Goal: Task Accomplishment & Management: Manage account settings

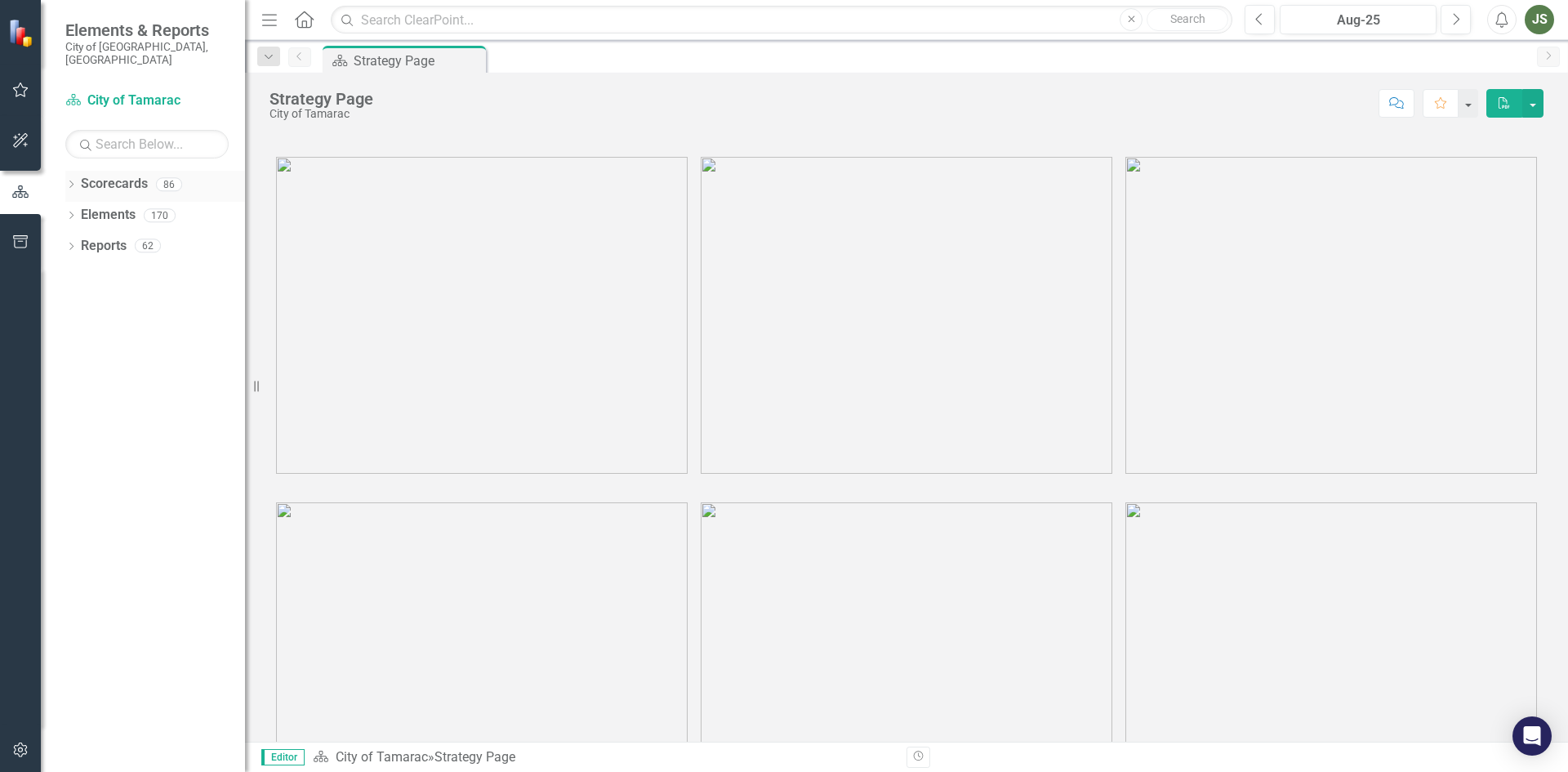
click at [68, 181] on icon "Dropdown" at bounding box center [71, 186] width 11 height 9
click at [70, 241] on div "Dropdown" at bounding box center [71, 247] width 11 height 14
click at [76, 208] on div "Dropdown" at bounding box center [79, 215] width 12 height 14
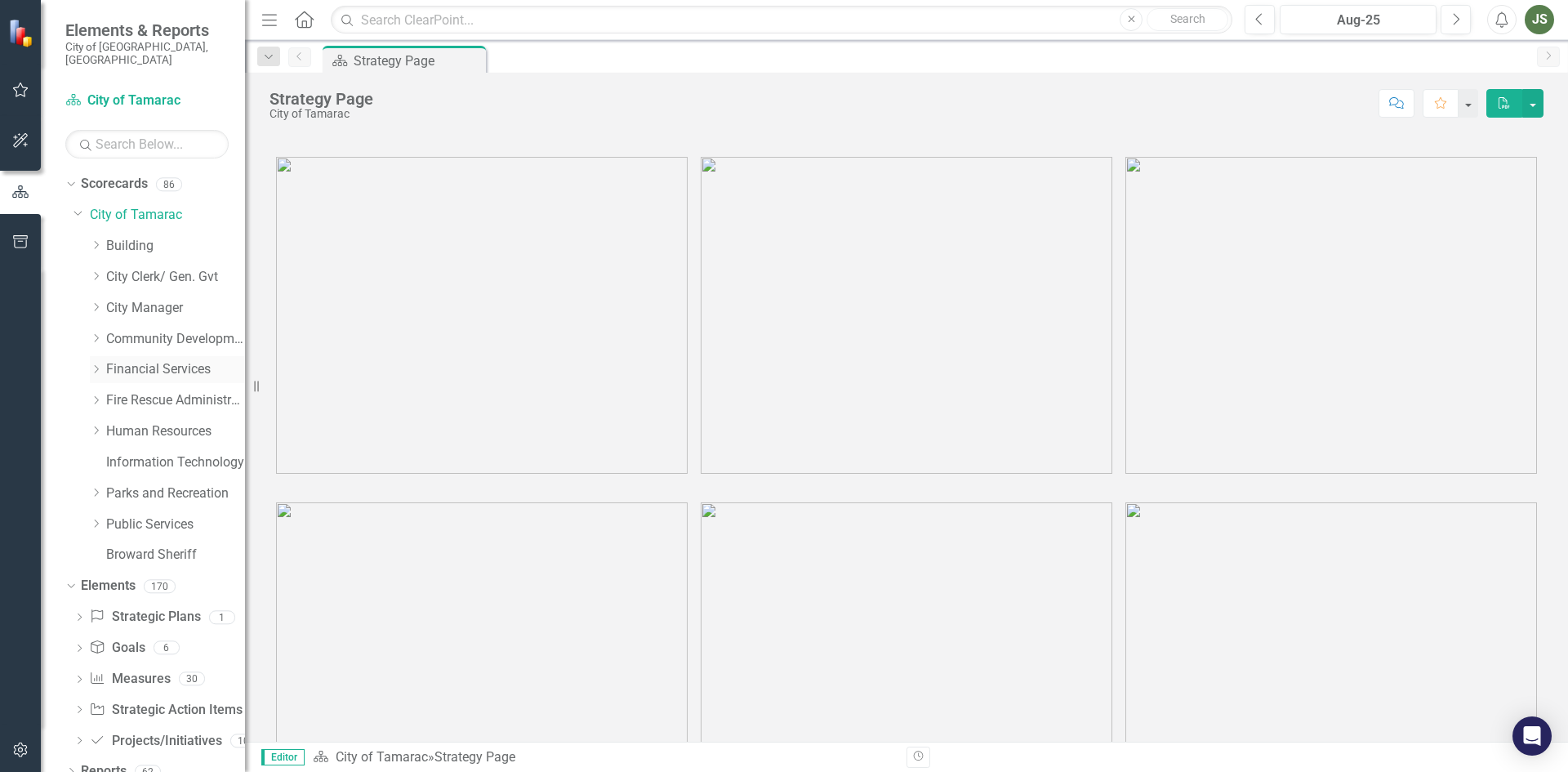
click at [132, 360] on link "Financial Services" at bounding box center [176, 369] width 139 height 19
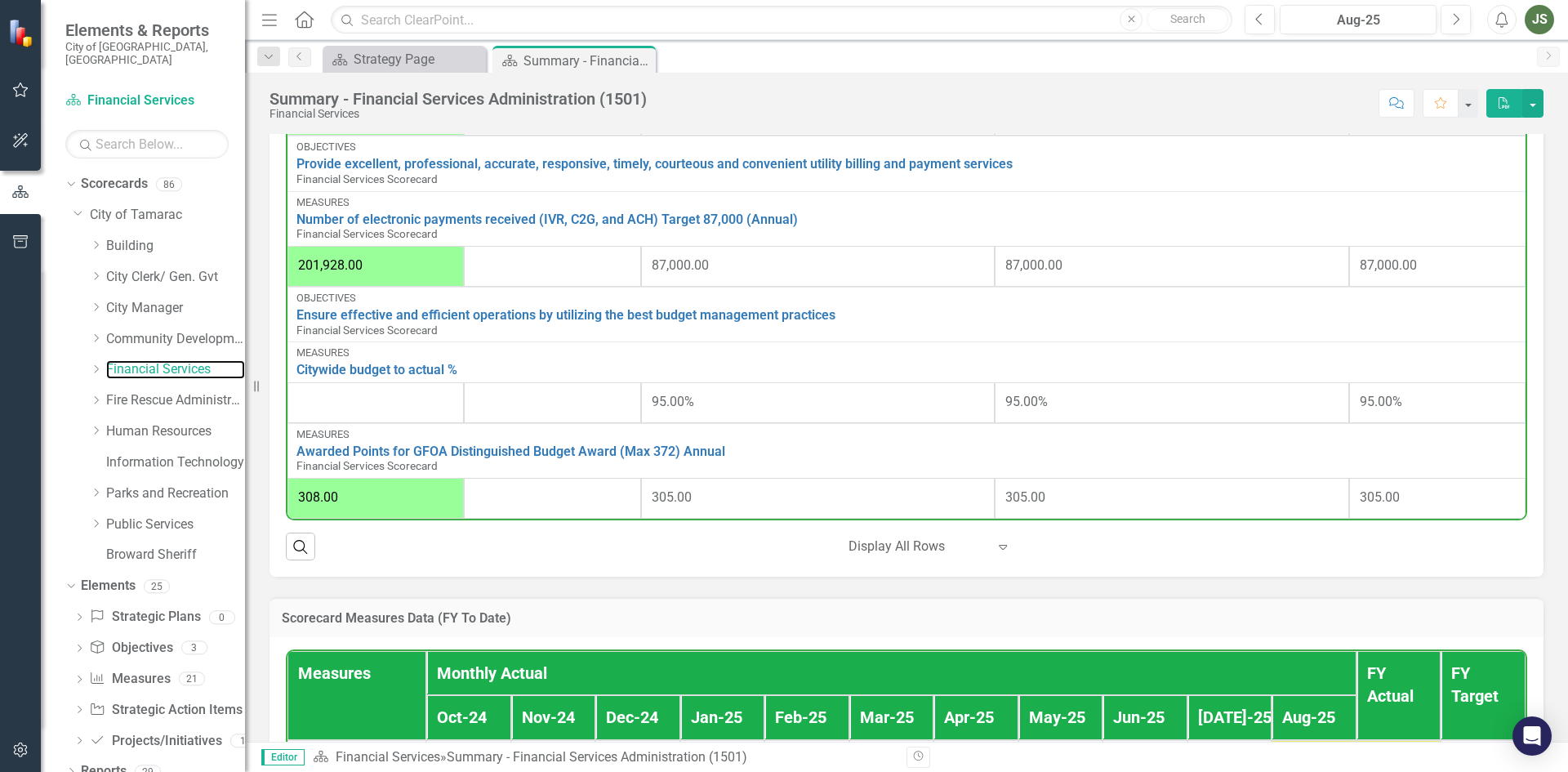
scroll to position [1062, 0]
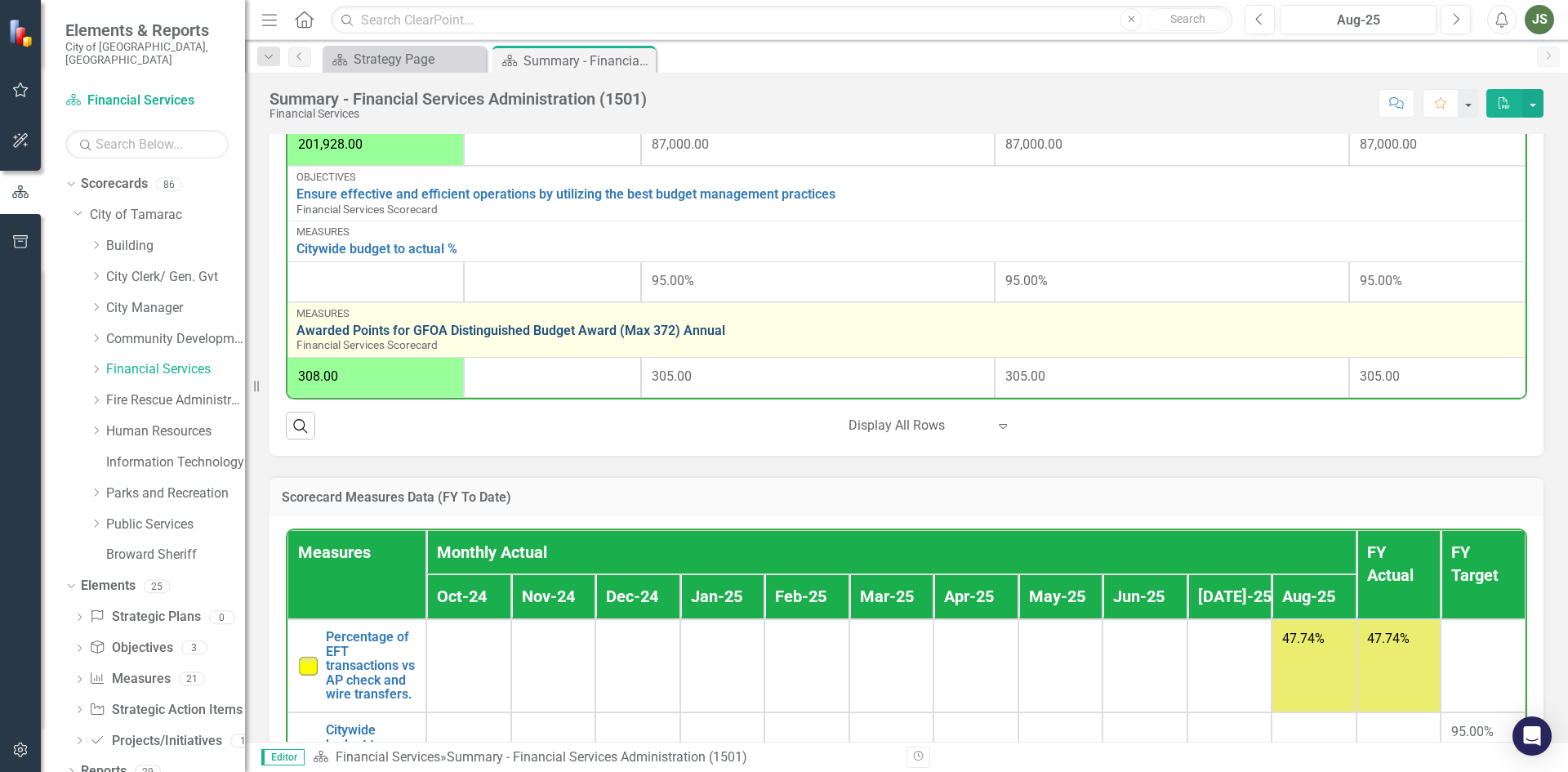
click at [482, 330] on link "Awarded Points for GFOA Distinguished Budget Award (Max 372) Annual" at bounding box center [906, 330] width 1220 height 15
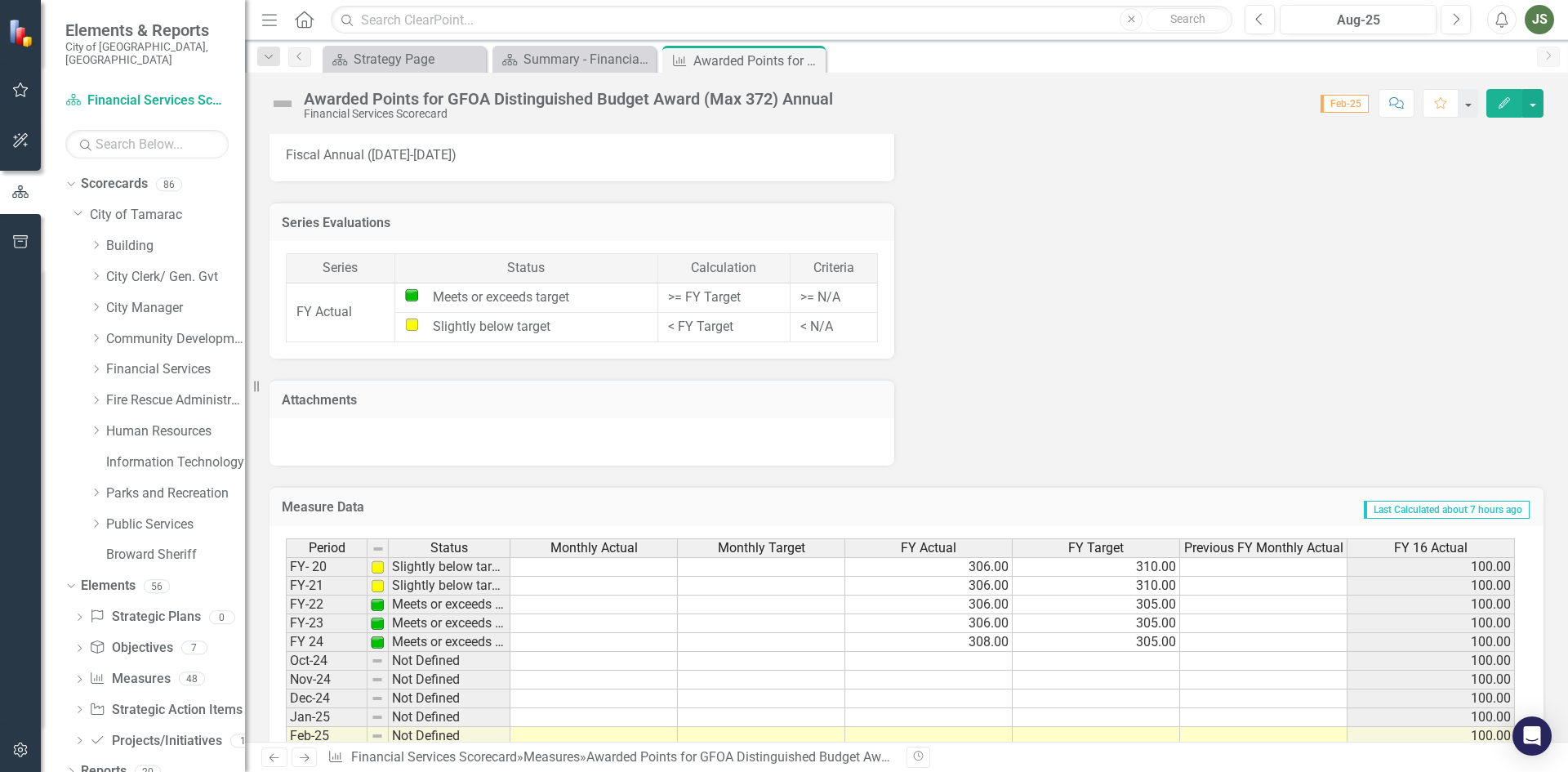
scroll to position [974, 0]
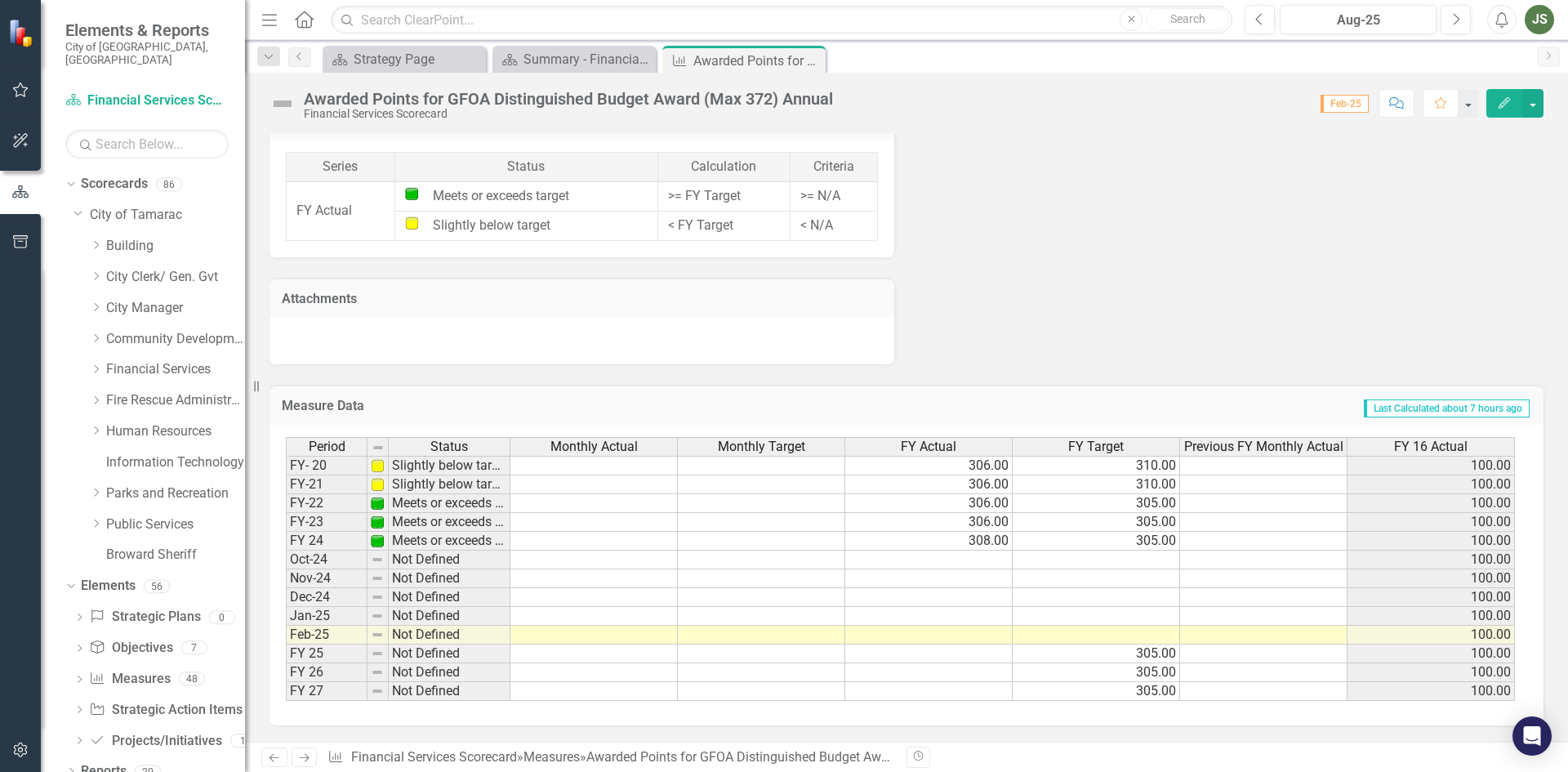
click at [962, 564] on td at bounding box center [928, 560] width 168 height 19
click at [1112, 558] on td at bounding box center [1096, 560] width 168 height 19
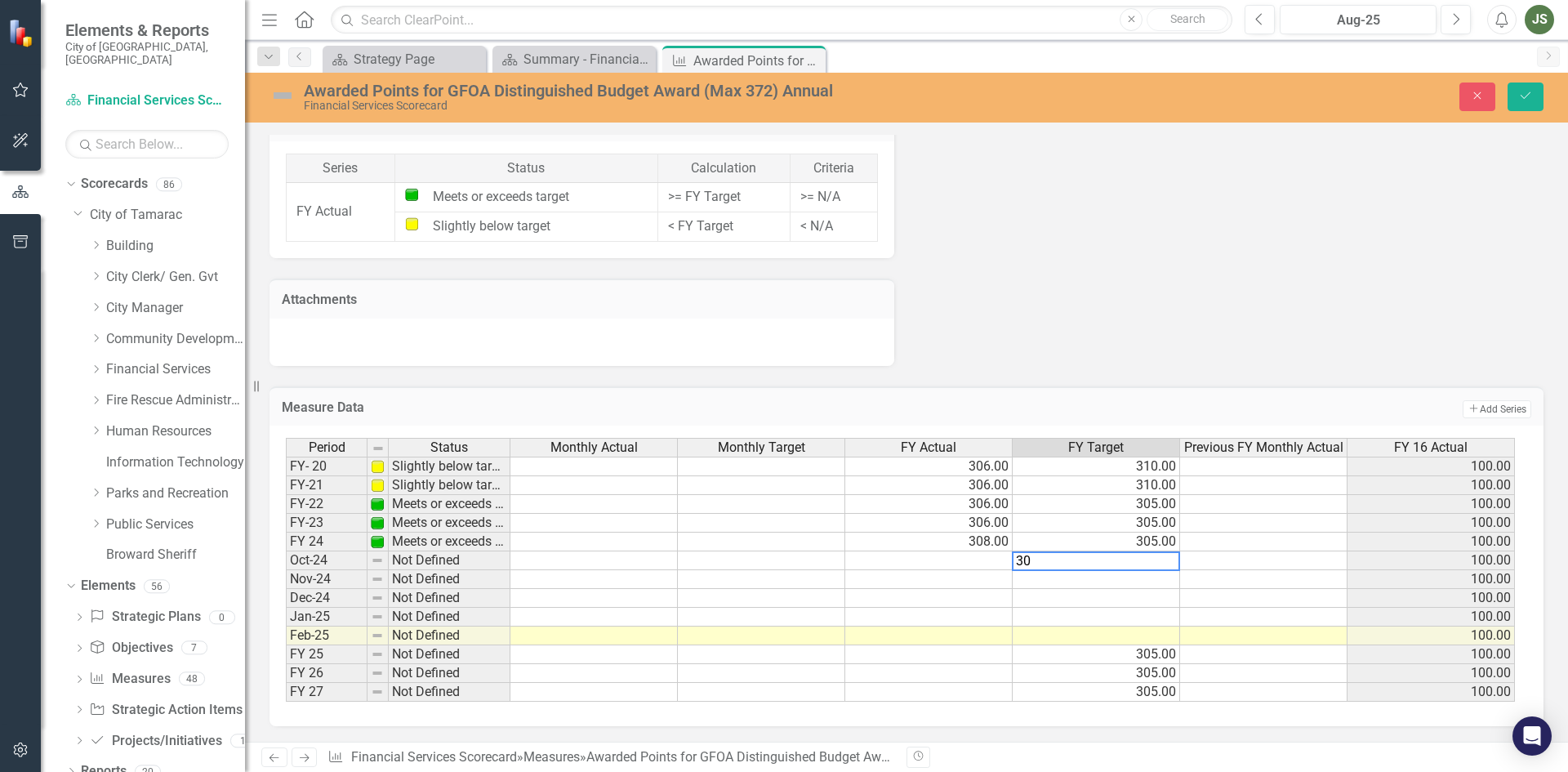
type textarea "305"
type textarea "310"
click at [1528, 92] on icon "Save" at bounding box center [1525, 95] width 15 height 11
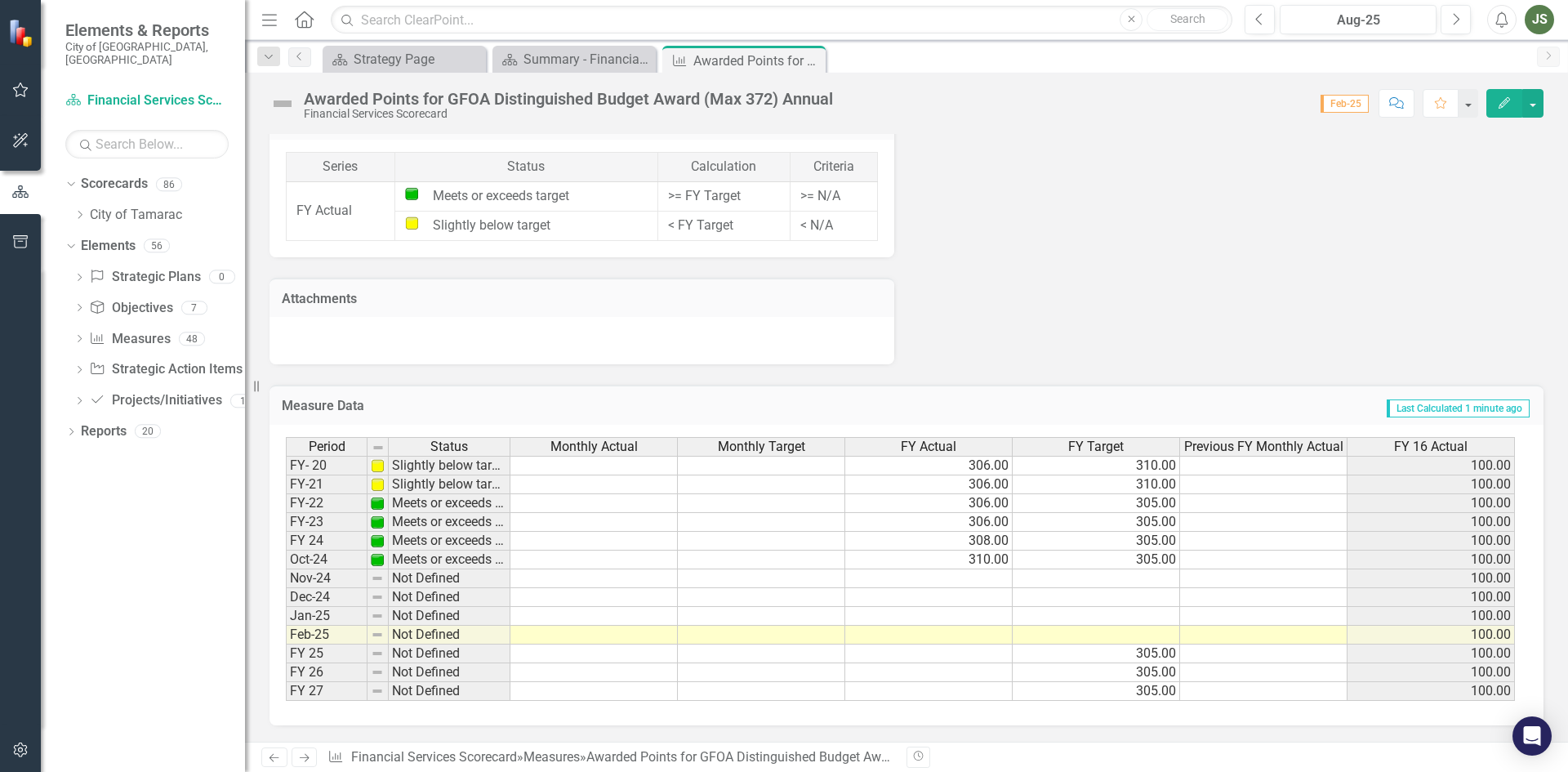
click at [964, 559] on td "310.00" at bounding box center [928, 560] width 168 height 19
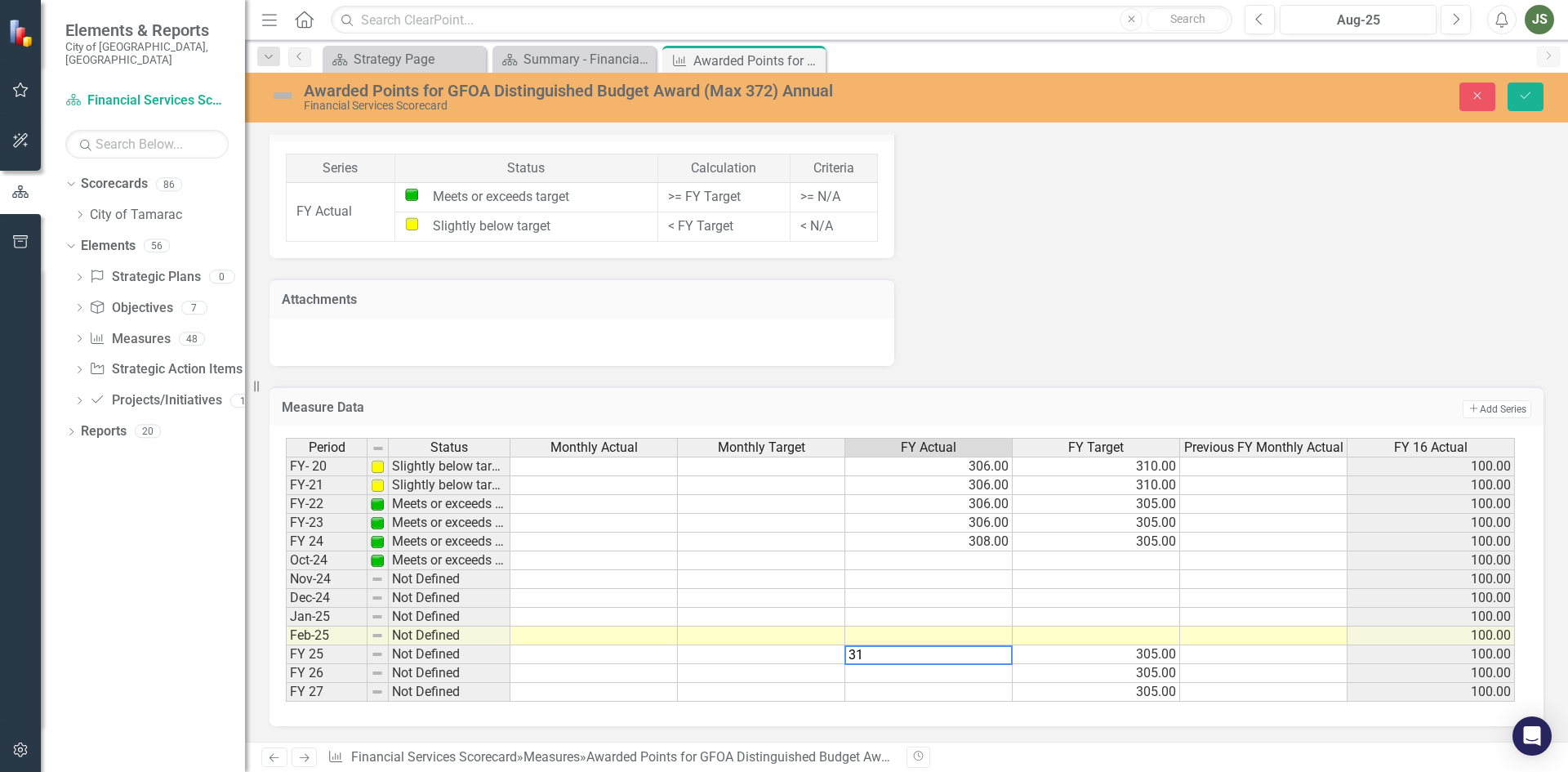
type textarea "310"
click at [1532, 89] on button "Save" at bounding box center [1524, 96] width 36 height 29
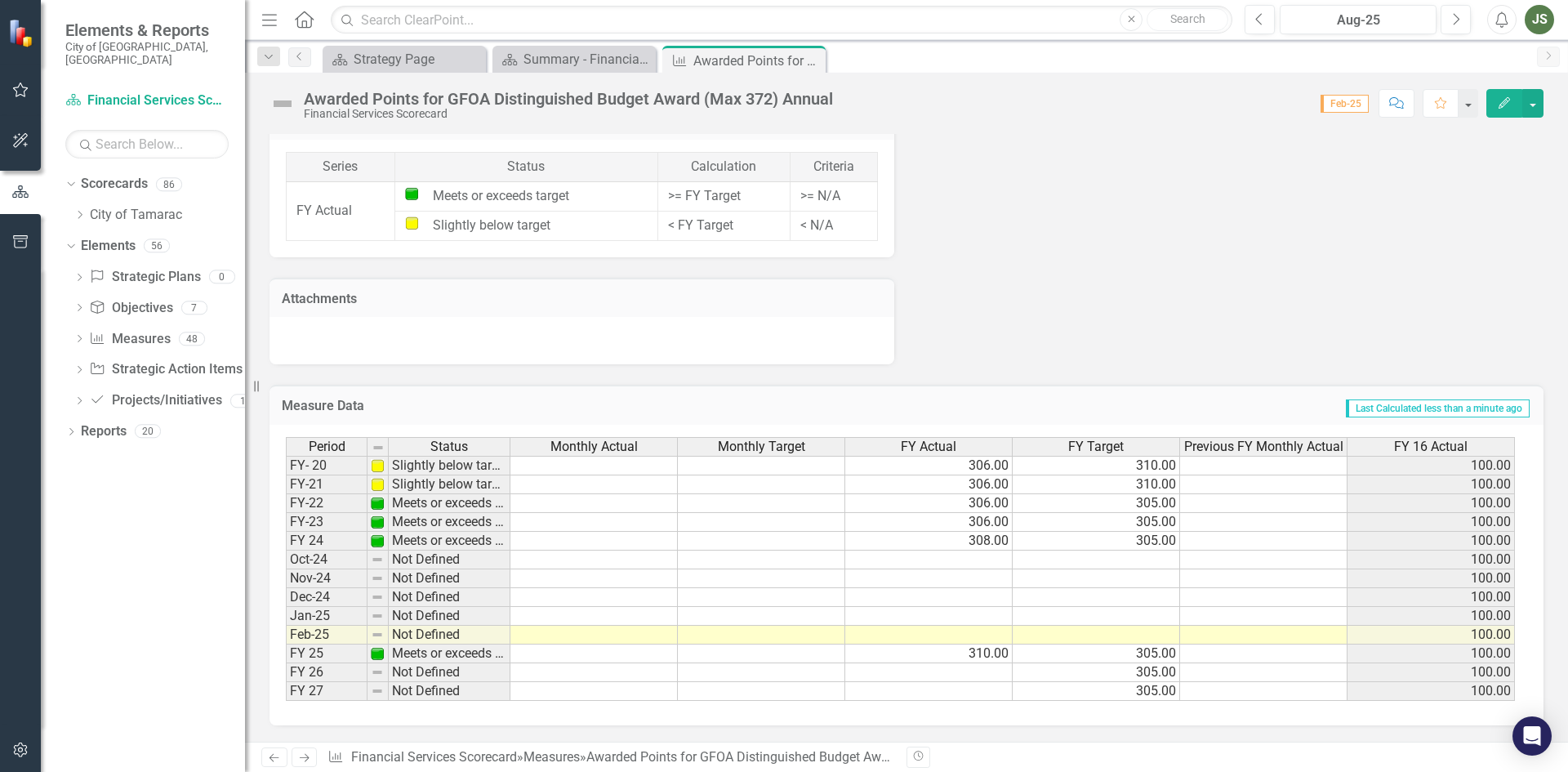
click at [407, 559] on td "Not Defined" at bounding box center [449, 560] width 121 height 19
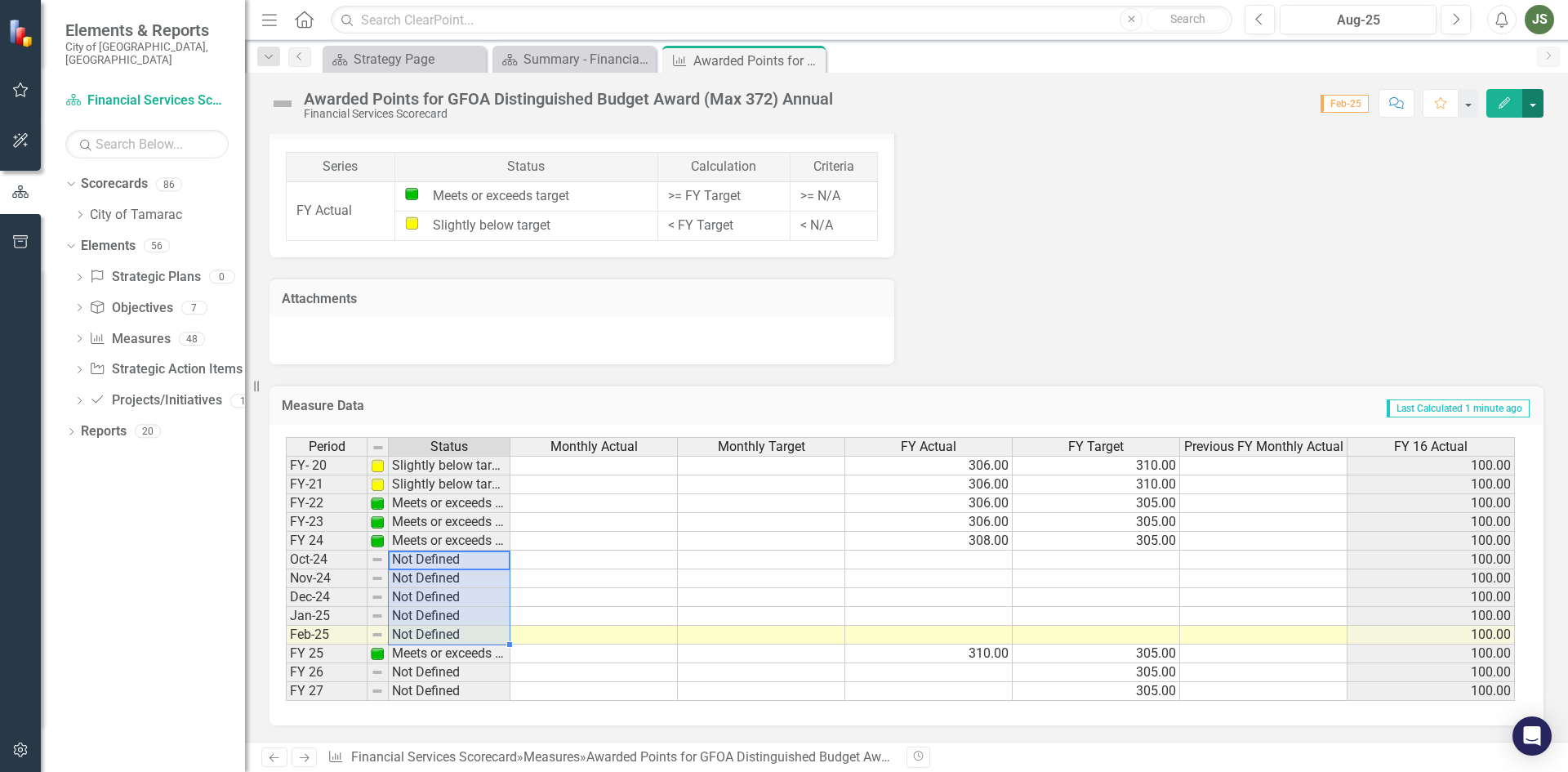
click at [1533, 100] on button "button" at bounding box center [1532, 103] width 21 height 29
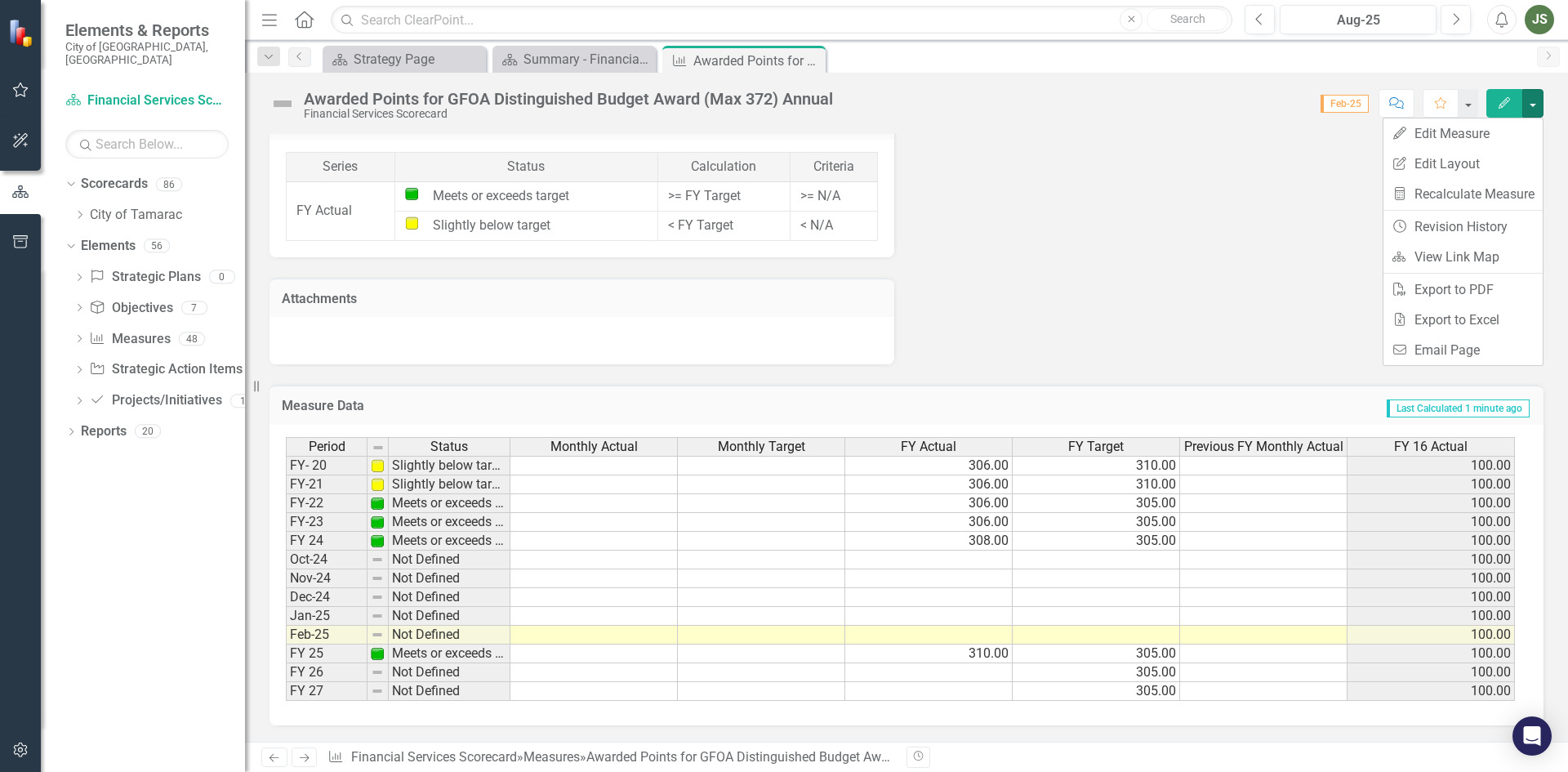
click at [591, 581] on td at bounding box center [593, 579] width 168 height 19
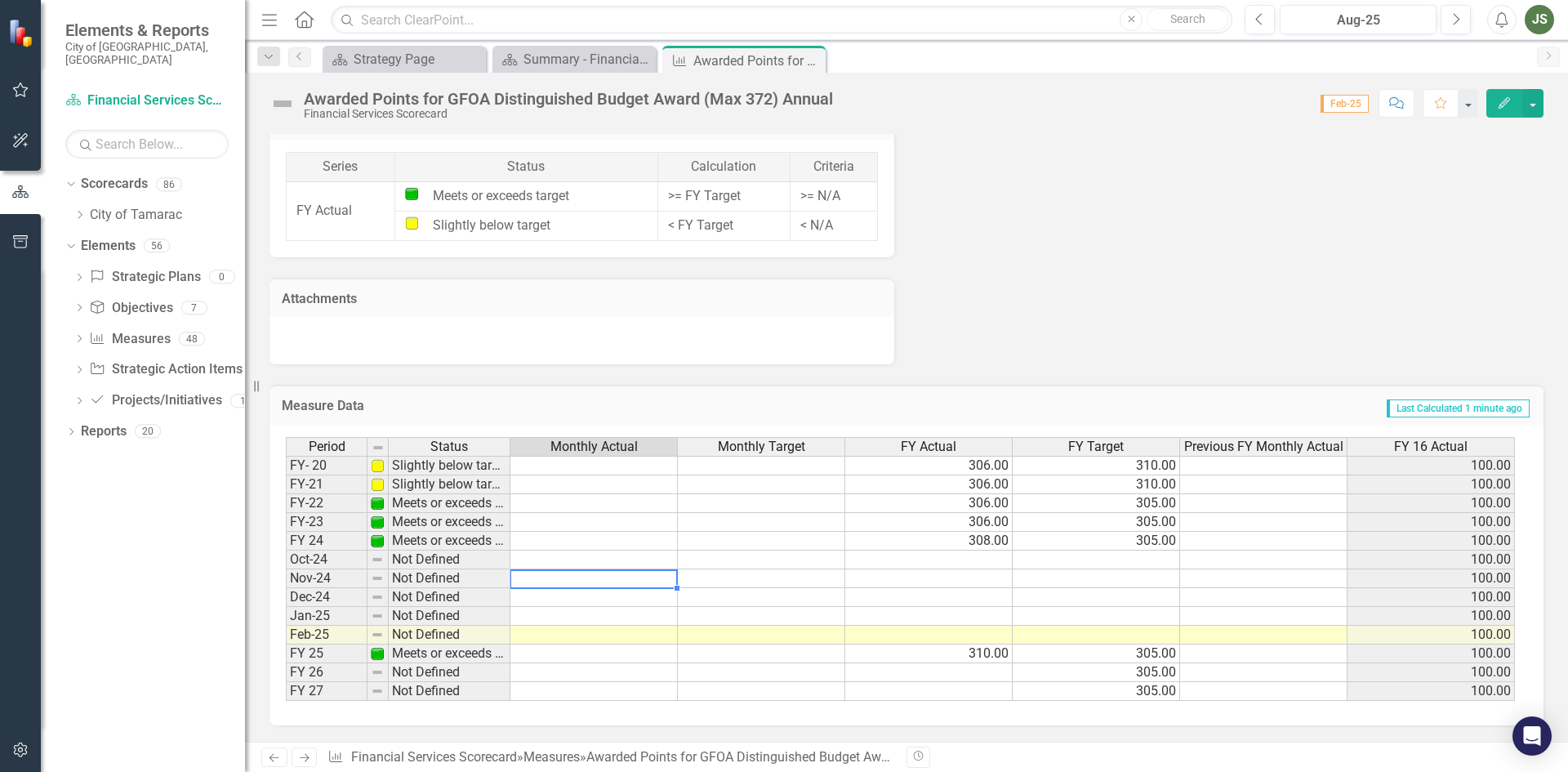
click at [960, 652] on td "310.00" at bounding box center [928, 654] width 168 height 19
click at [1102, 650] on td "305.00" at bounding box center [1096, 654] width 168 height 19
click at [1505, 99] on icon "Edit" at bounding box center [1504, 103] width 15 height 11
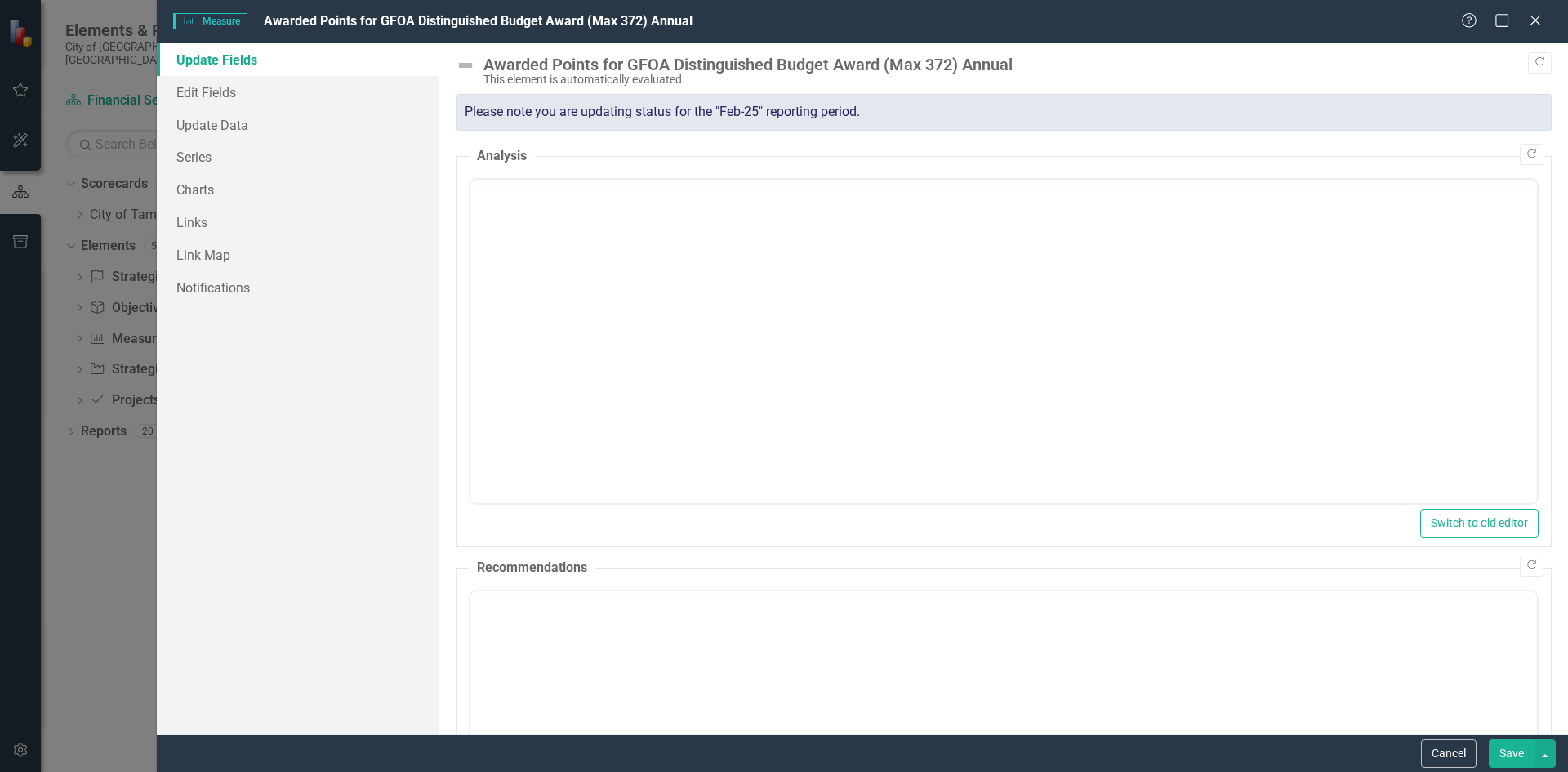
scroll to position [0, 0]
click at [1448, 753] on button "Cancel" at bounding box center [1449, 753] width 56 height 29
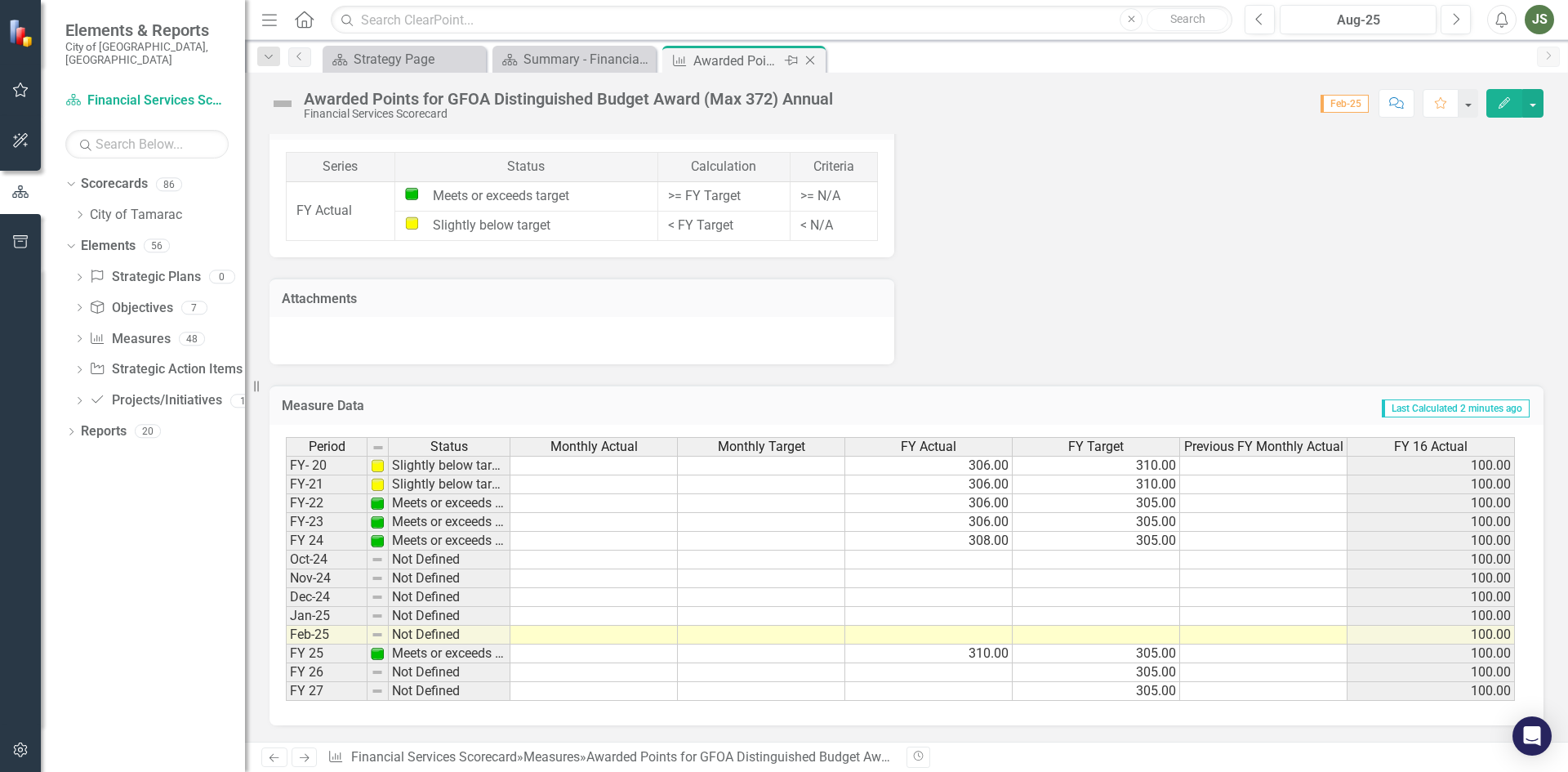
click at [811, 60] on icon "Close" at bounding box center [810, 60] width 17 height 13
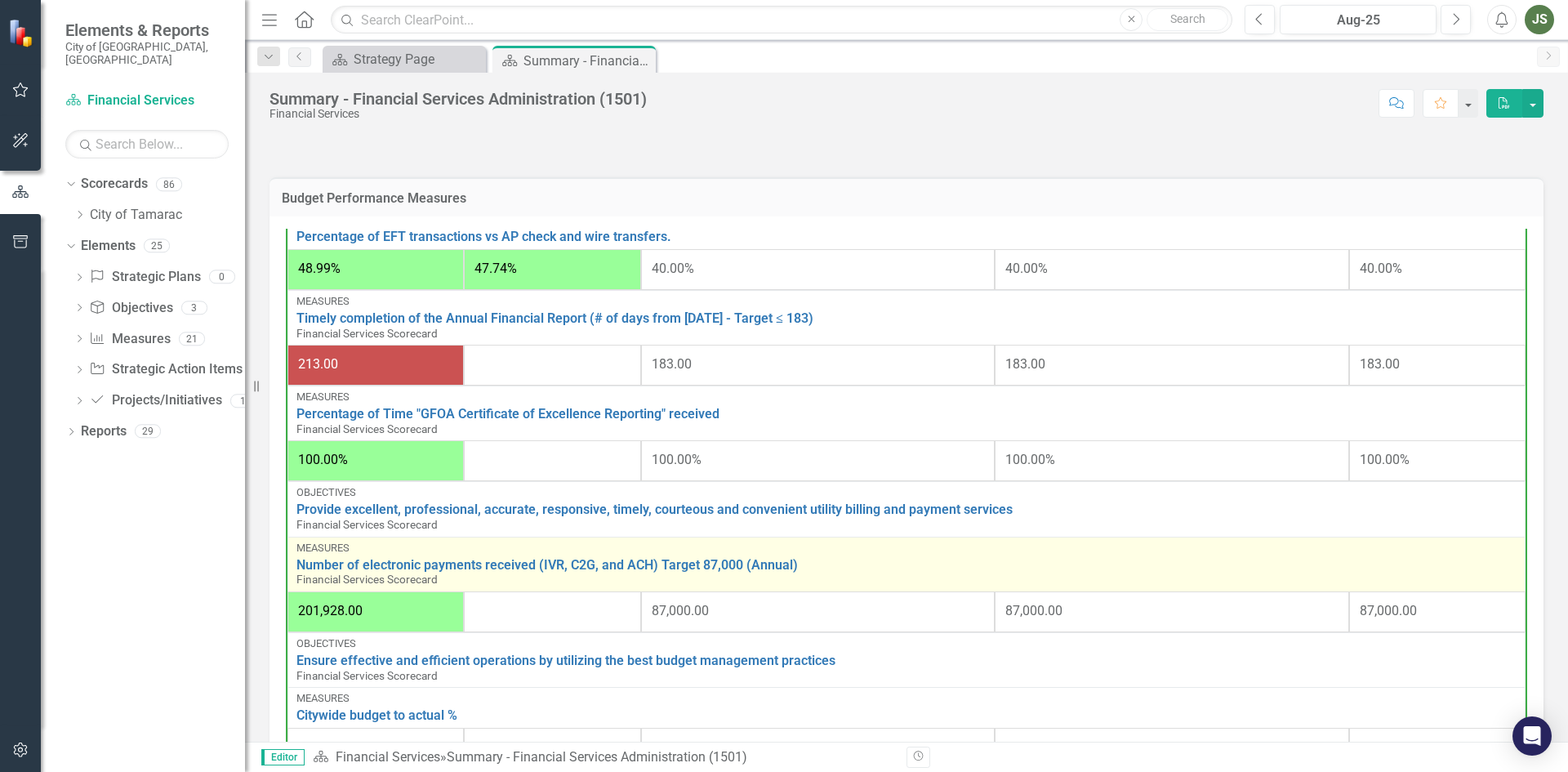
scroll to position [548, 0]
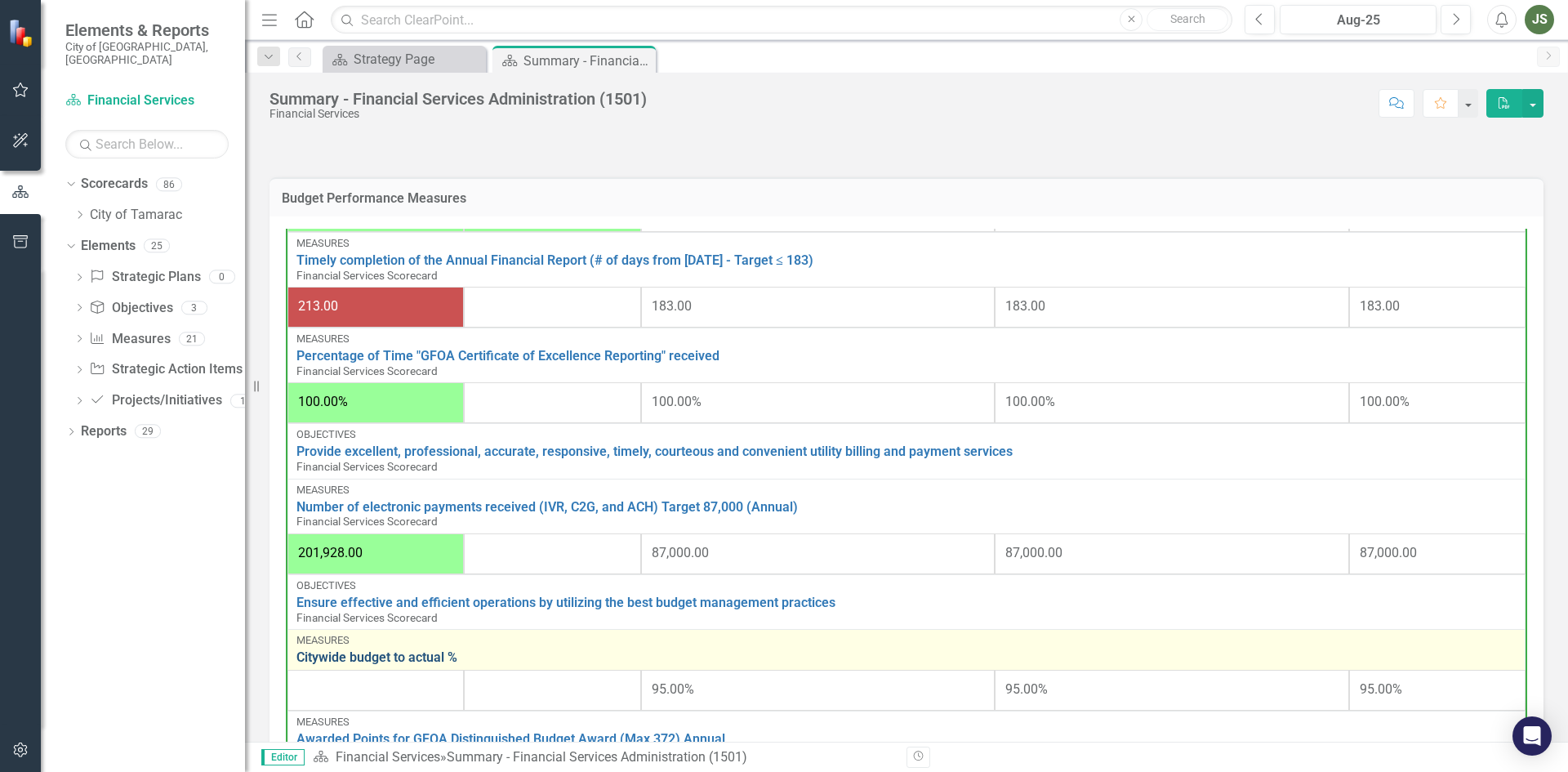
click at [387, 654] on link "Citywide budget to actual %" at bounding box center [906, 657] width 1220 height 15
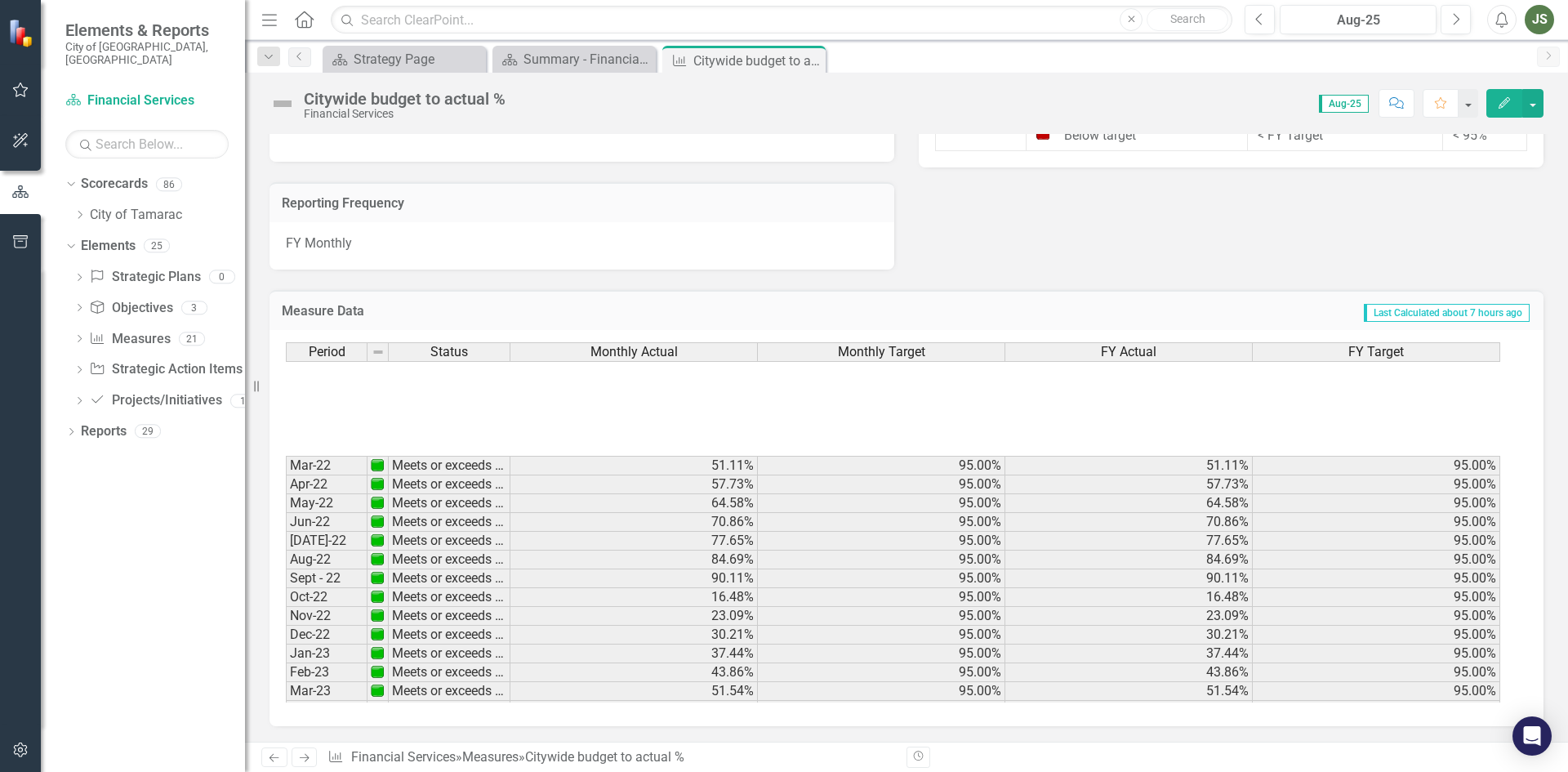
scroll to position [408, 0]
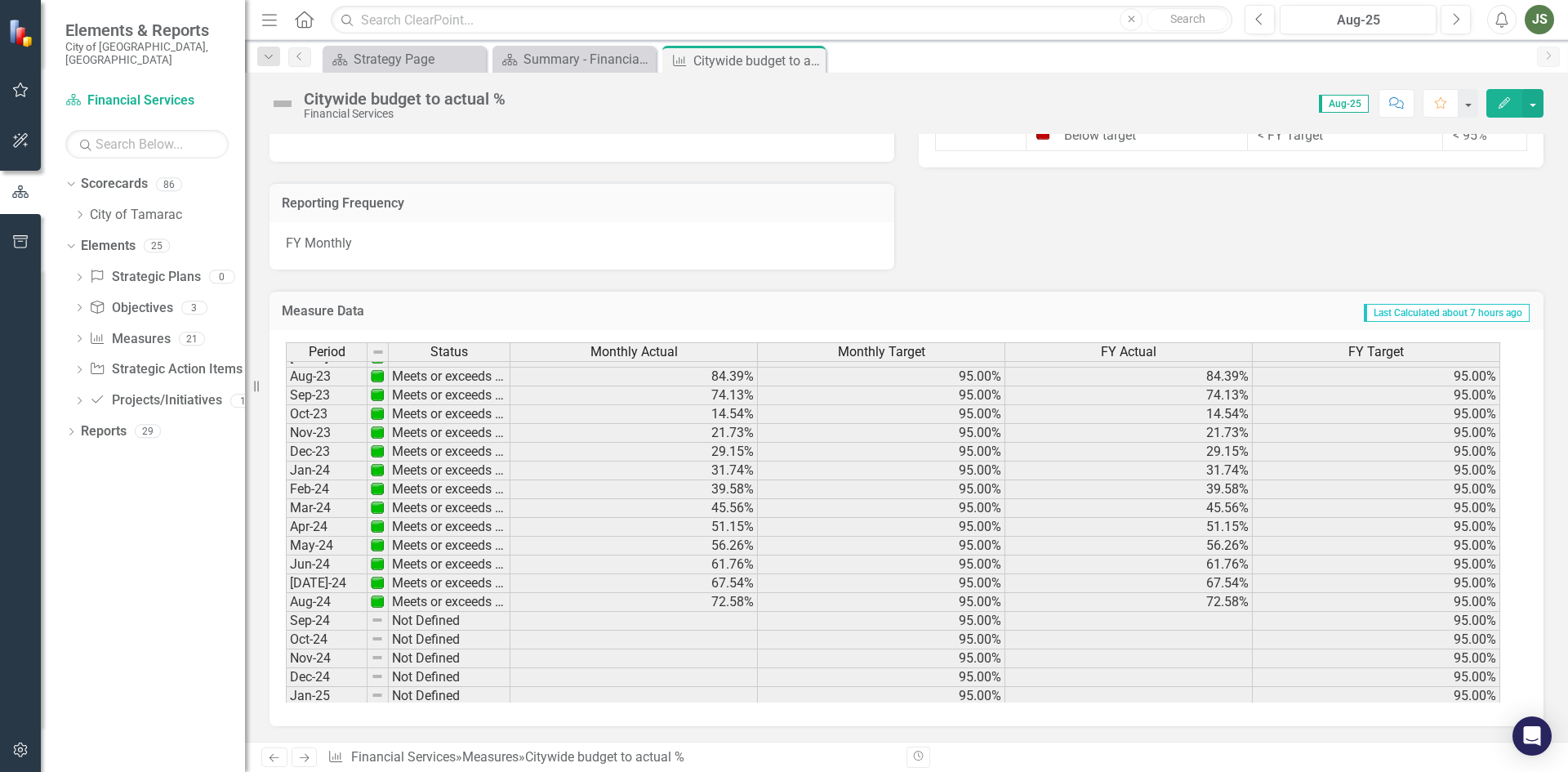
click at [712, 619] on tbody "Mar-22 Meets or exceeds target 51.11% 95.00% 51.11% 95.00% Apr-22 Meets or exce…" at bounding box center [893, 376] width 1214 height 658
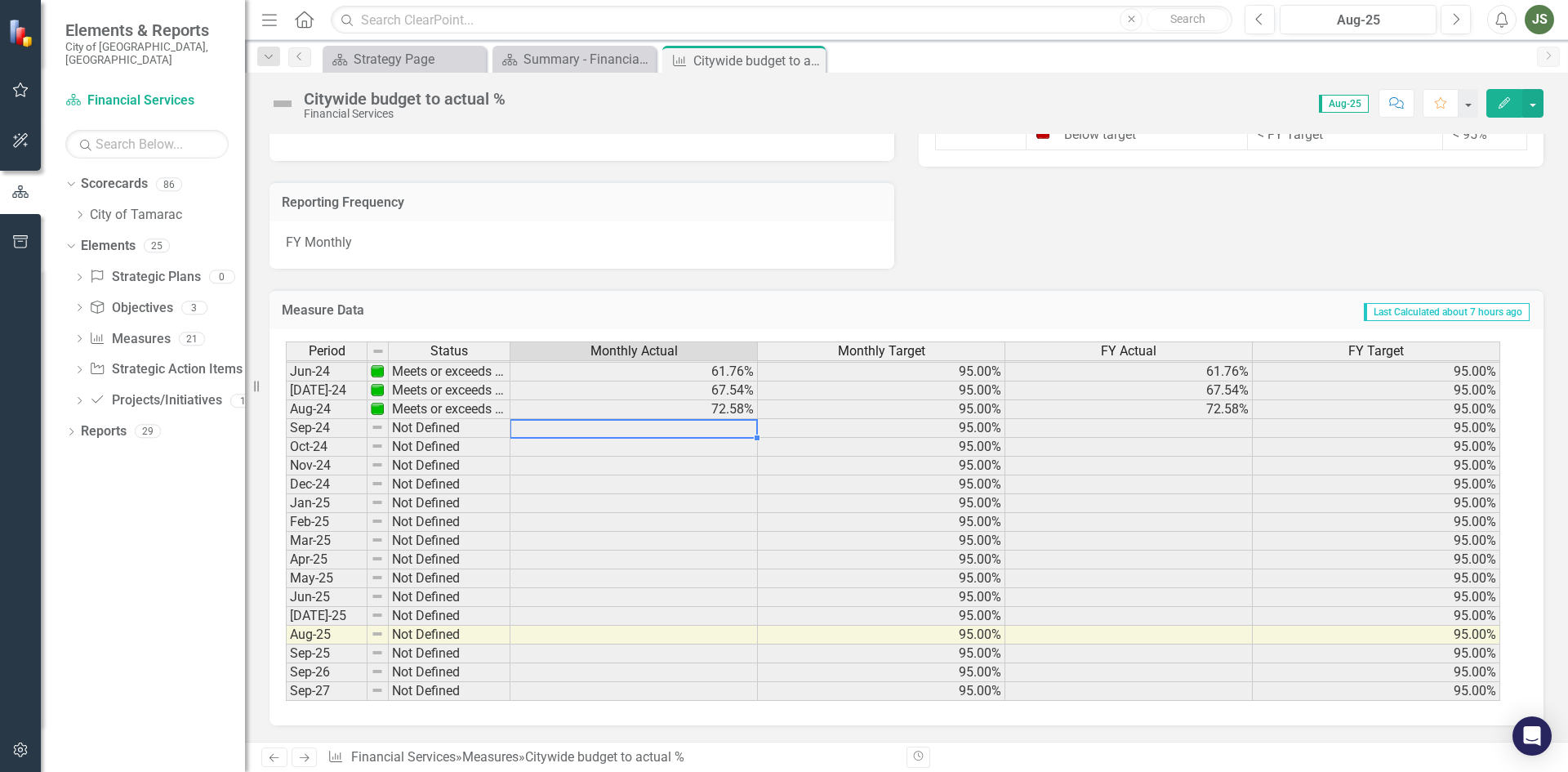
scroll to position [518, 0]
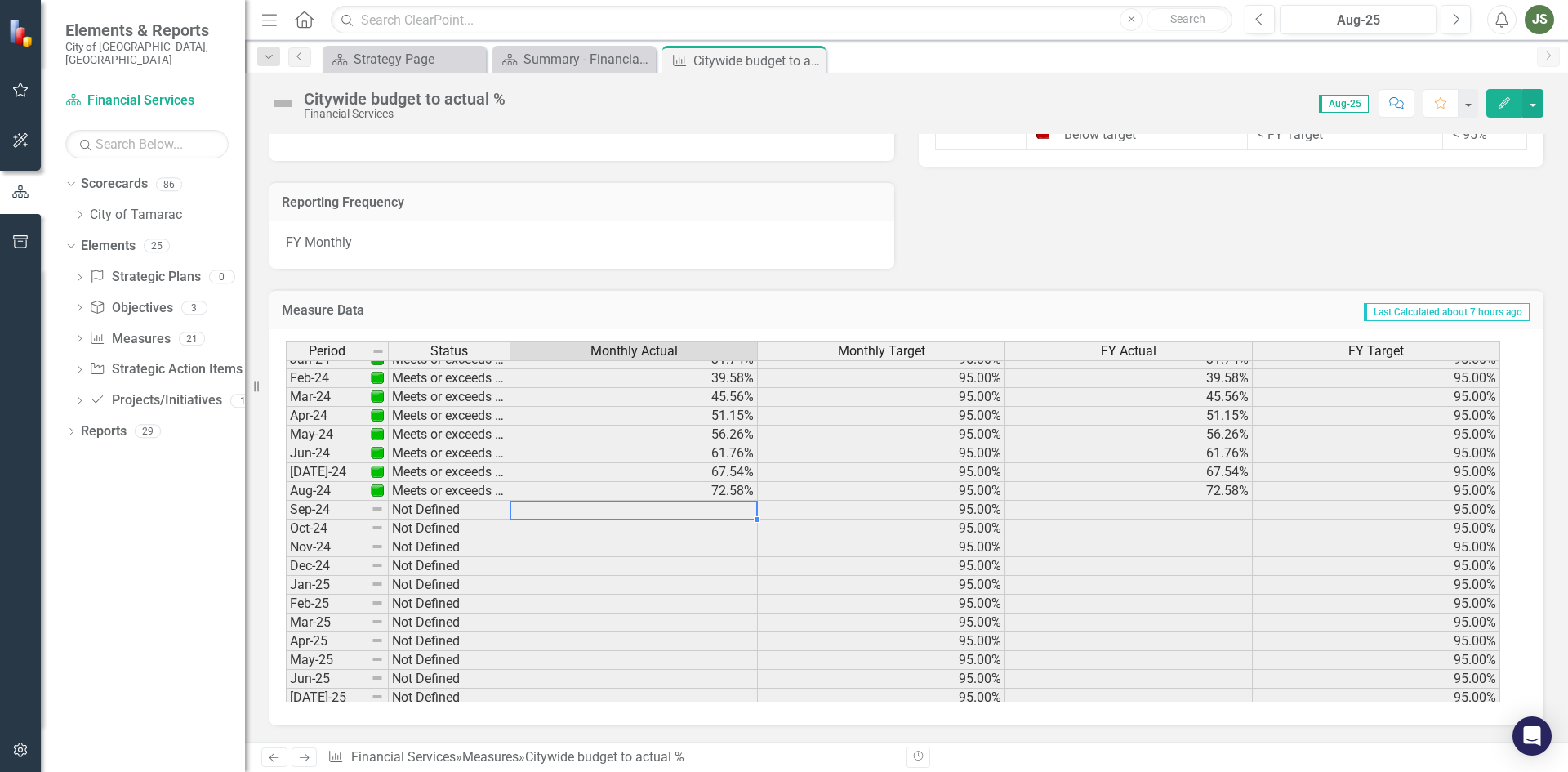
click at [701, 489] on td "72.58%" at bounding box center [633, 491] width 247 height 19
click at [680, 503] on td at bounding box center [633, 510] width 247 height 19
click at [628, 506] on td at bounding box center [633, 510] width 247 height 19
drag, startPoint x: 810, startPoint y: 52, endPoint x: 756, endPoint y: 64, distance: 55.3
click at [0, 0] on div "Close" at bounding box center [0, 0] width 0 height 0
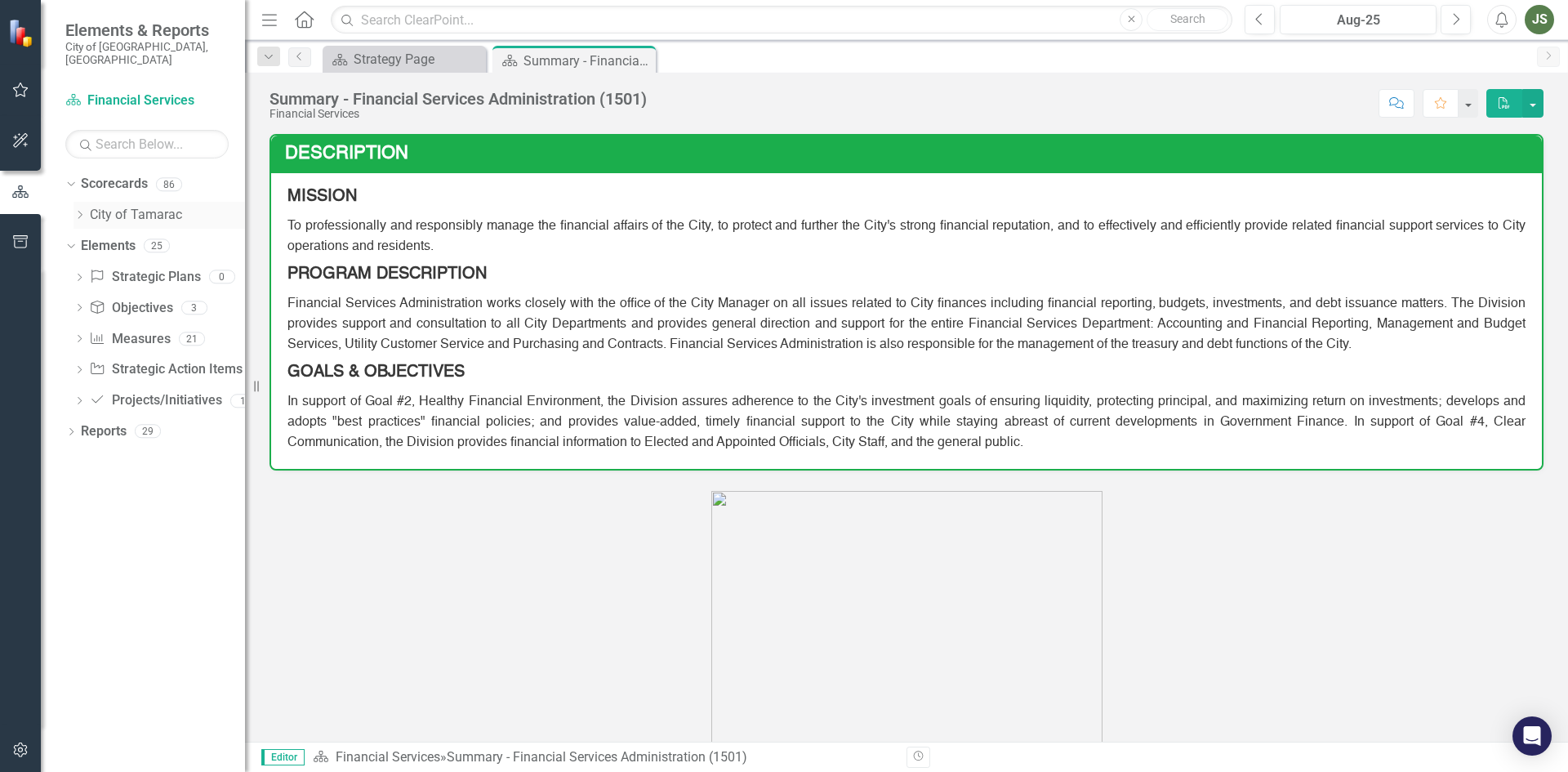
click at [76, 210] on icon "Dropdown" at bounding box center [79, 215] width 12 height 10
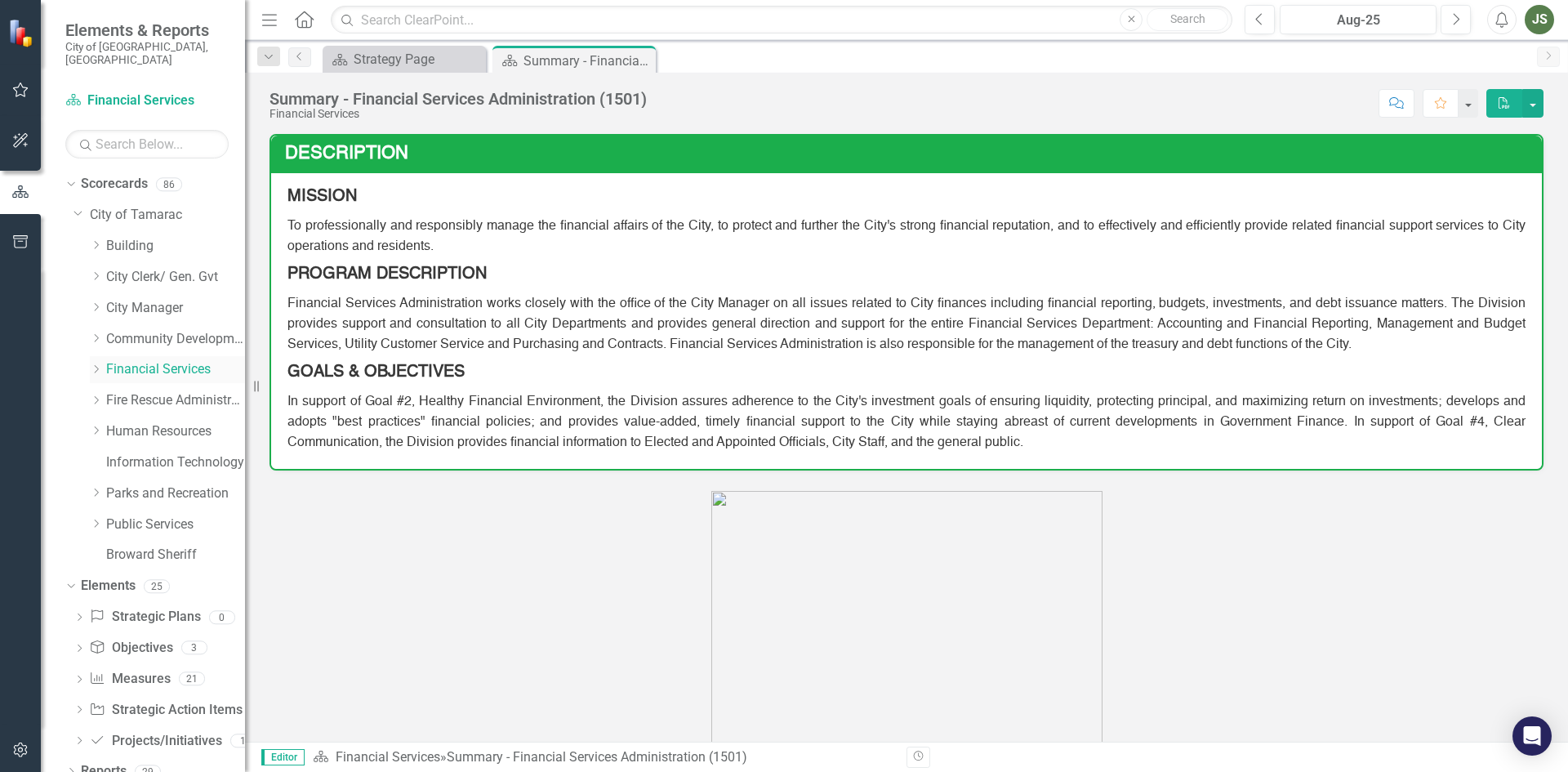
click at [93, 363] on div "Dropdown" at bounding box center [95, 369] width 12 height 14
click at [150, 484] on link "3.Cost/Budget" at bounding box center [183, 493] width 122 height 19
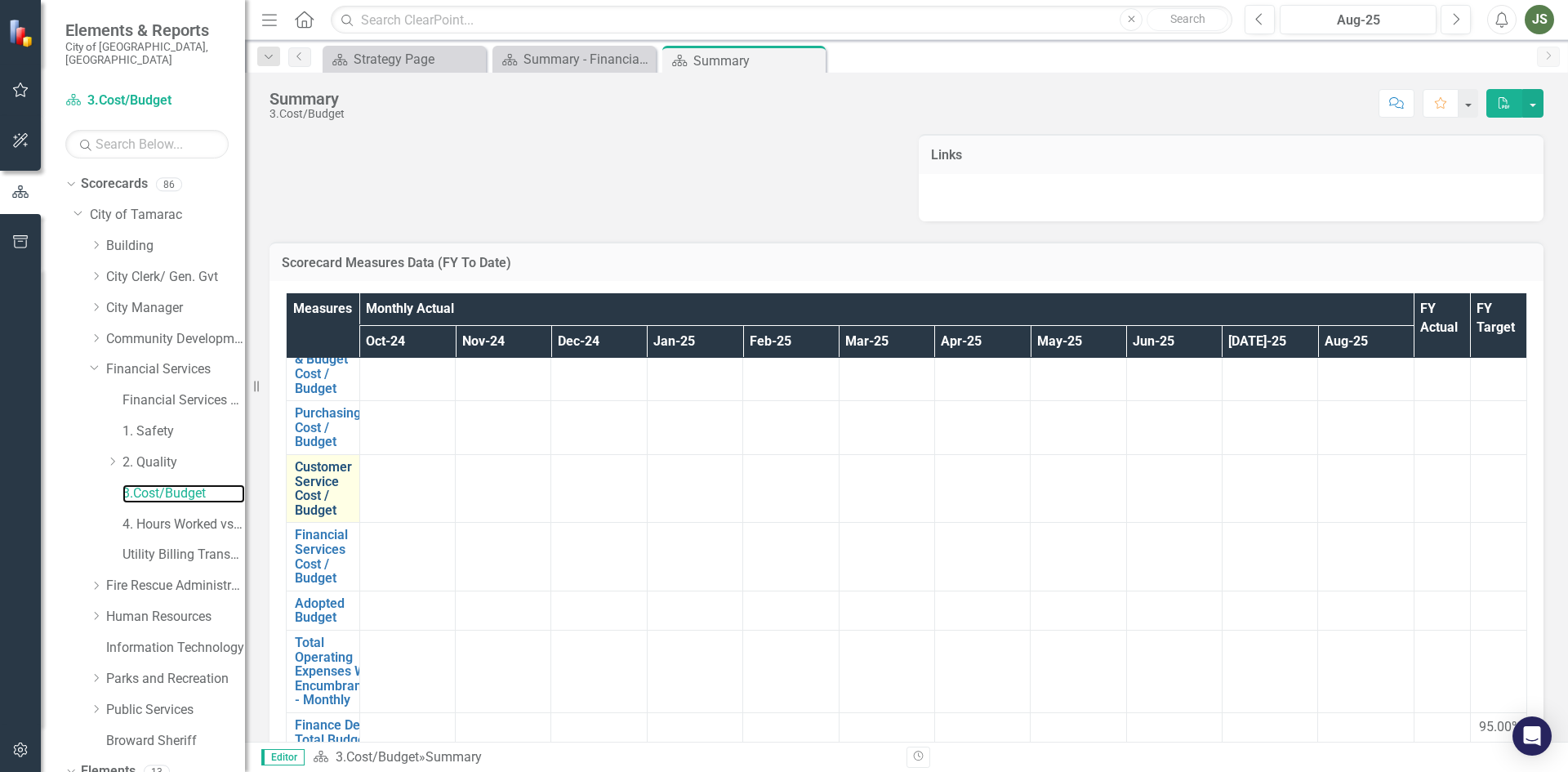
scroll to position [138, 0]
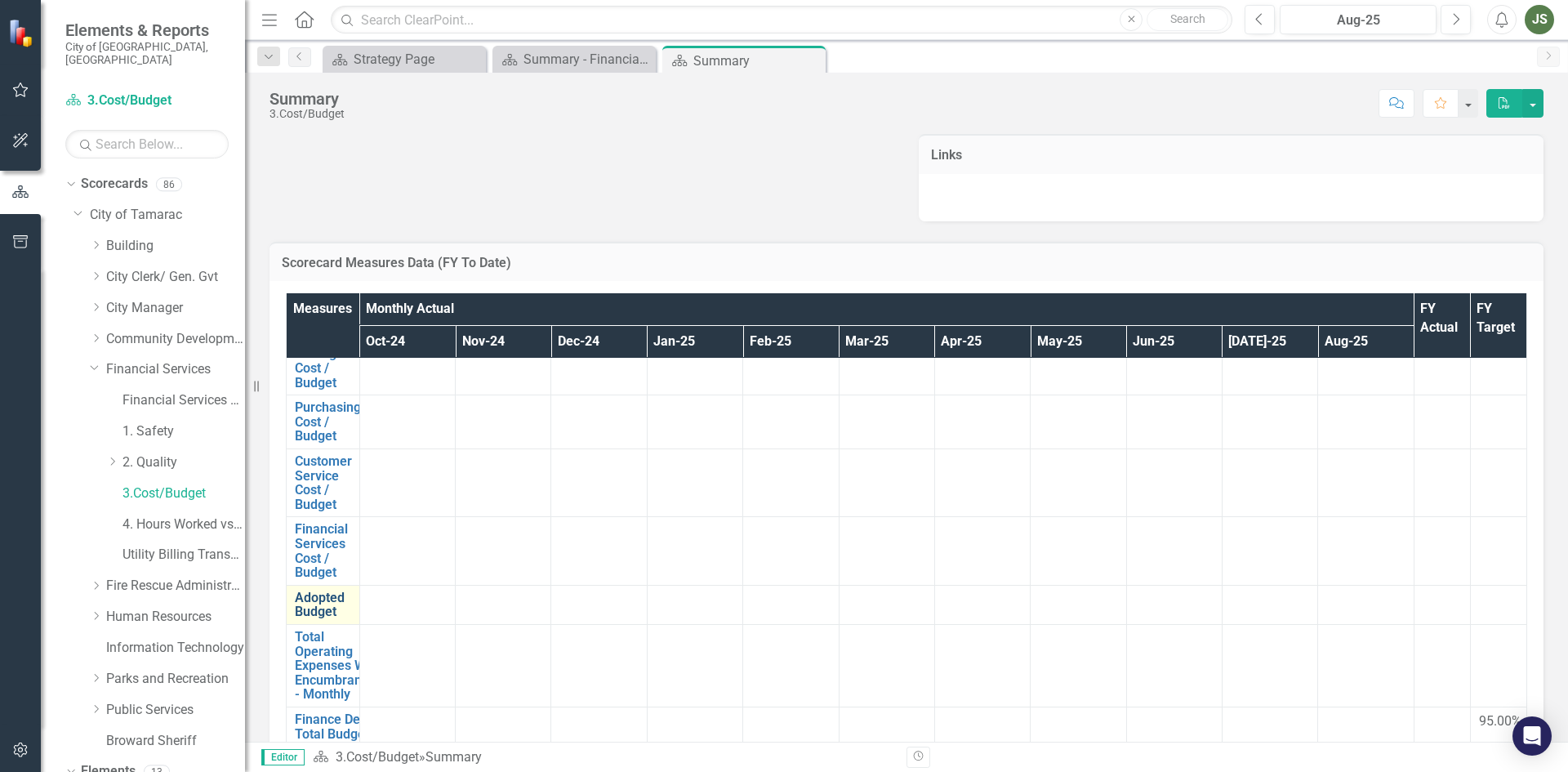
click at [318, 591] on link "Adopted Budget" at bounding box center [322, 604] width 56 height 29
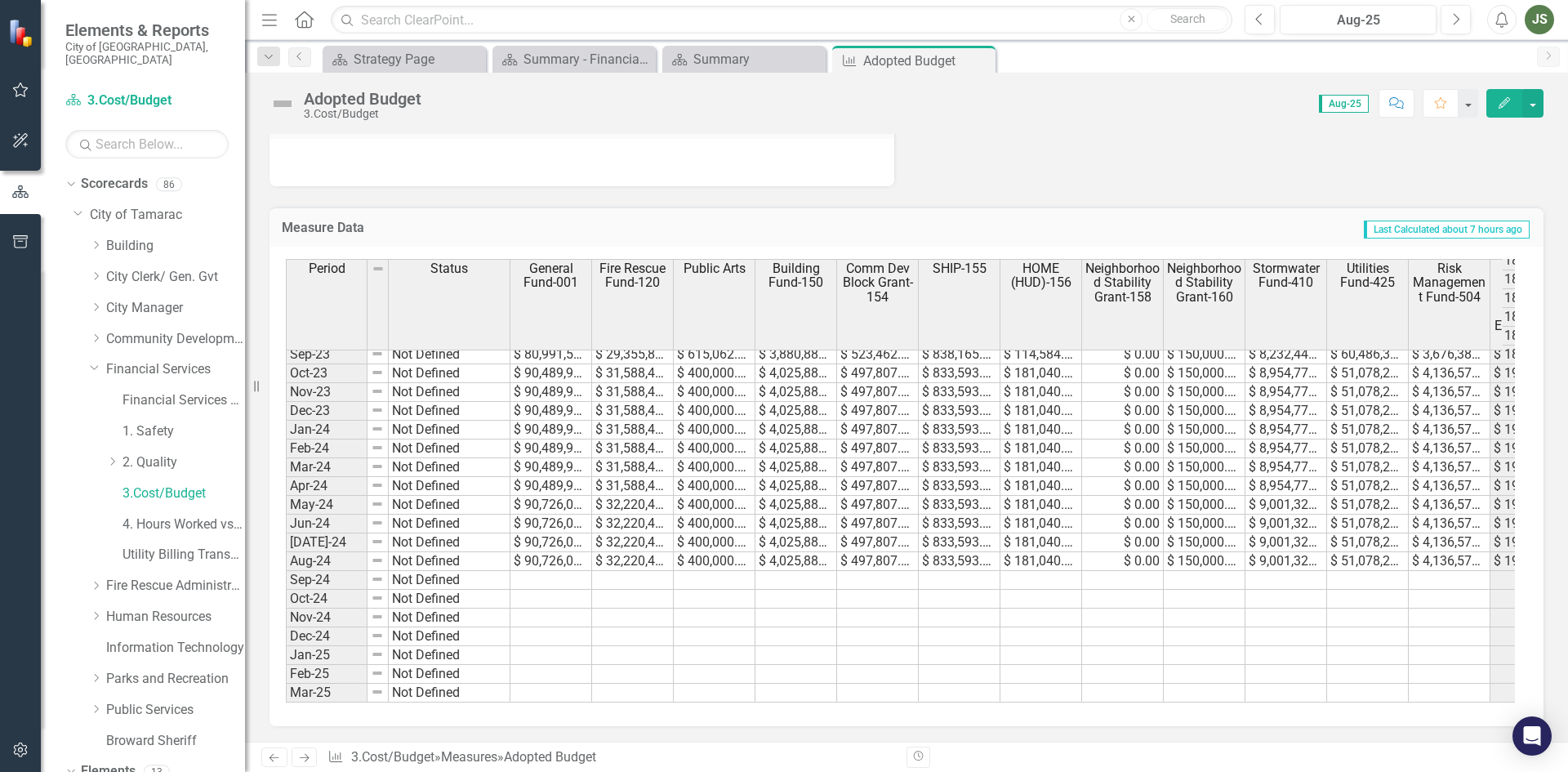
scroll to position [437, 0]
click at [540, 580] on tbody "Feb-23 Not Defined $ 76,673,261.00 $ 28,783,988.00 $ 400,000.00 $ 3,880,880.00 …" at bounding box center [928, 533] width 1286 height 640
click at [537, 599] on td at bounding box center [551, 600] width 81 height 19
click at [540, 573] on td at bounding box center [551, 581] width 81 height 19
click at [552, 579] on td at bounding box center [551, 581] width 81 height 19
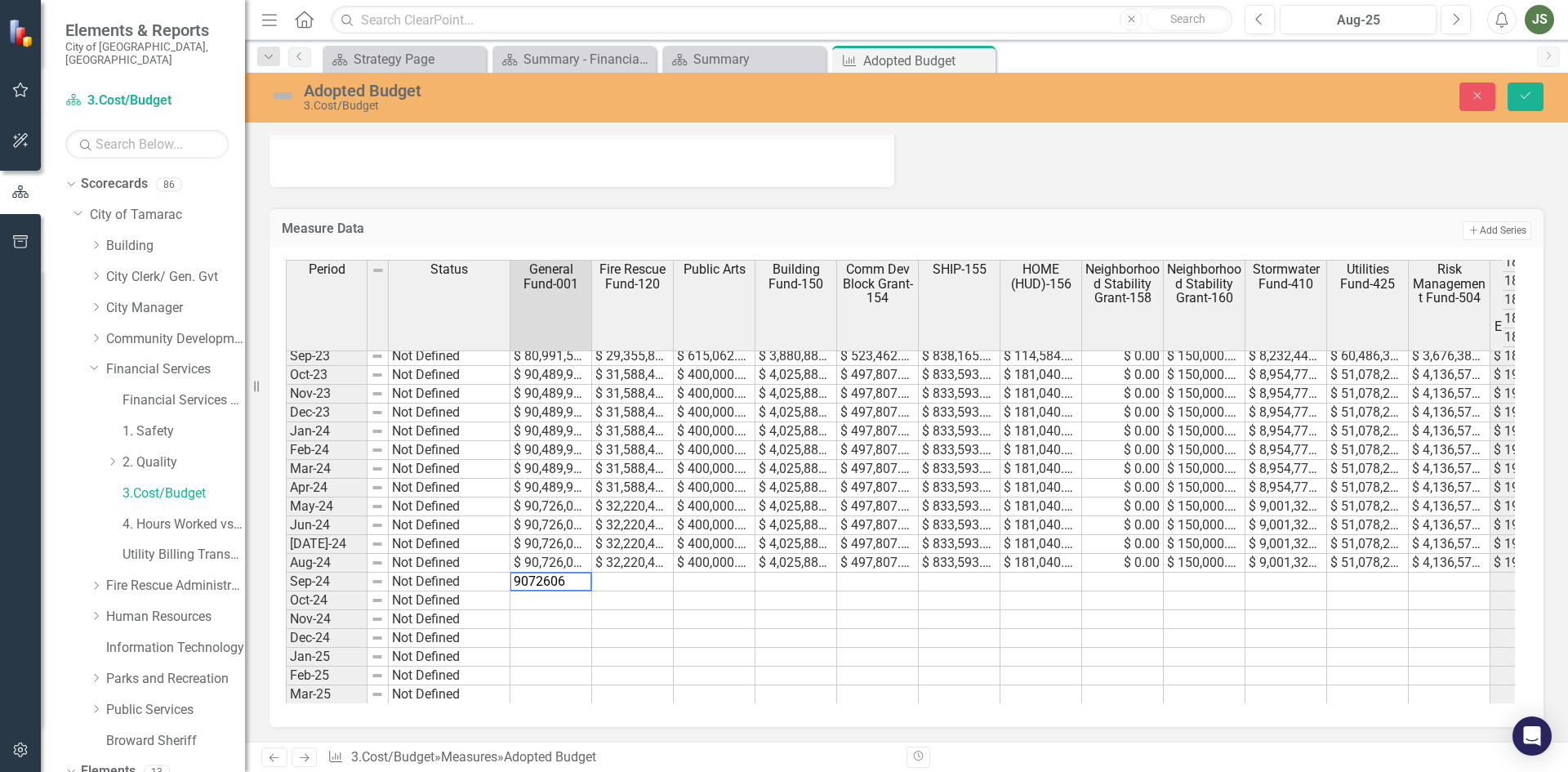
type textarea "90726066"
type textarea "32220492"
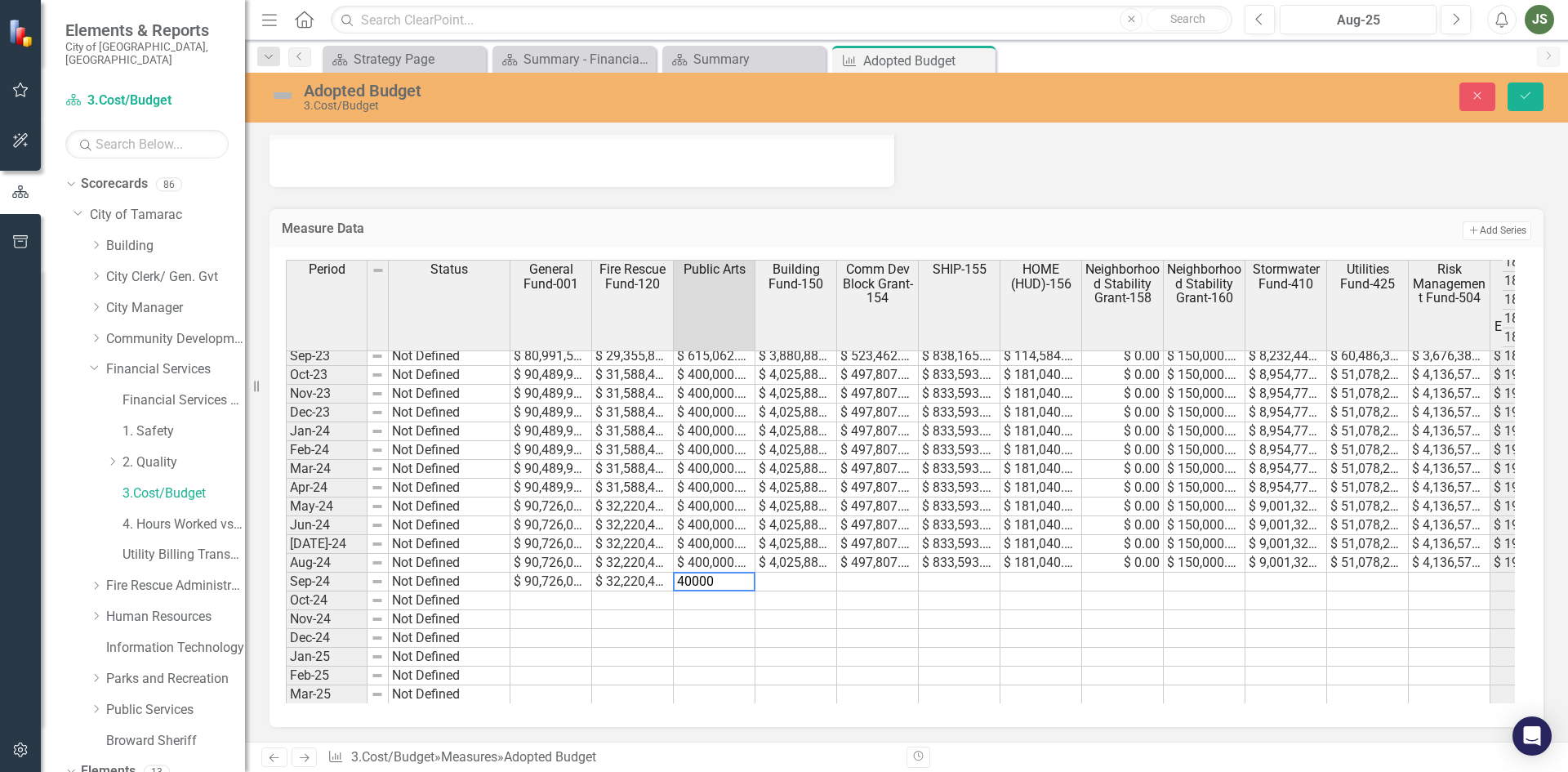
type textarea "400000"
type textarea "4025880"
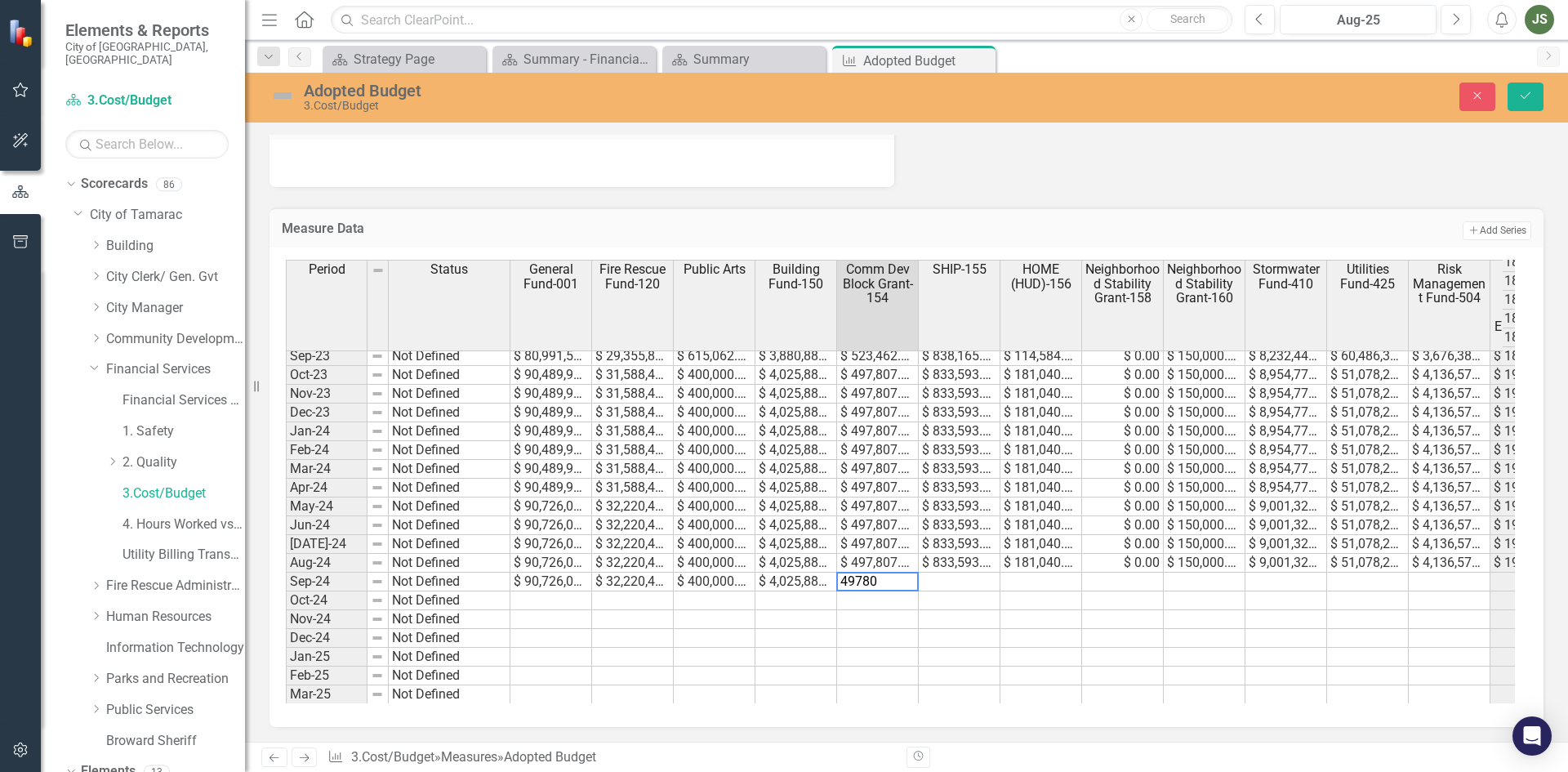
type textarea "497807"
type textarea "833593"
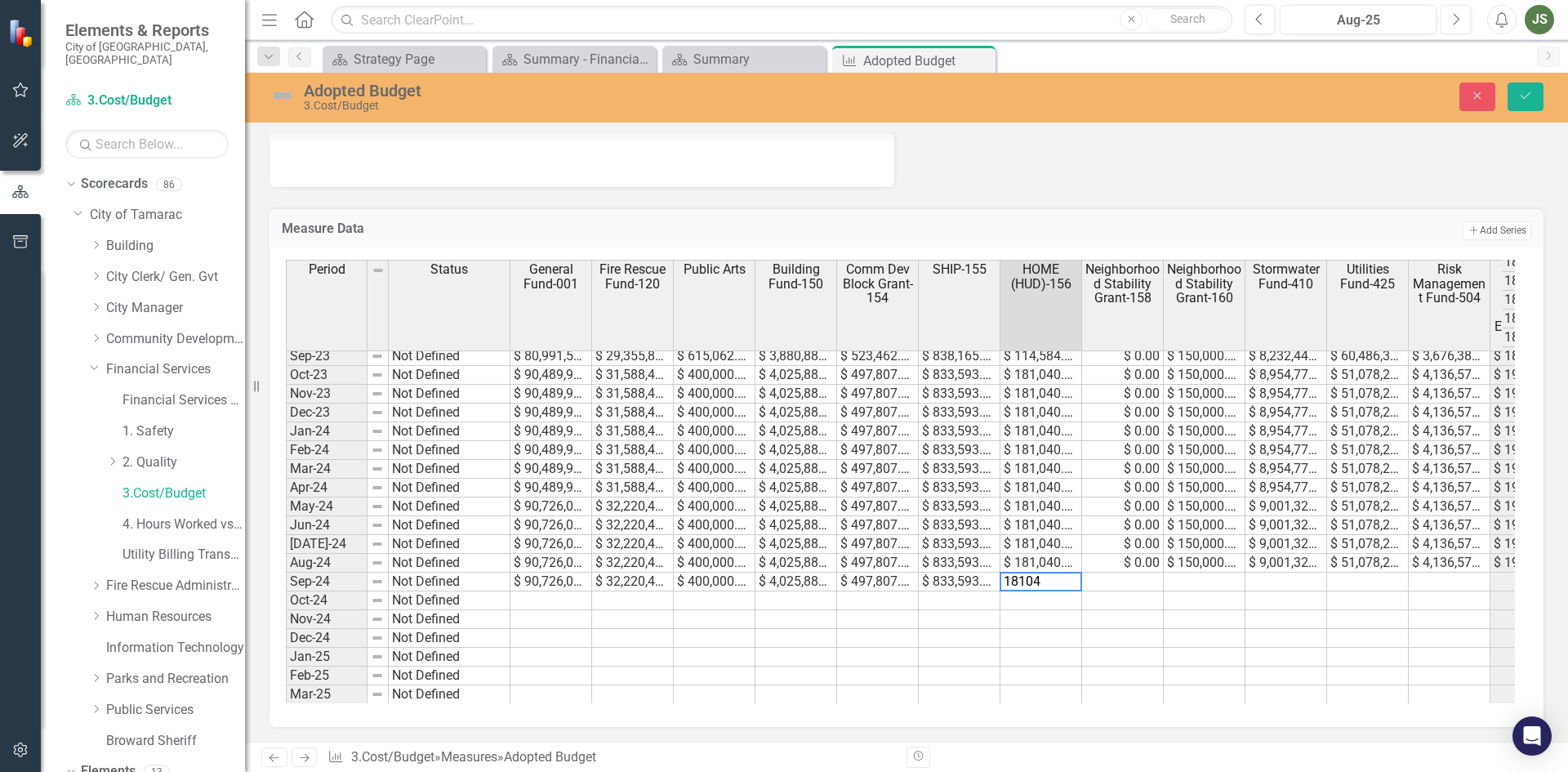
type textarea "181040"
type textarea "0"
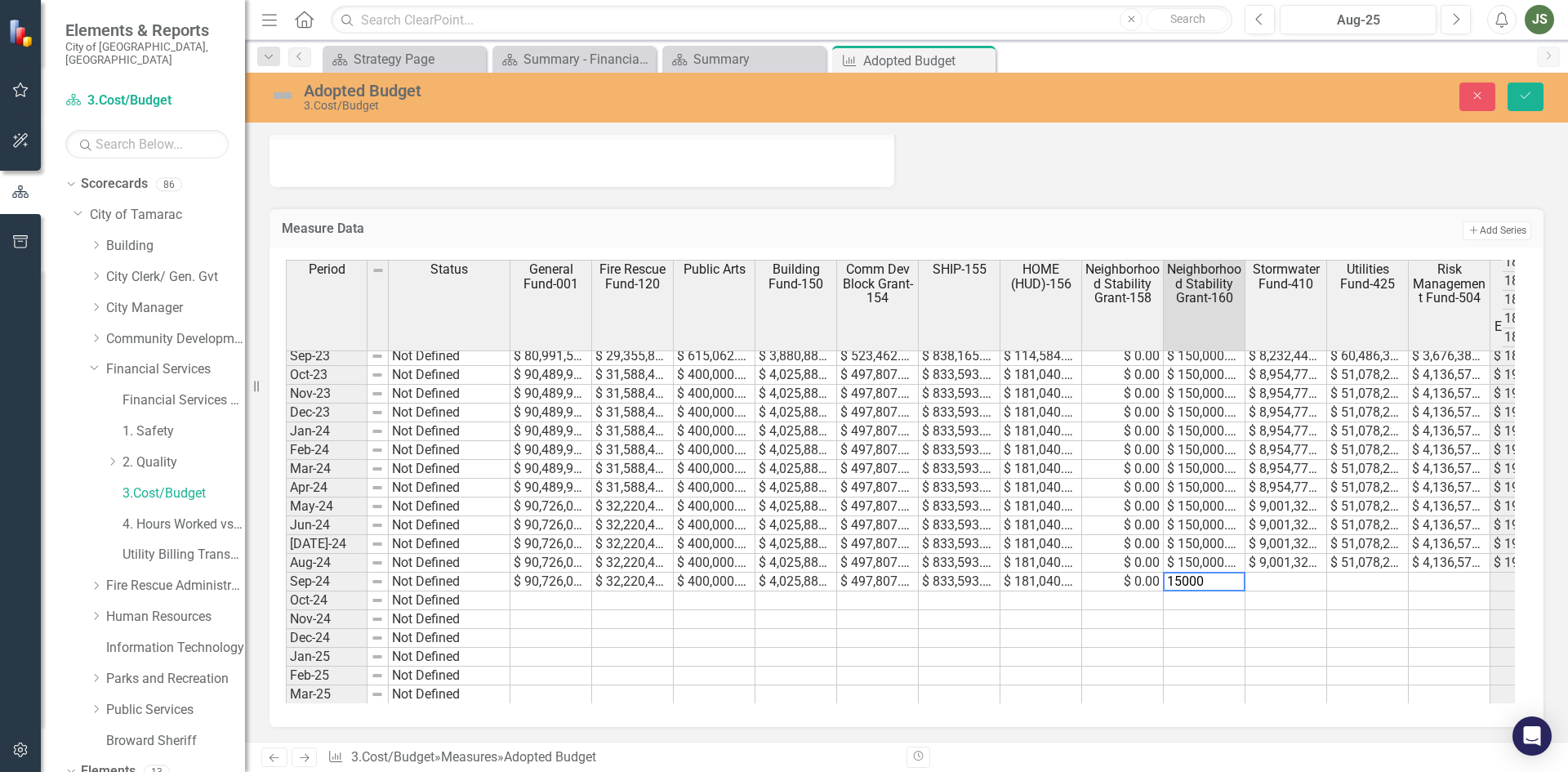
type textarea "150000"
type textarea "9001325"
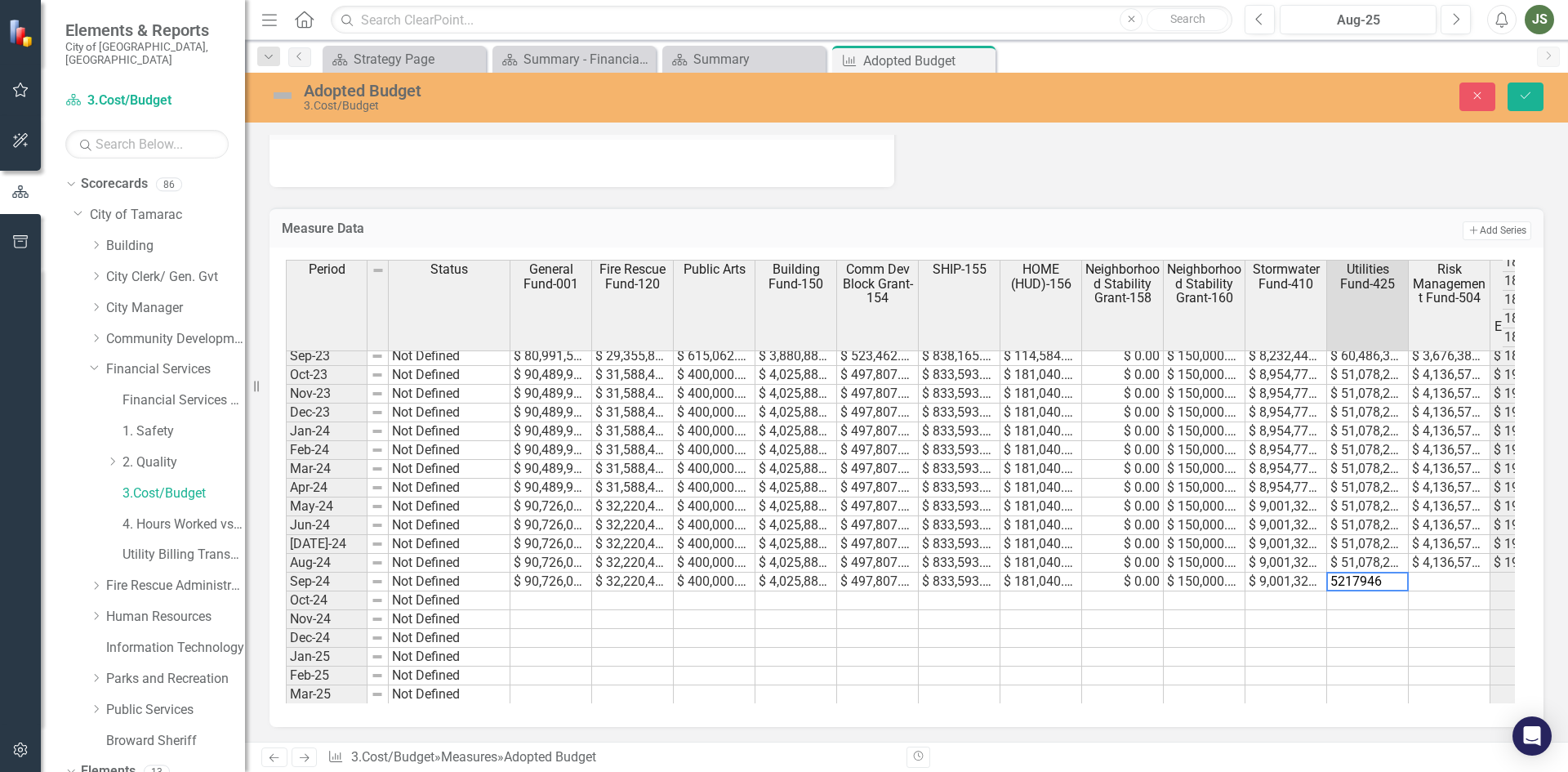
type textarea "52179469"
type textarea "4136575"
click at [552, 592] on td at bounding box center [551, 601] width 81 height 19
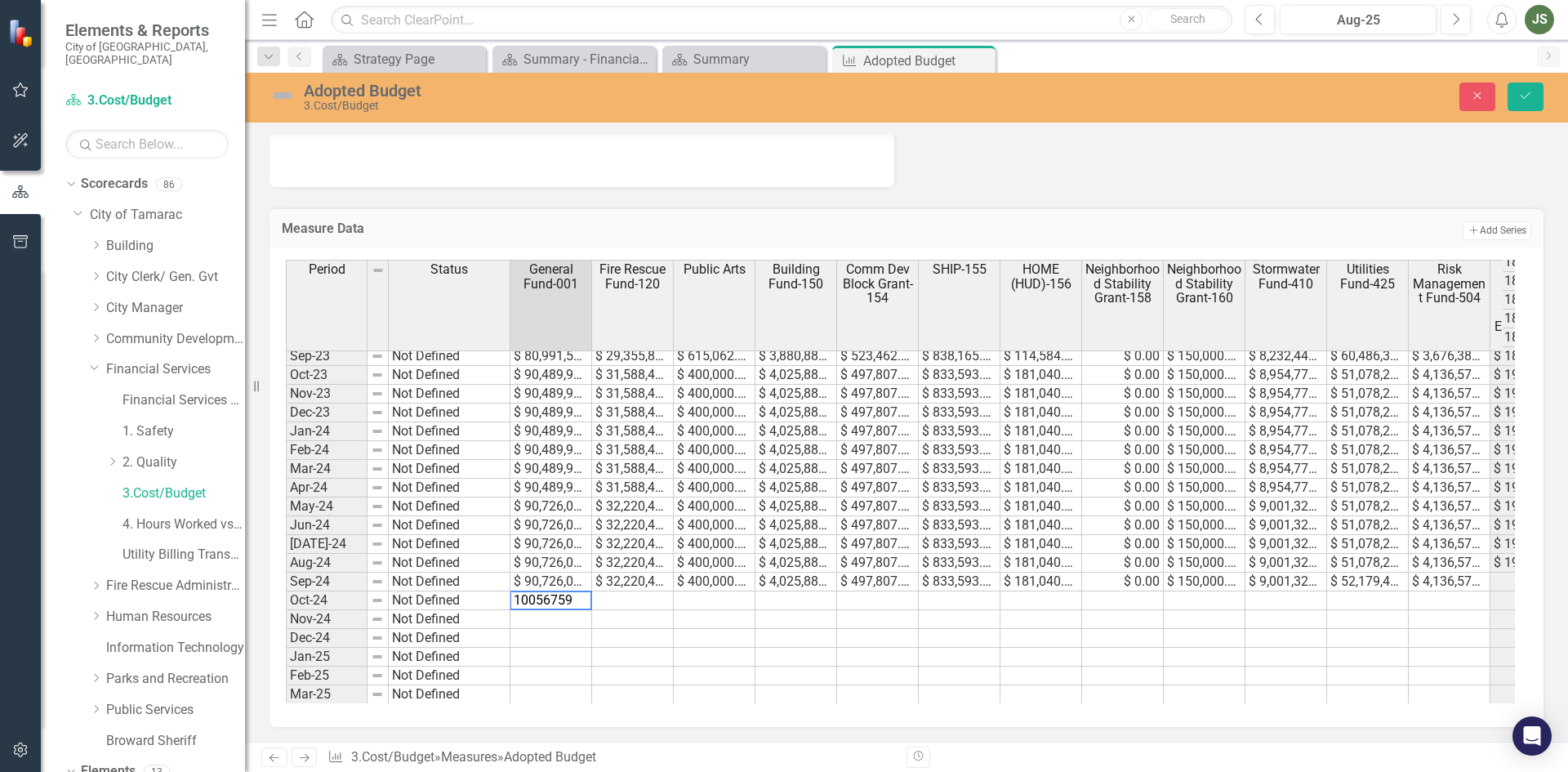
type textarea "100567590"
type textarea "34565531"
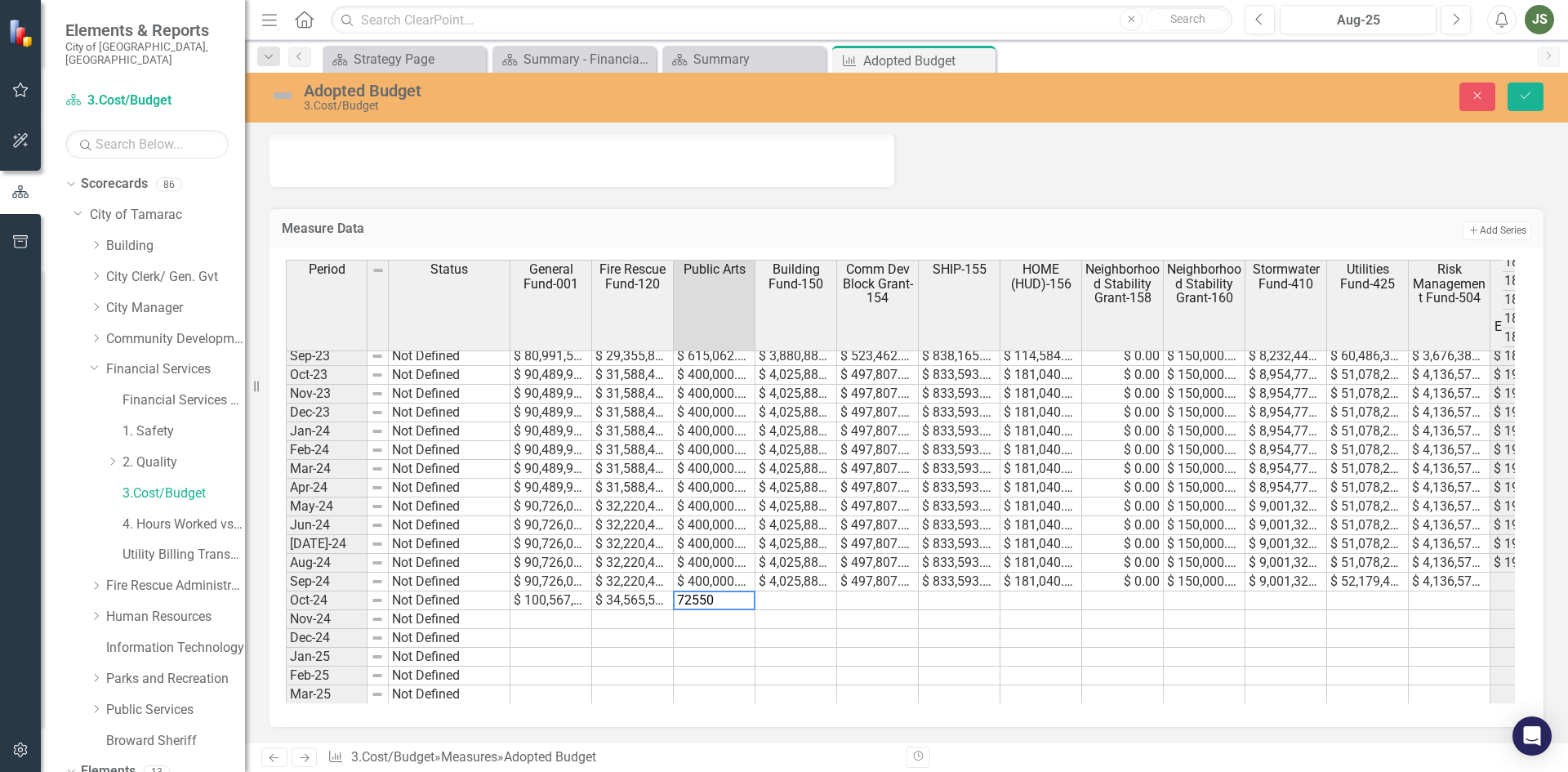
type textarea "725500"
type textarea "4270610"
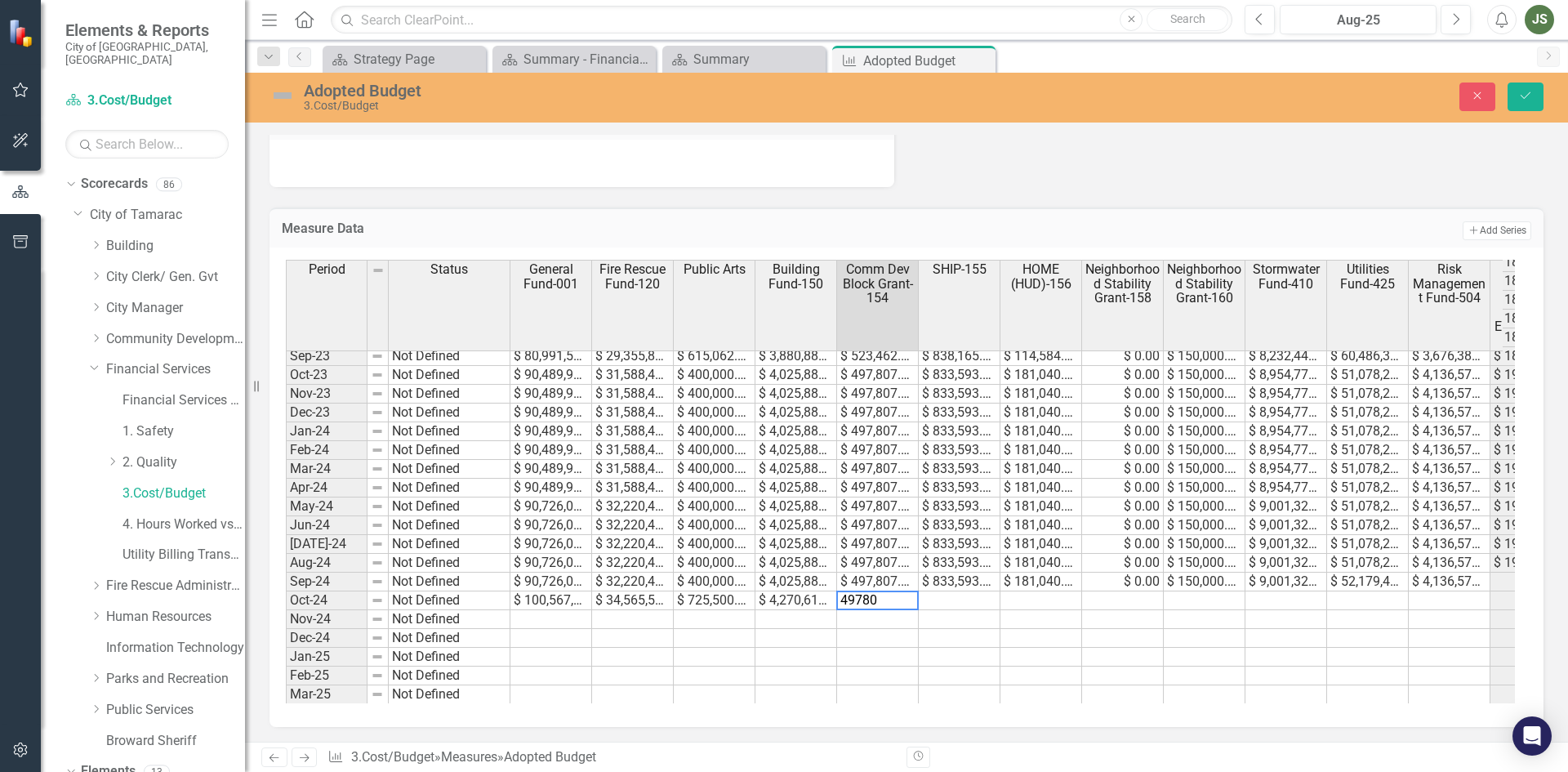
type textarea "497807"
type textarea "553423"
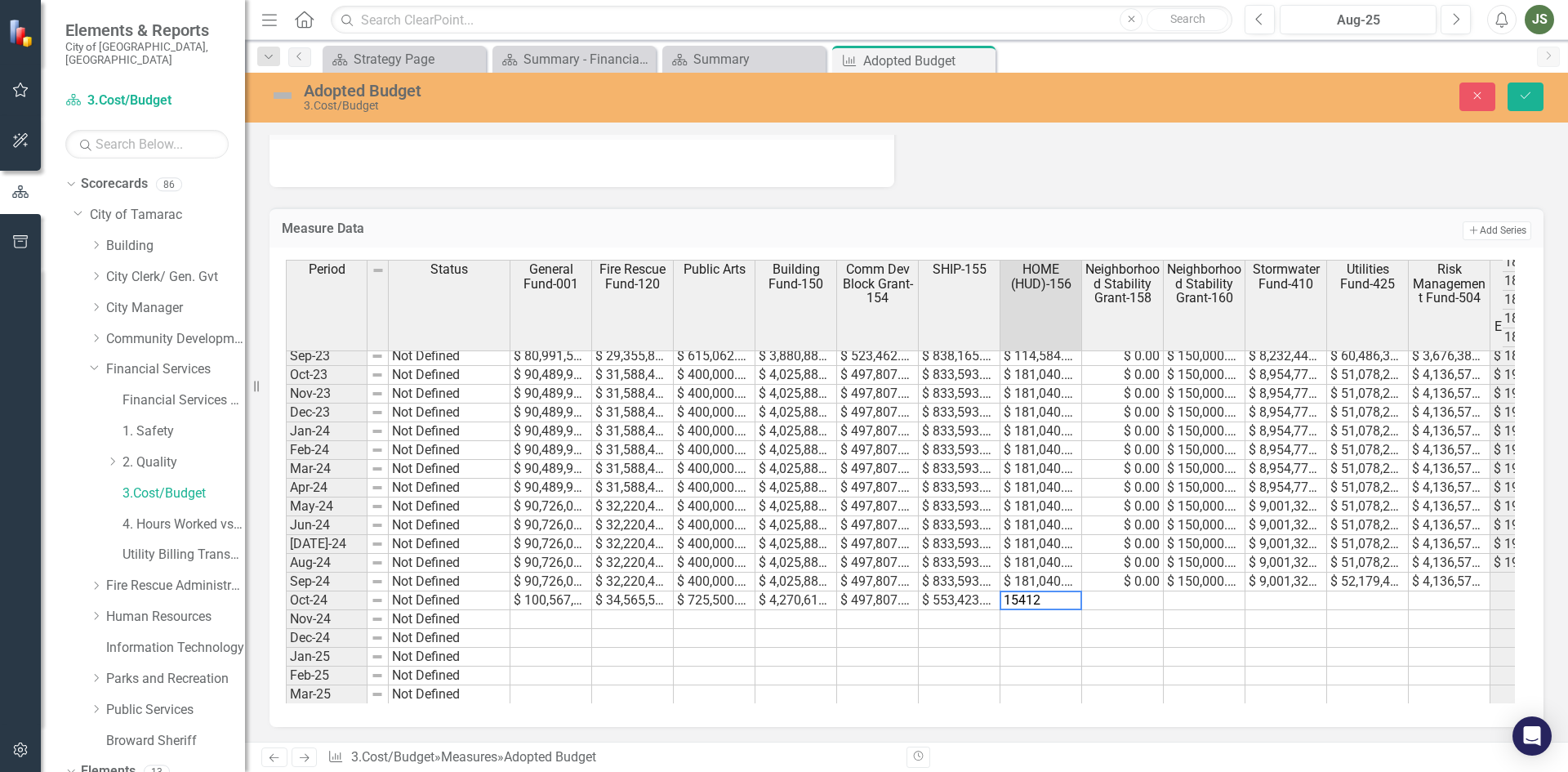
type textarea "154125"
type textarea "0"
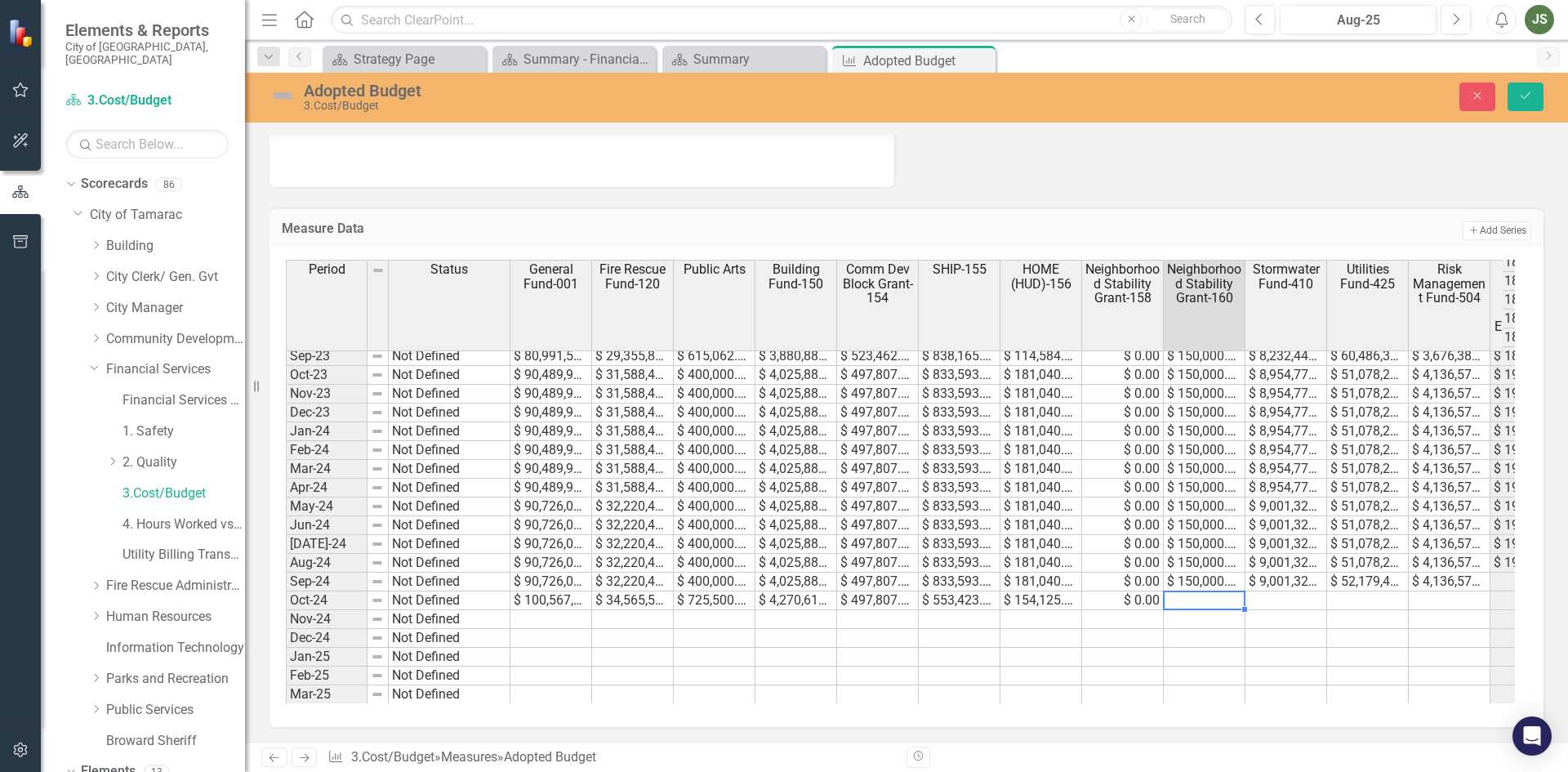
type textarea "0"
click at [1273, 598] on td at bounding box center [1286, 601] width 81 height 19
type textarea "8742743"
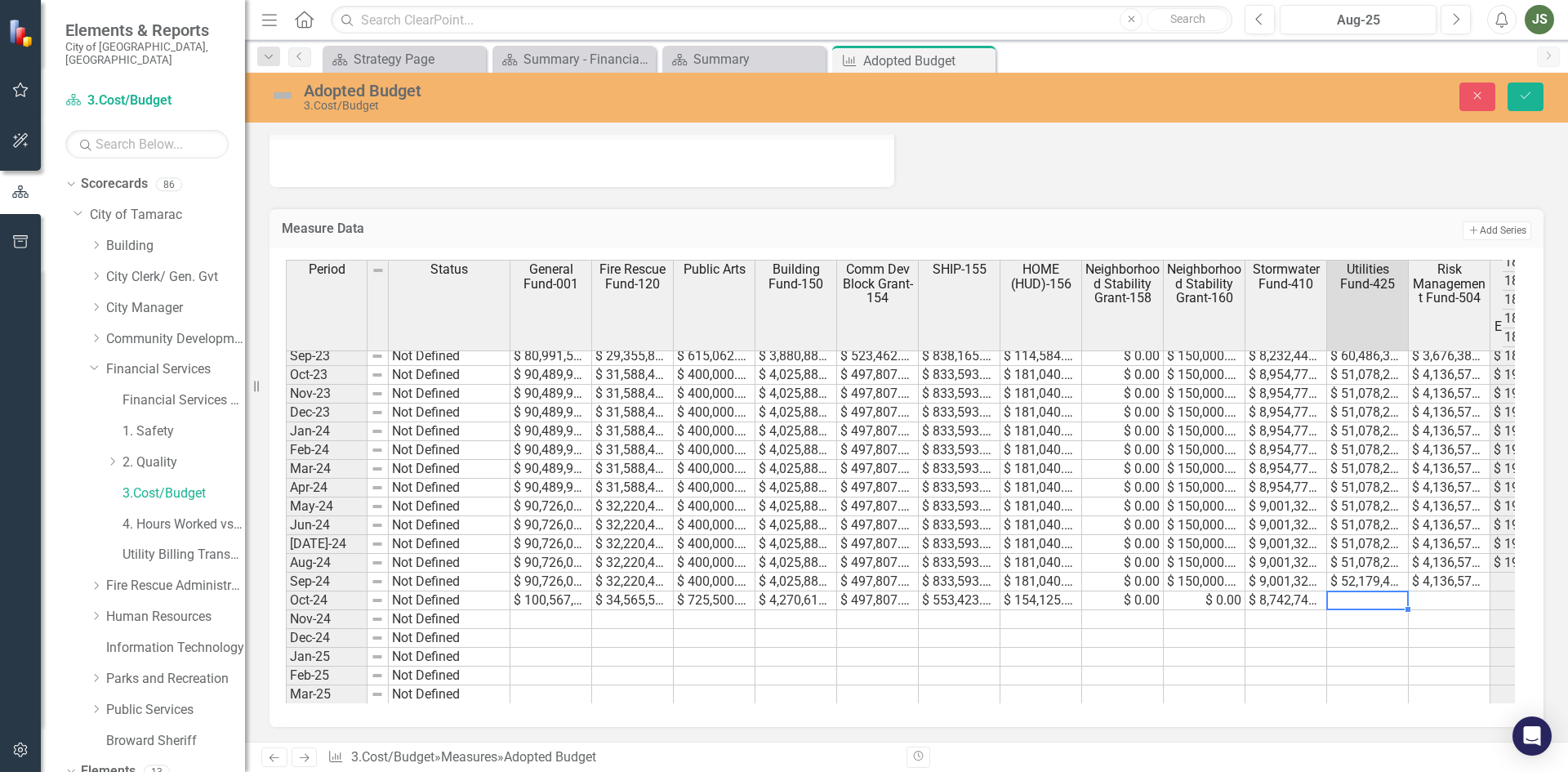
scroll to position [1054, 0]
type textarea "33153385"
type textarea "4419482"
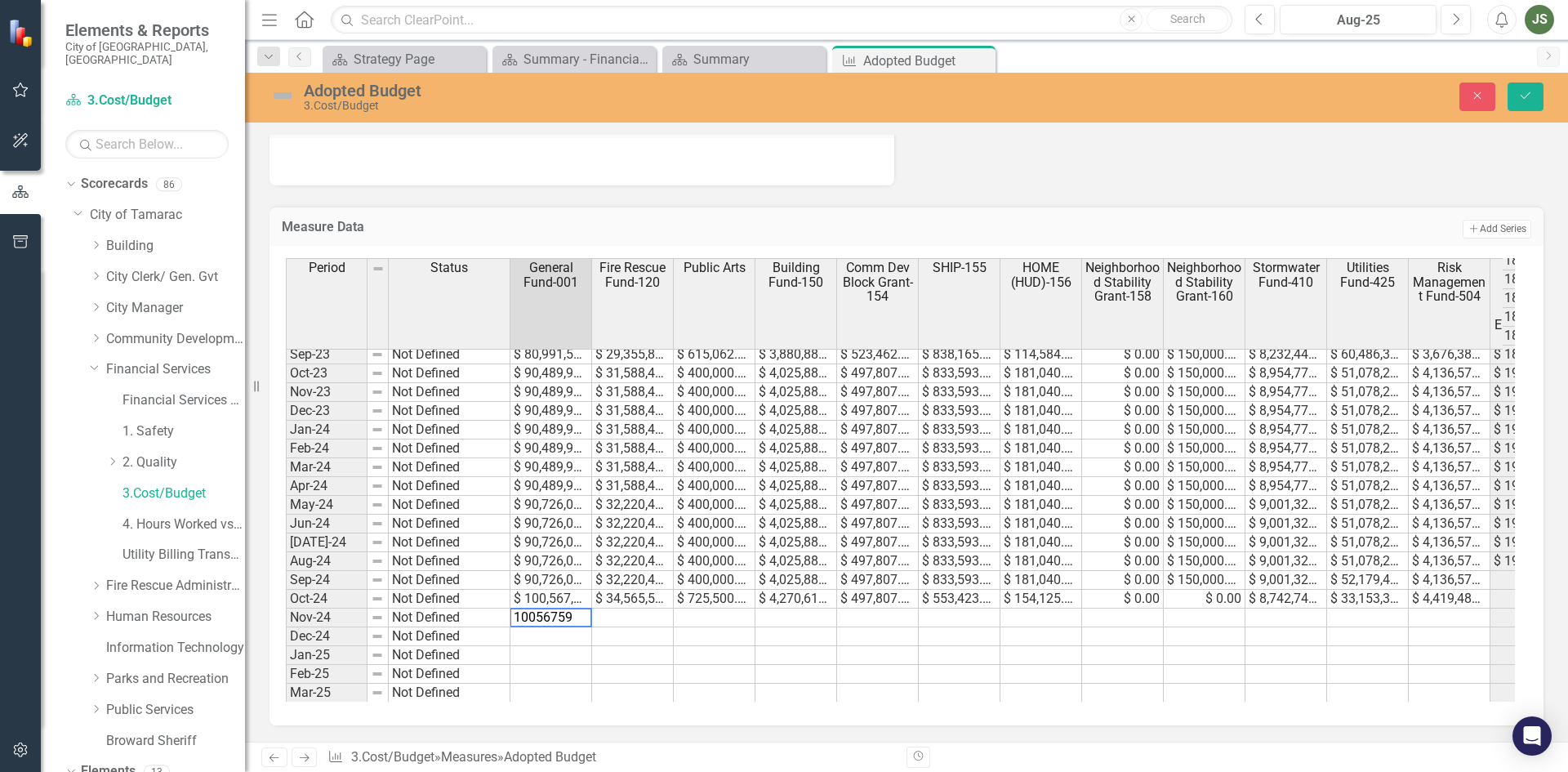
type textarea "100567590"
click at [286, 607] on div "Period Status General Fund-001 Fire Rescue Fund-120 Public Arts Building Fund-1…" at bounding box center [286, 459] width 0 height 787
click at [539, 629] on td at bounding box center [551, 637] width 81 height 19
type textarea "100567590"
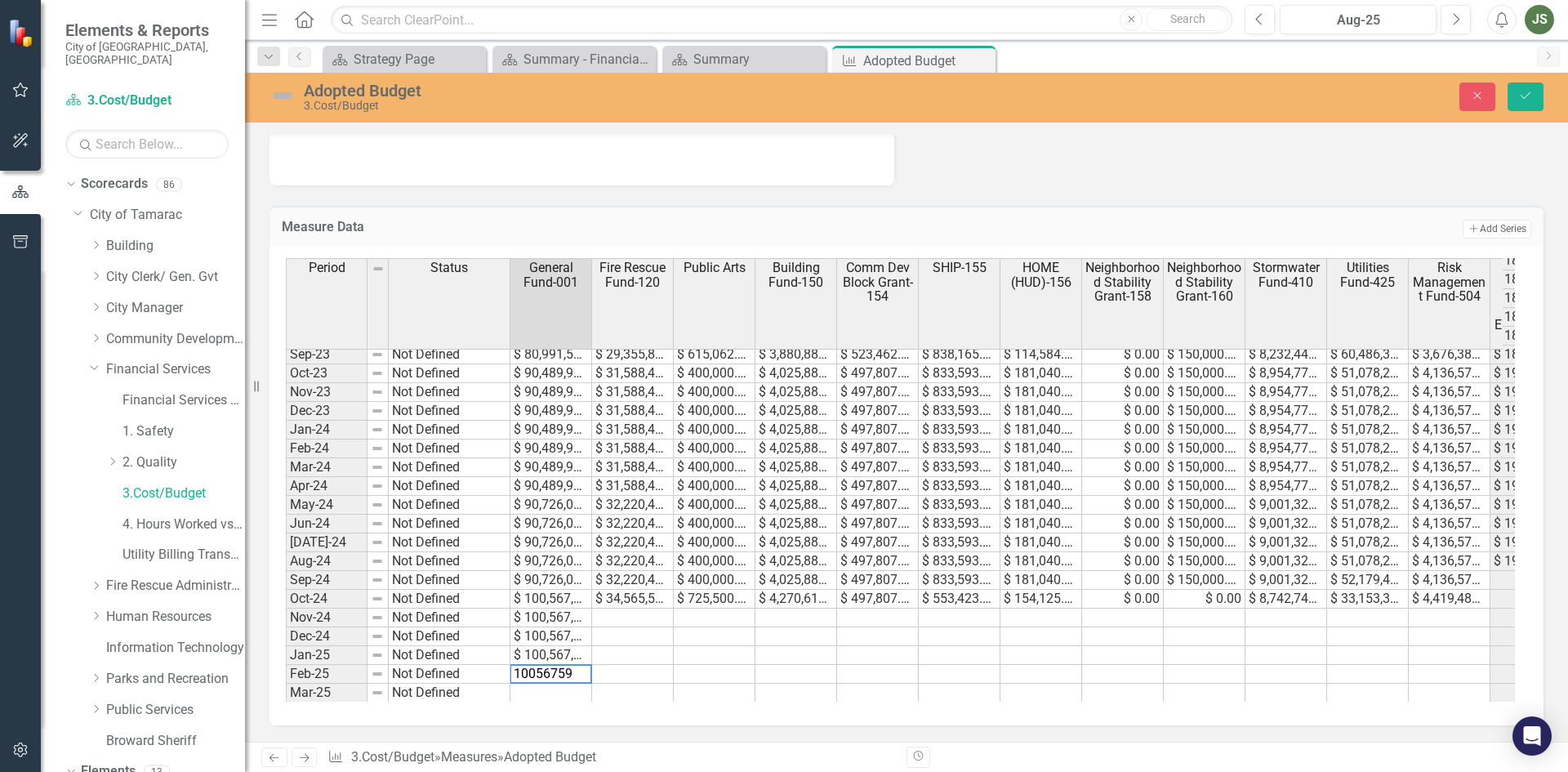
type textarea "100567590"
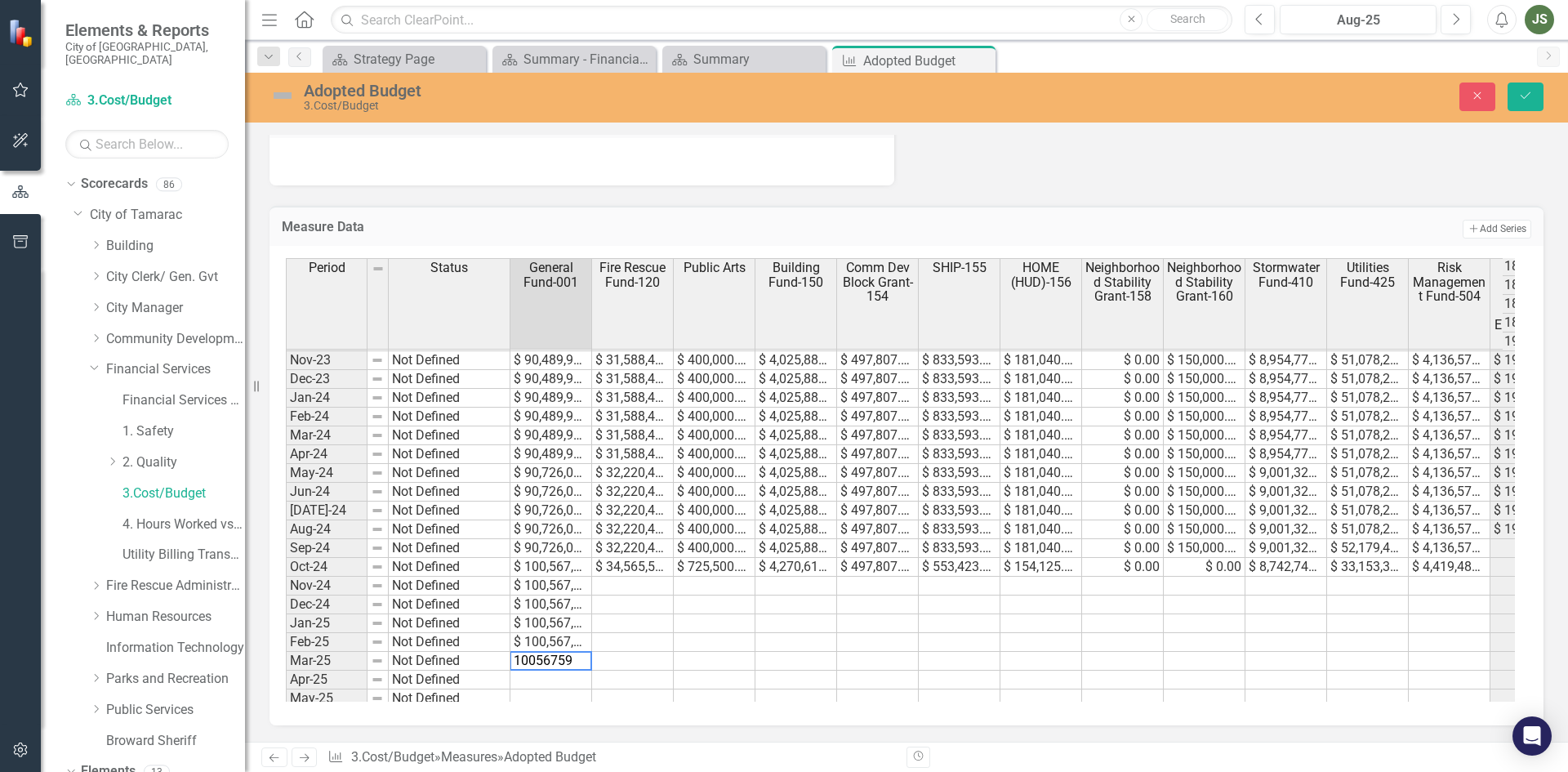
type textarea "100567590"
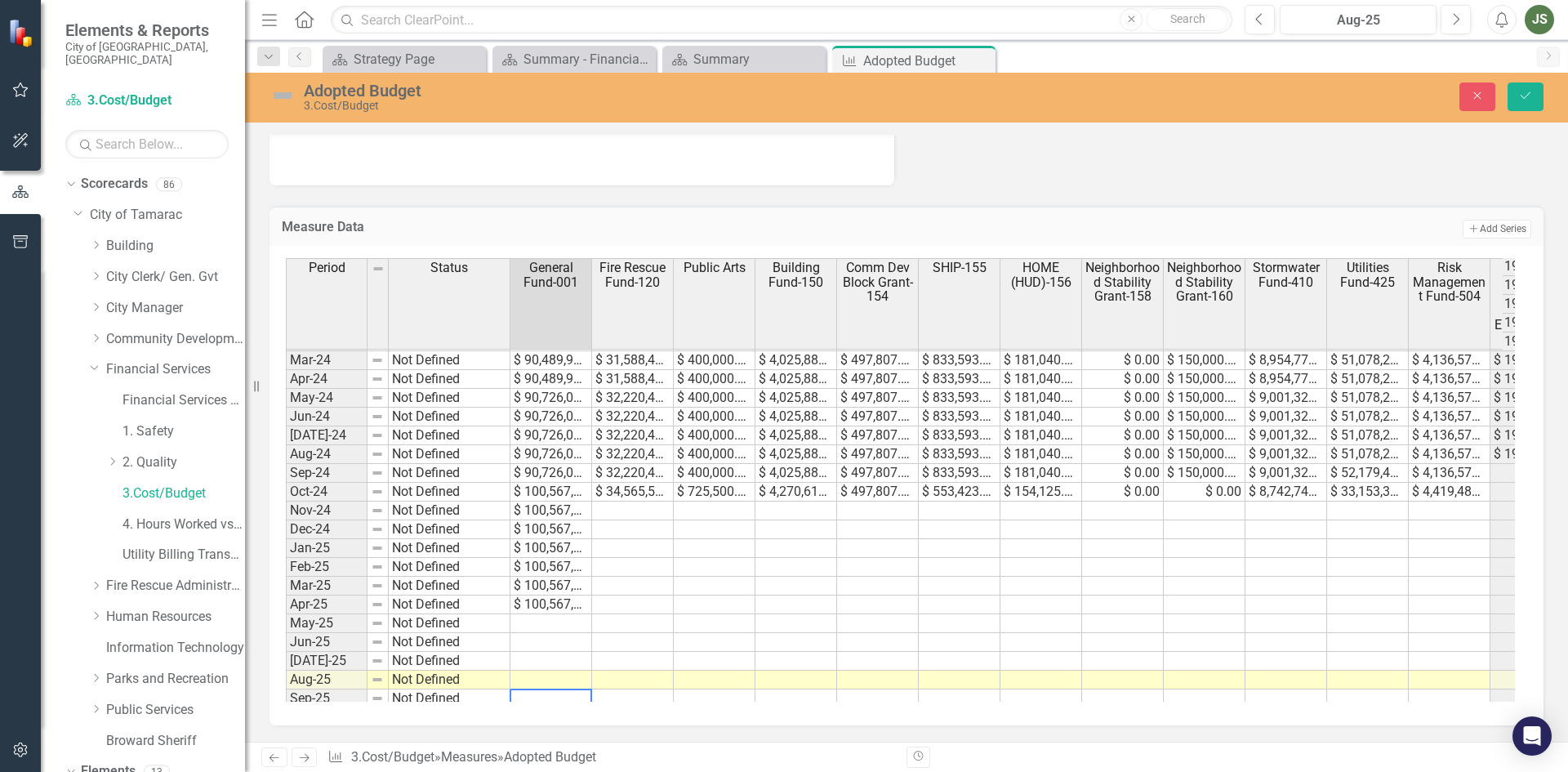
scroll to position [563, 0]
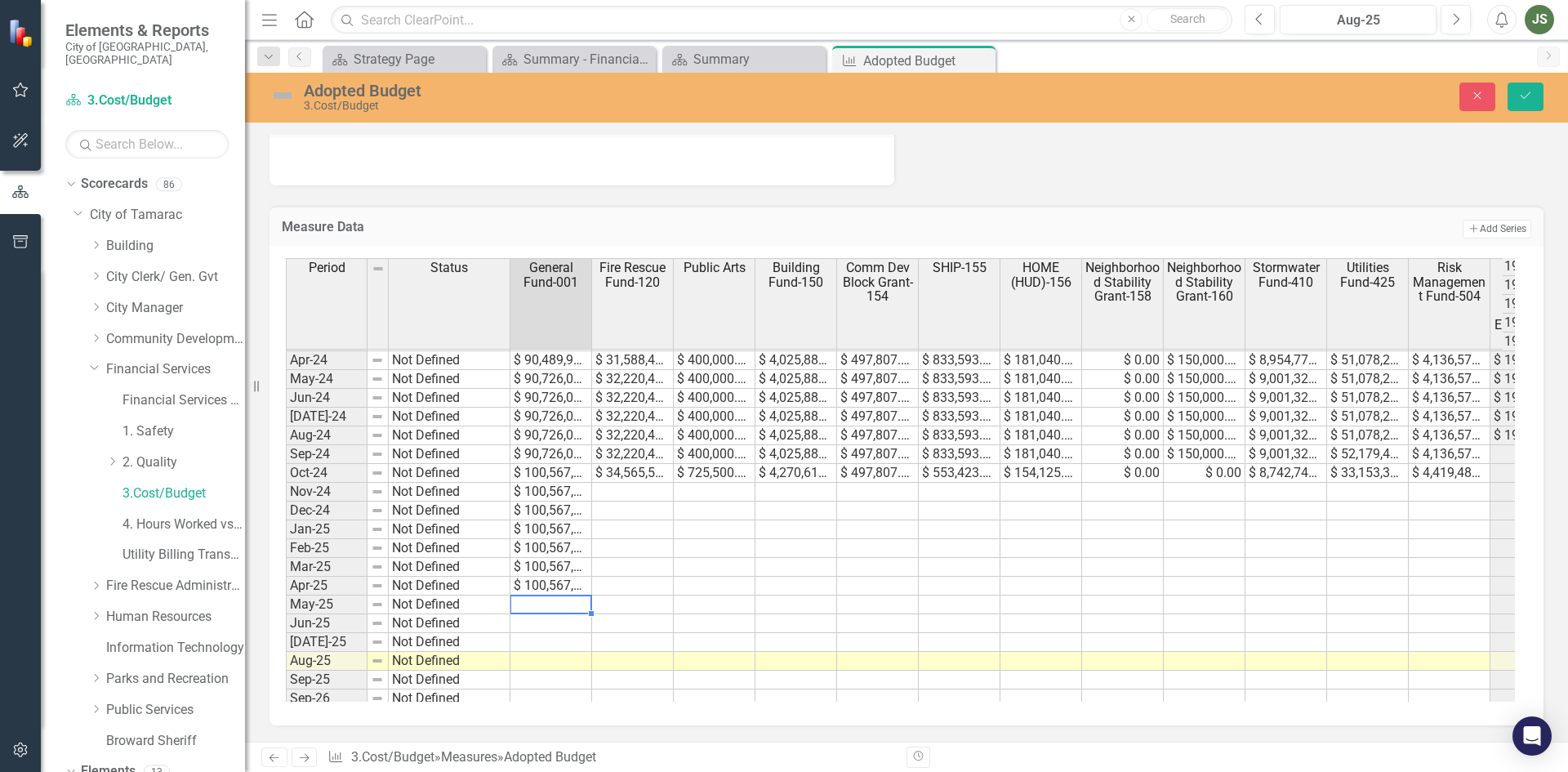
click at [541, 596] on tbody "Dec-22 Not Defined $ 76,673,261.00 $ 28,783,988.00 $ 400,000.00 $ 3,880,880.00 …" at bounding box center [928, 388] width 1286 height 677
type textarea "102144557"
click at [541, 621] on td at bounding box center [551, 623] width 81 height 19
type textarea "102144557"
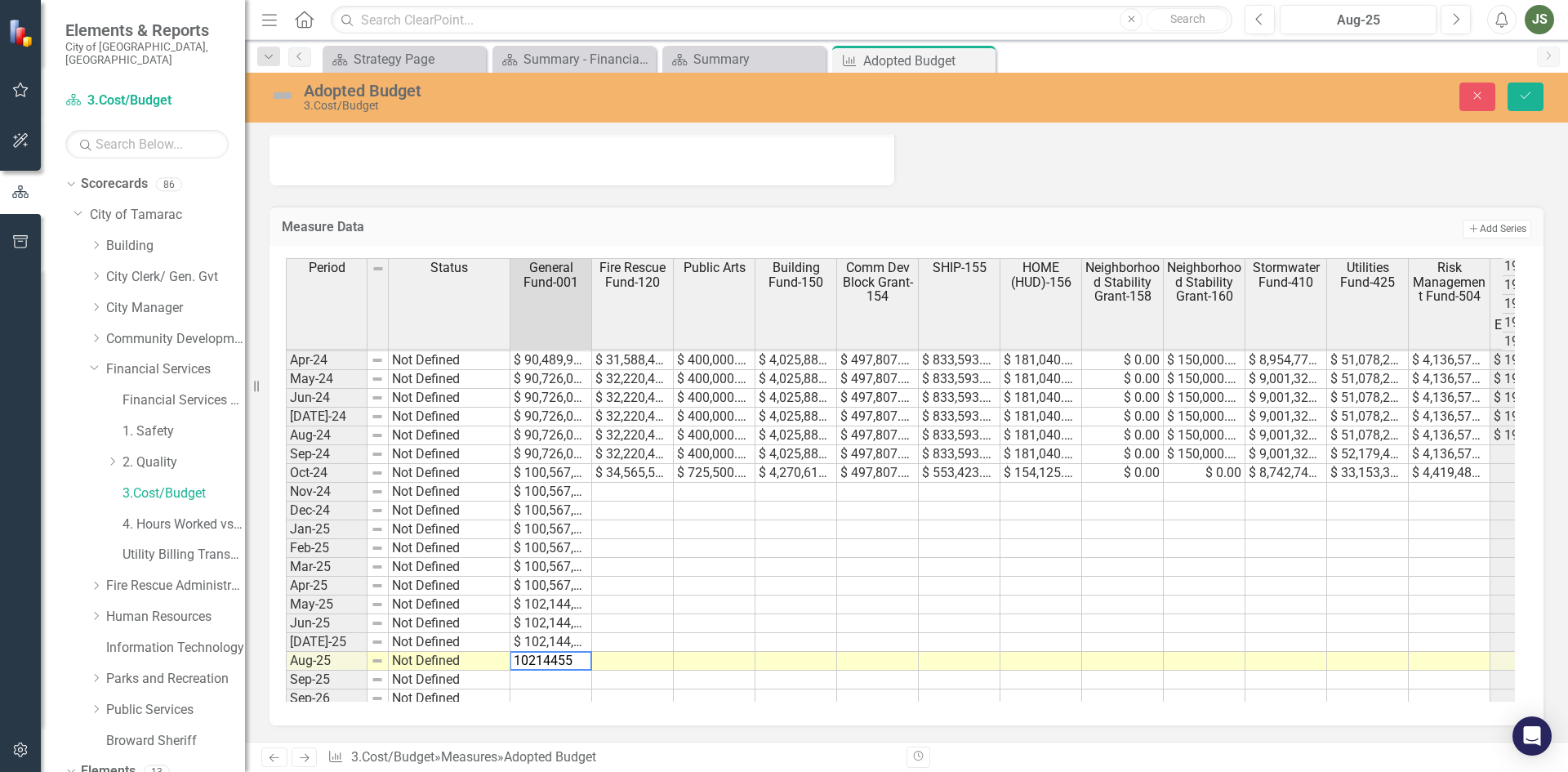
type textarea "102144557"
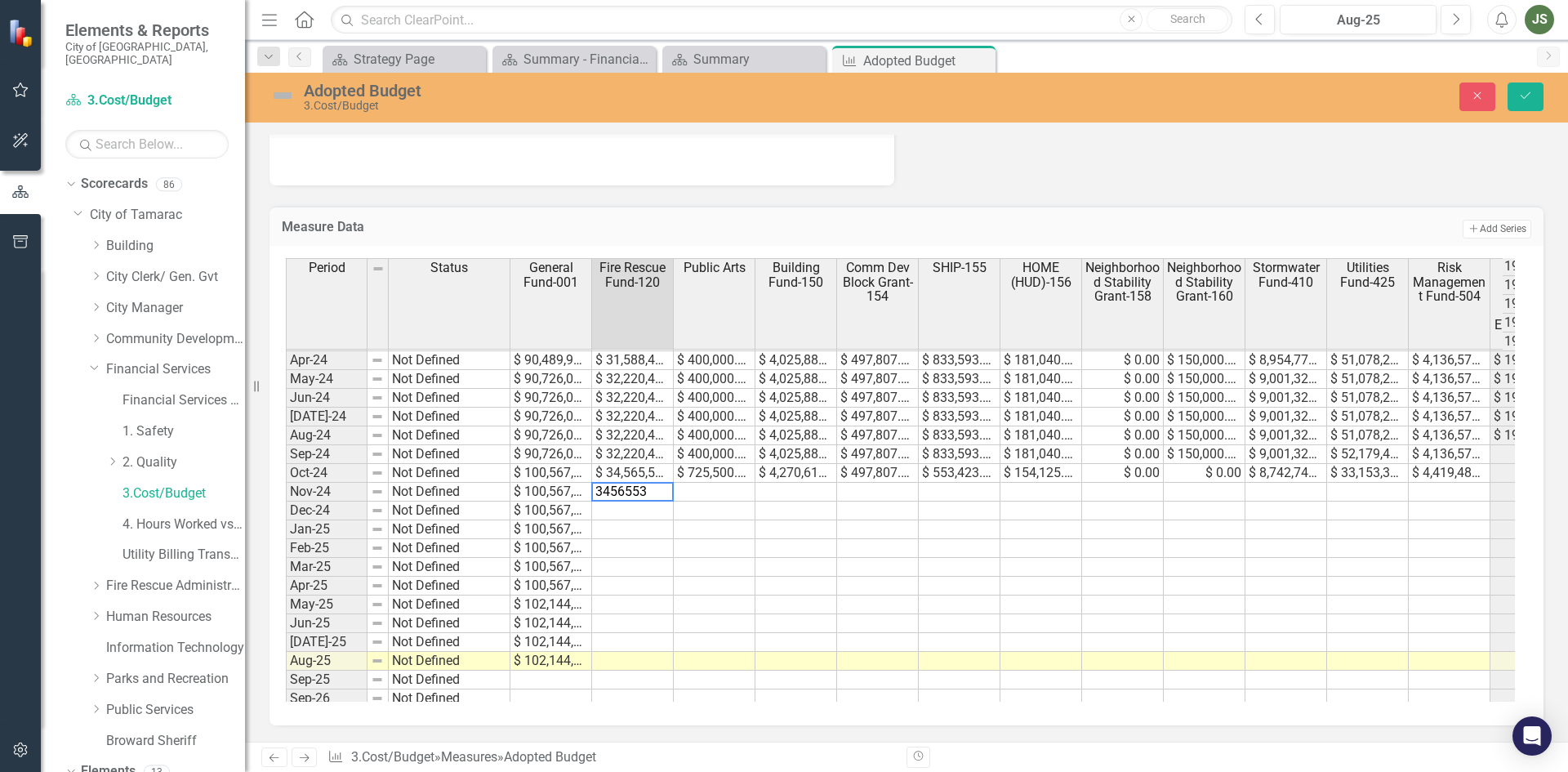
type textarea "34565531"
type textarea "3455531"
type textarea "34565531"
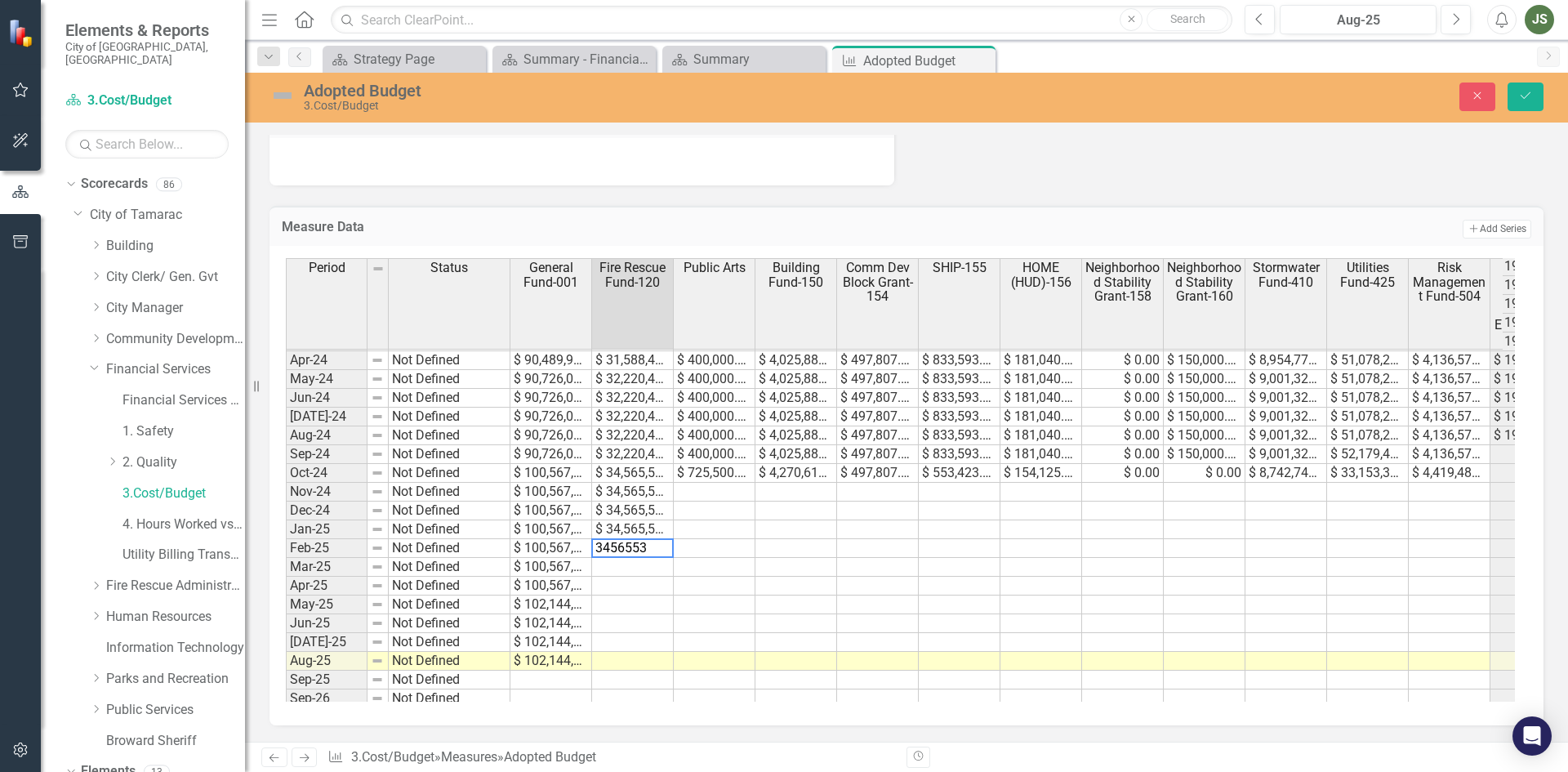
type textarea "34565531"
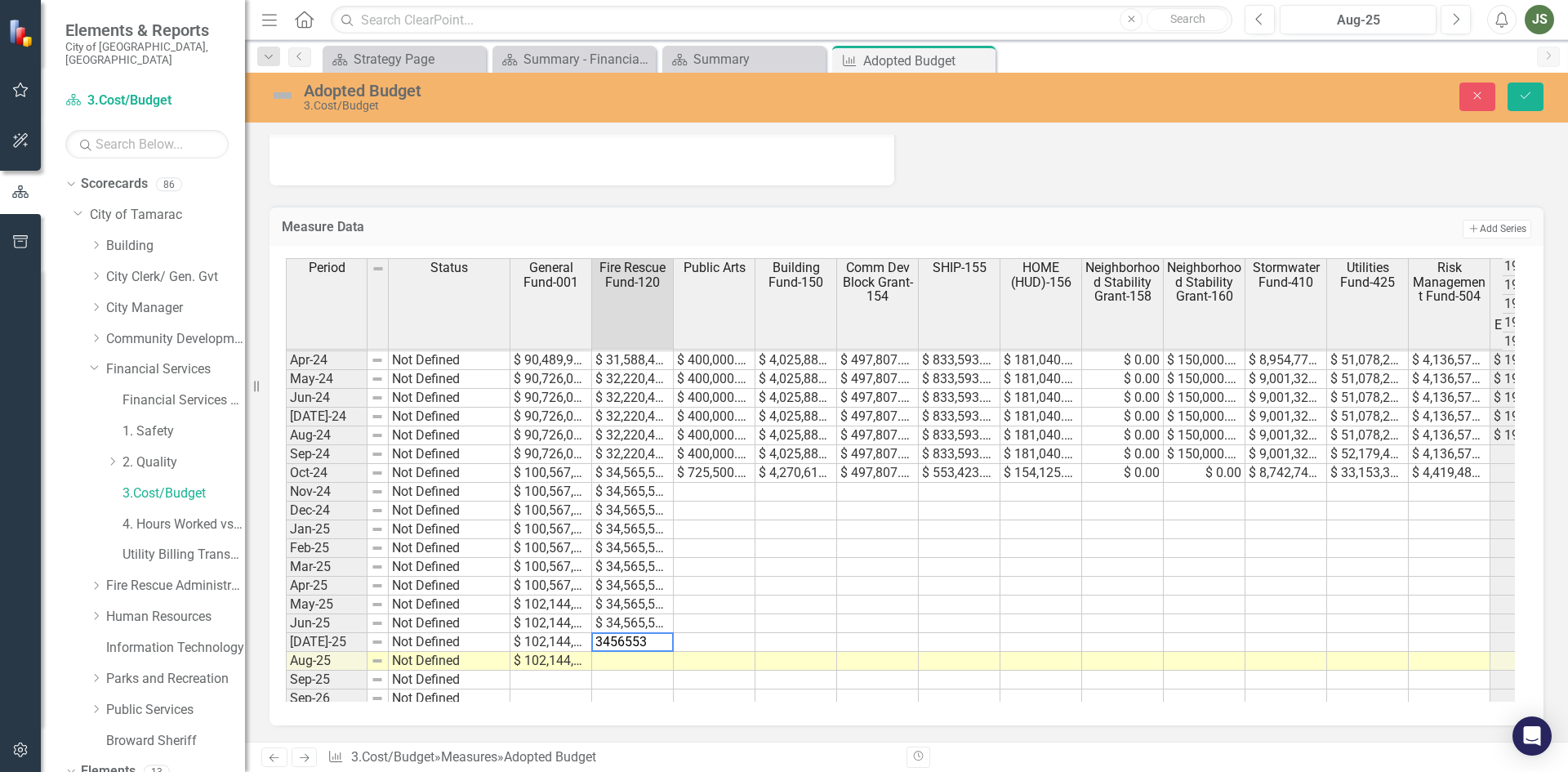
type textarea "34565531"
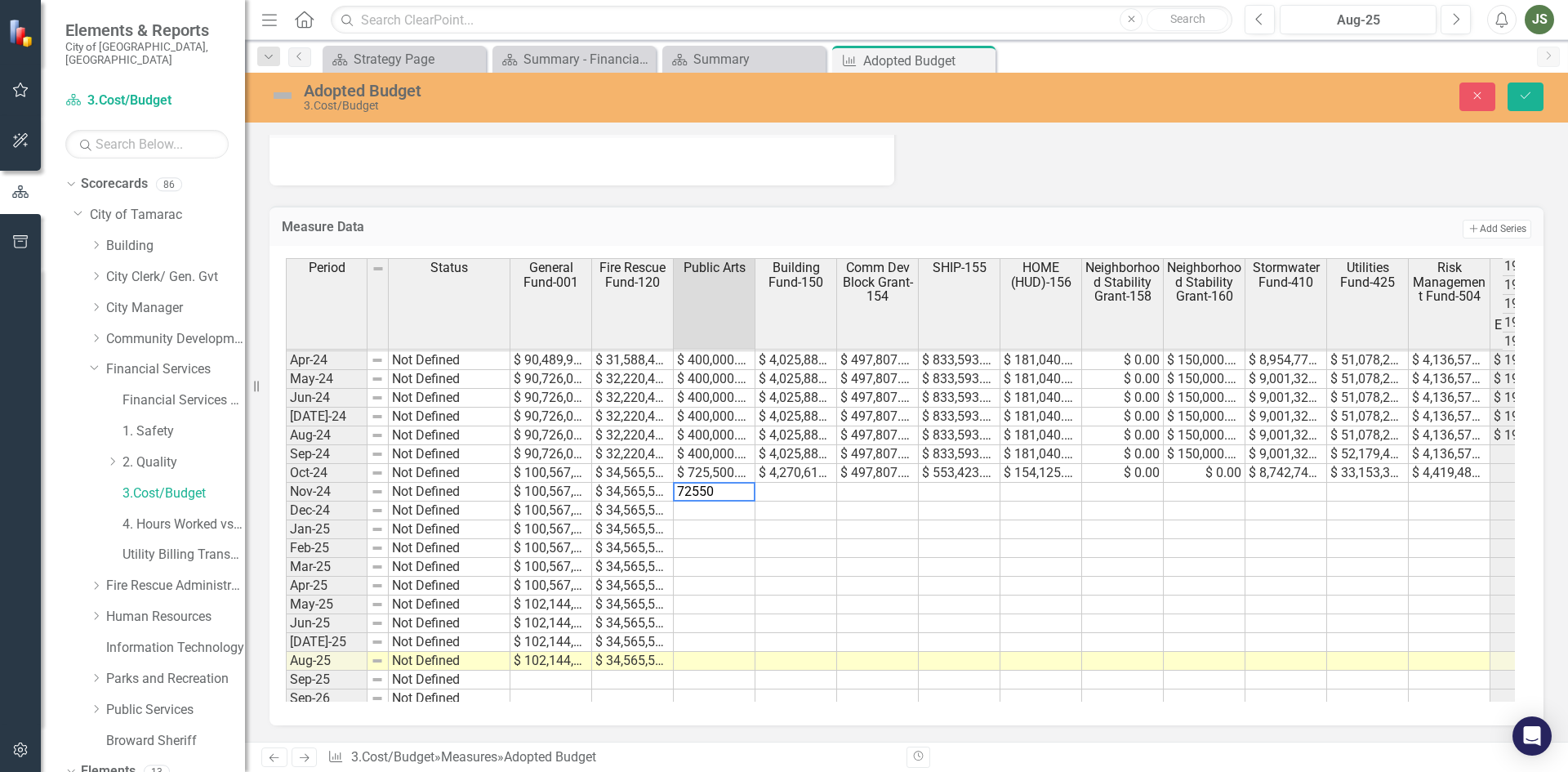
type textarea "725500"
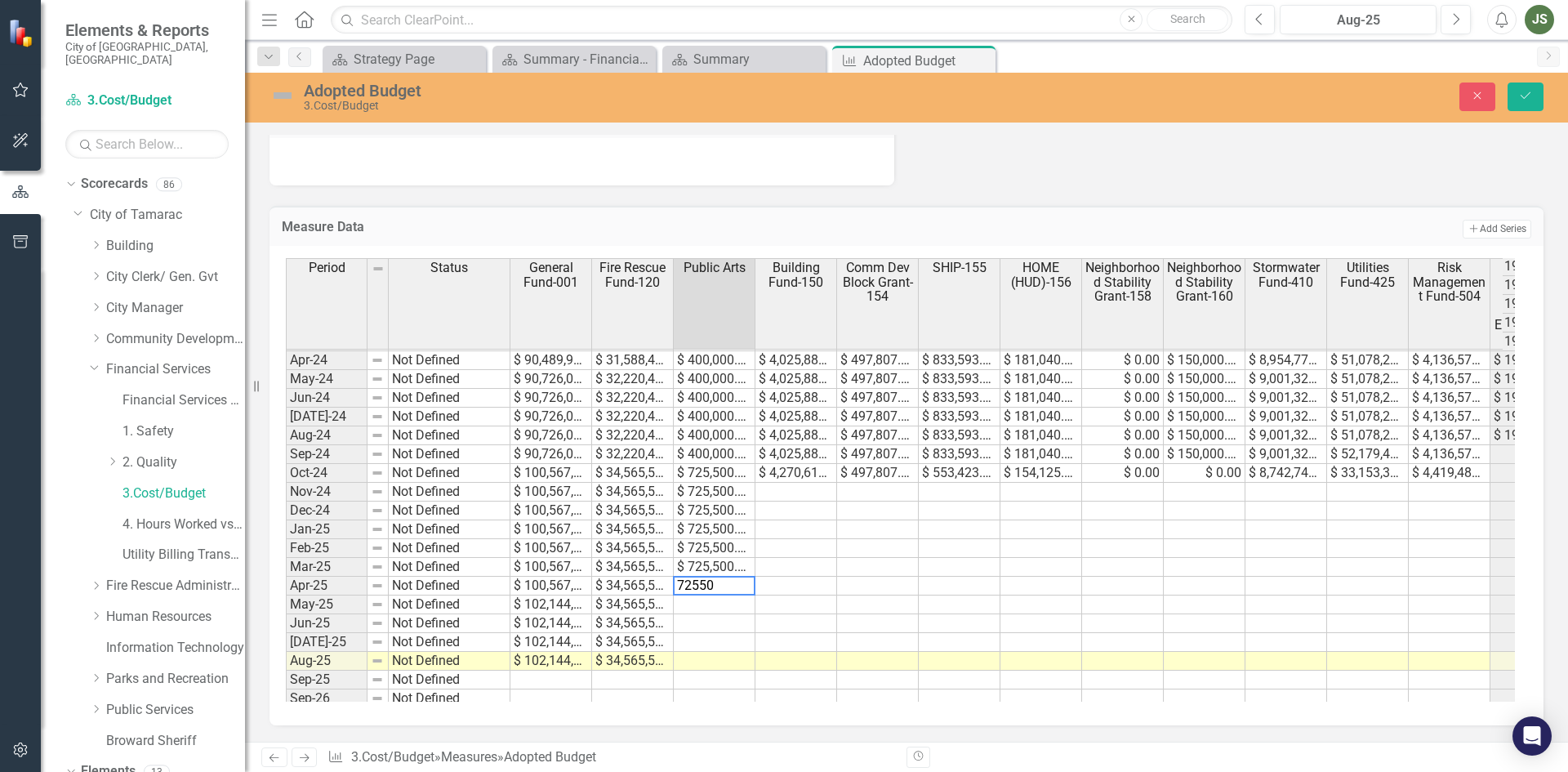
type textarea "725500"
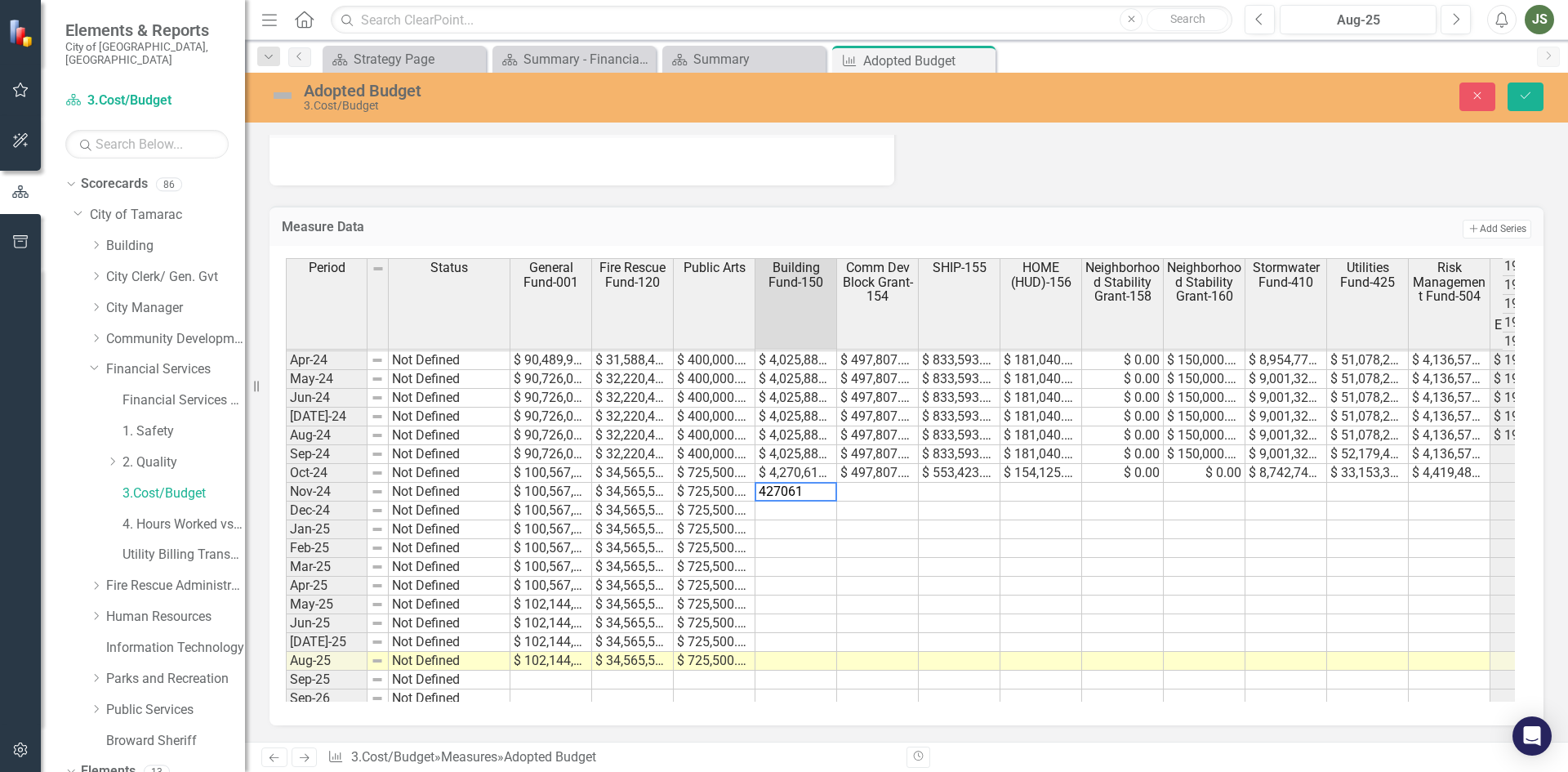
type textarea "4270610"
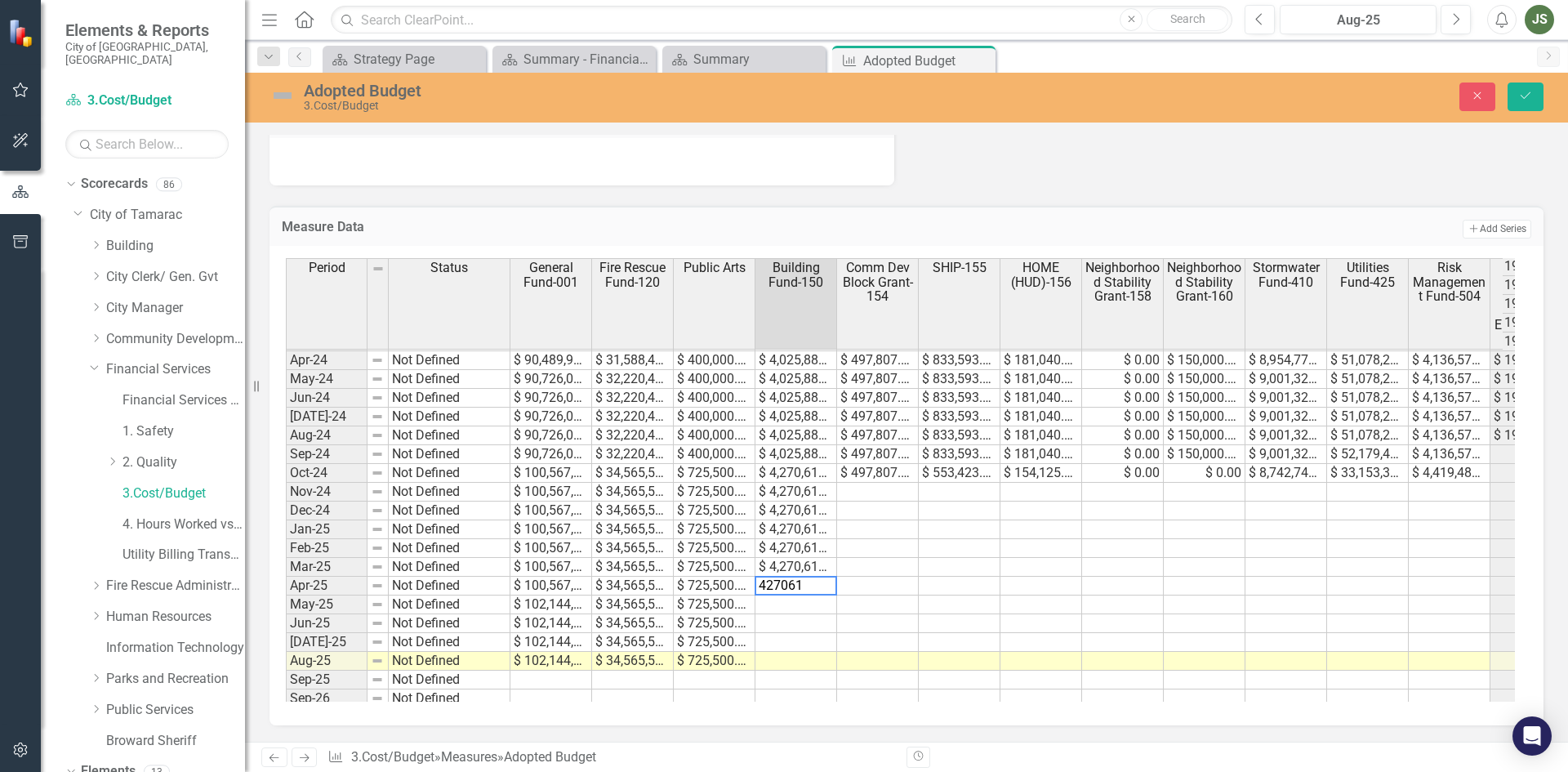
type textarea "4270610"
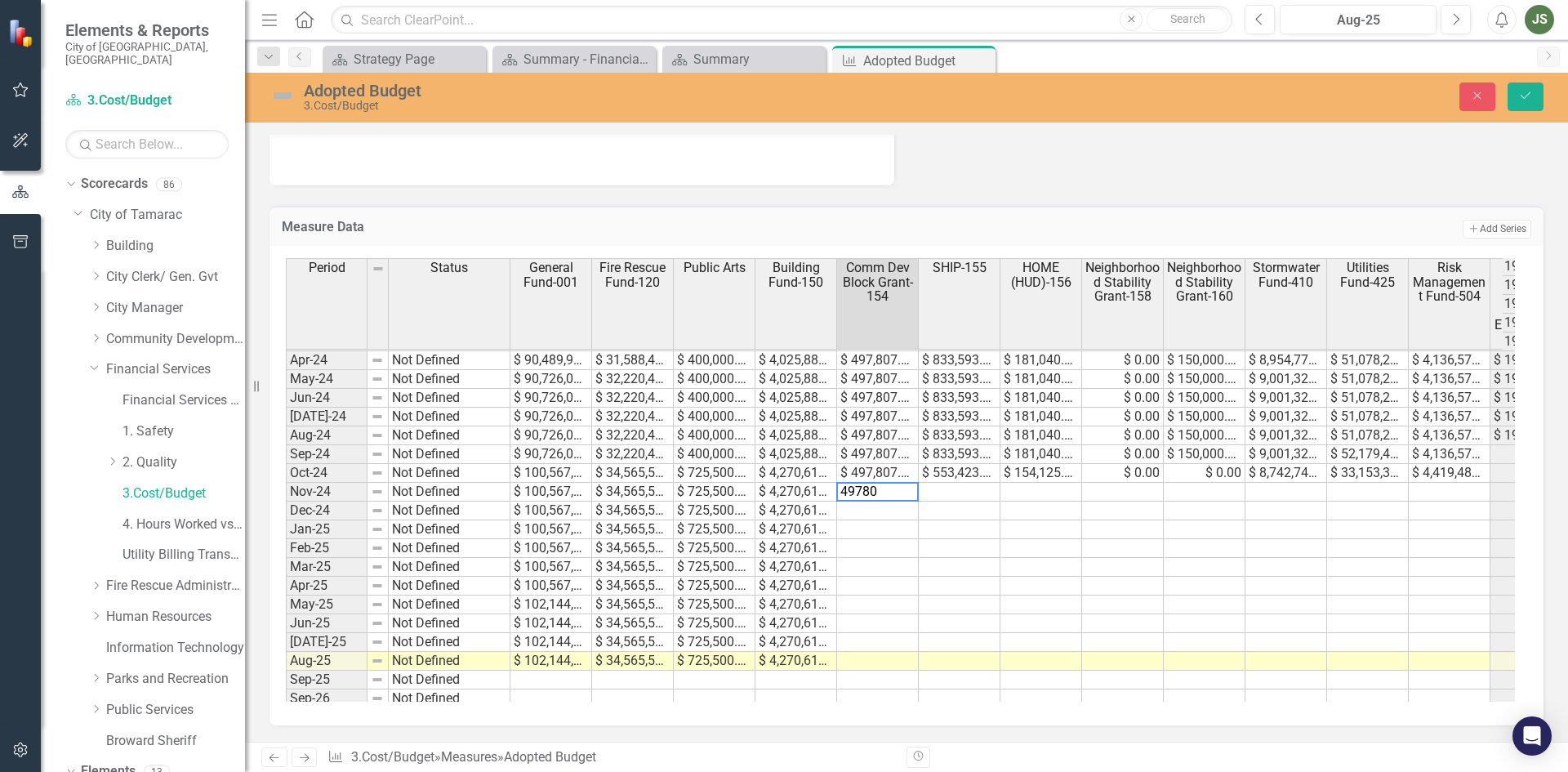
type textarea "497807"
type textarea "498807"
type textarea "497807"
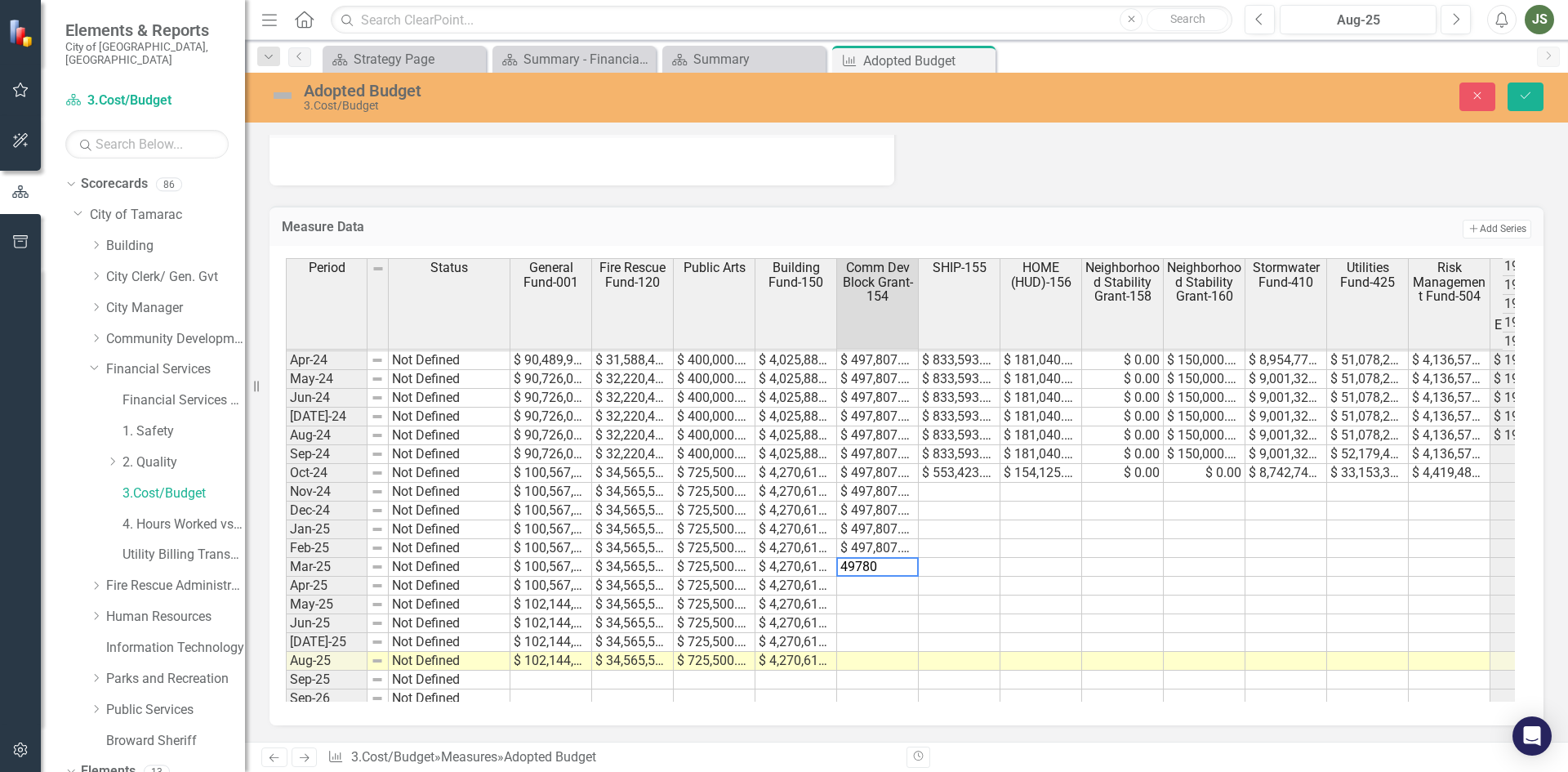
type textarea "497807"
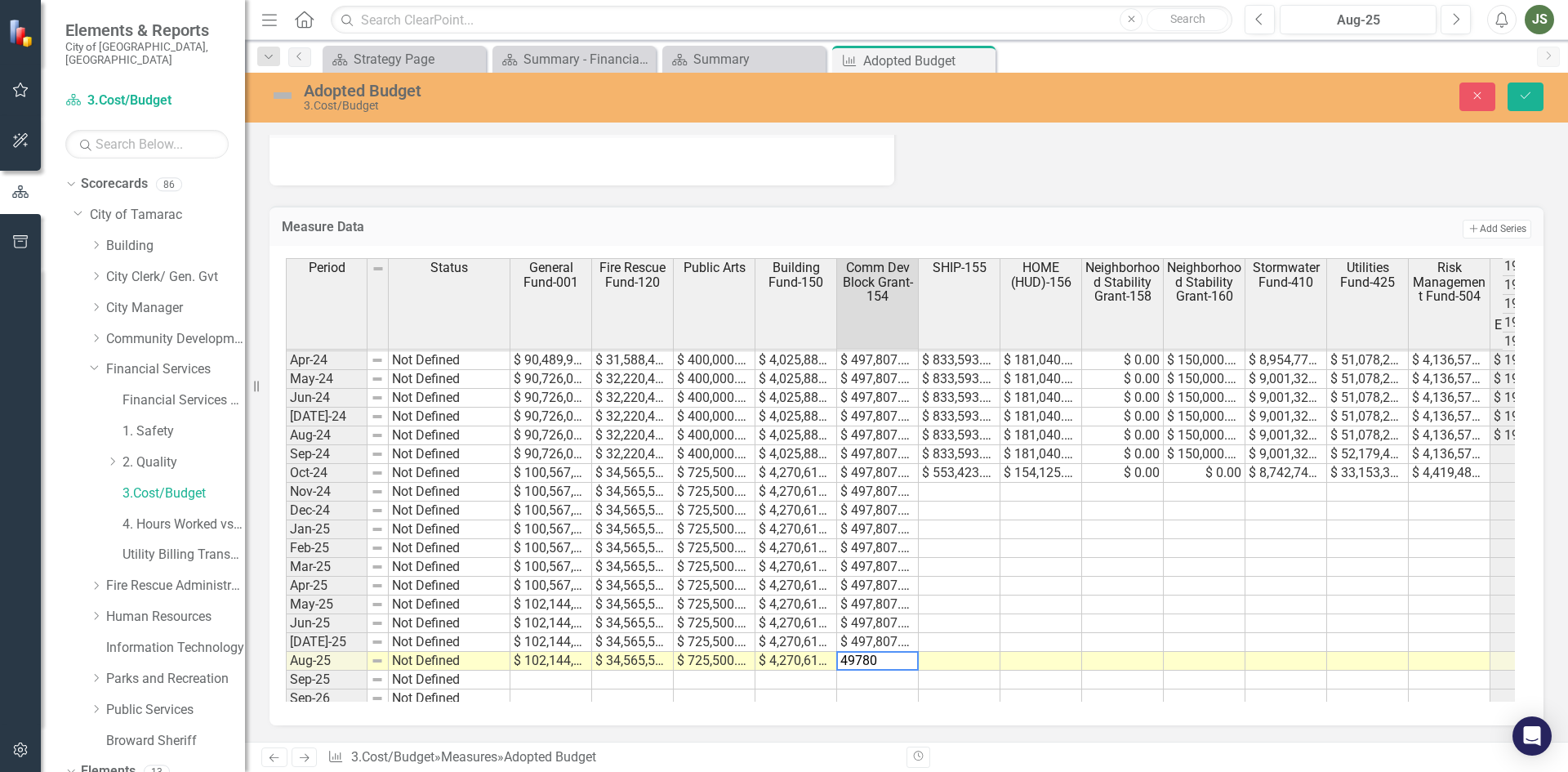
type textarea "497807"
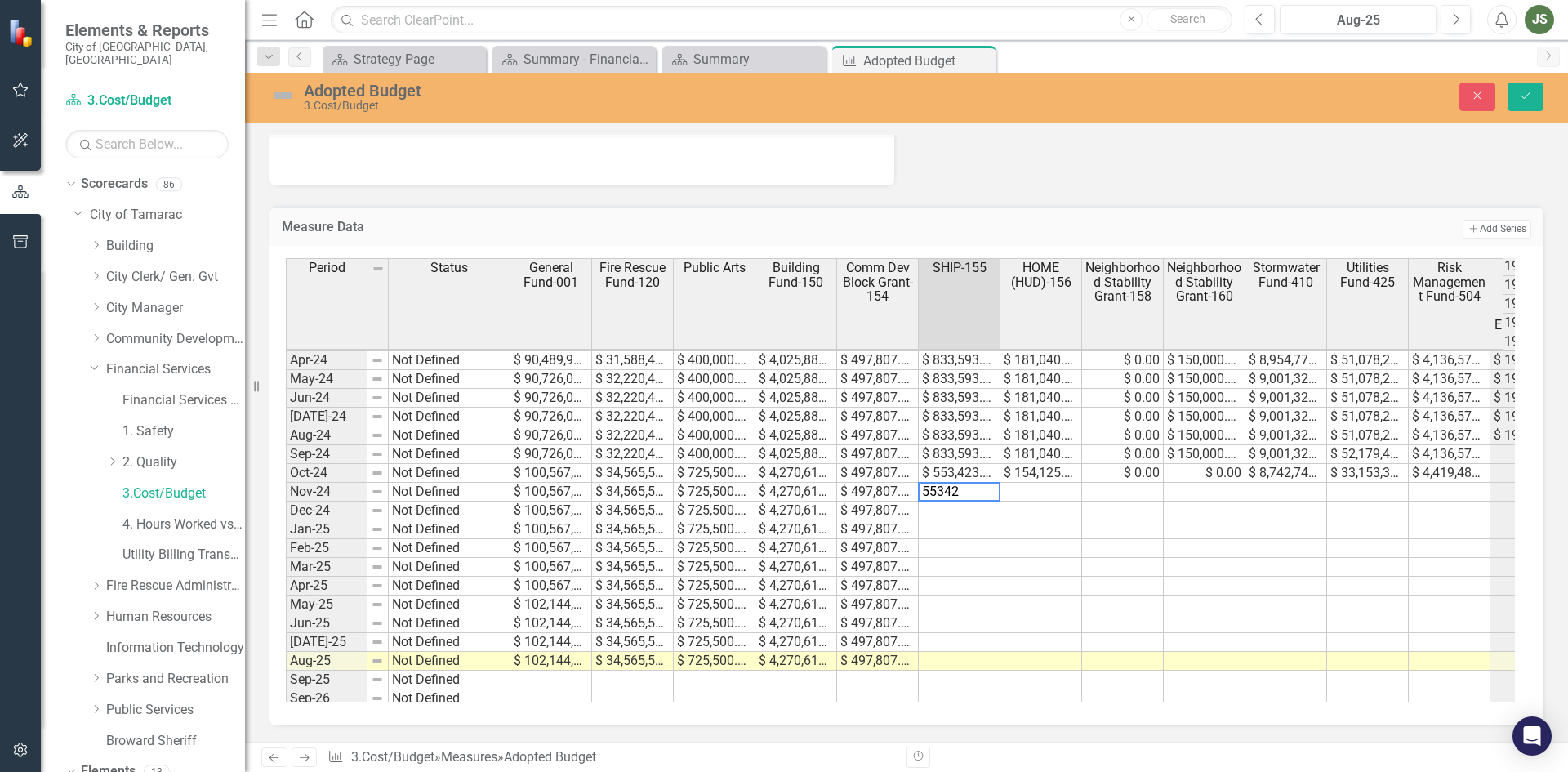
type textarea "553423"
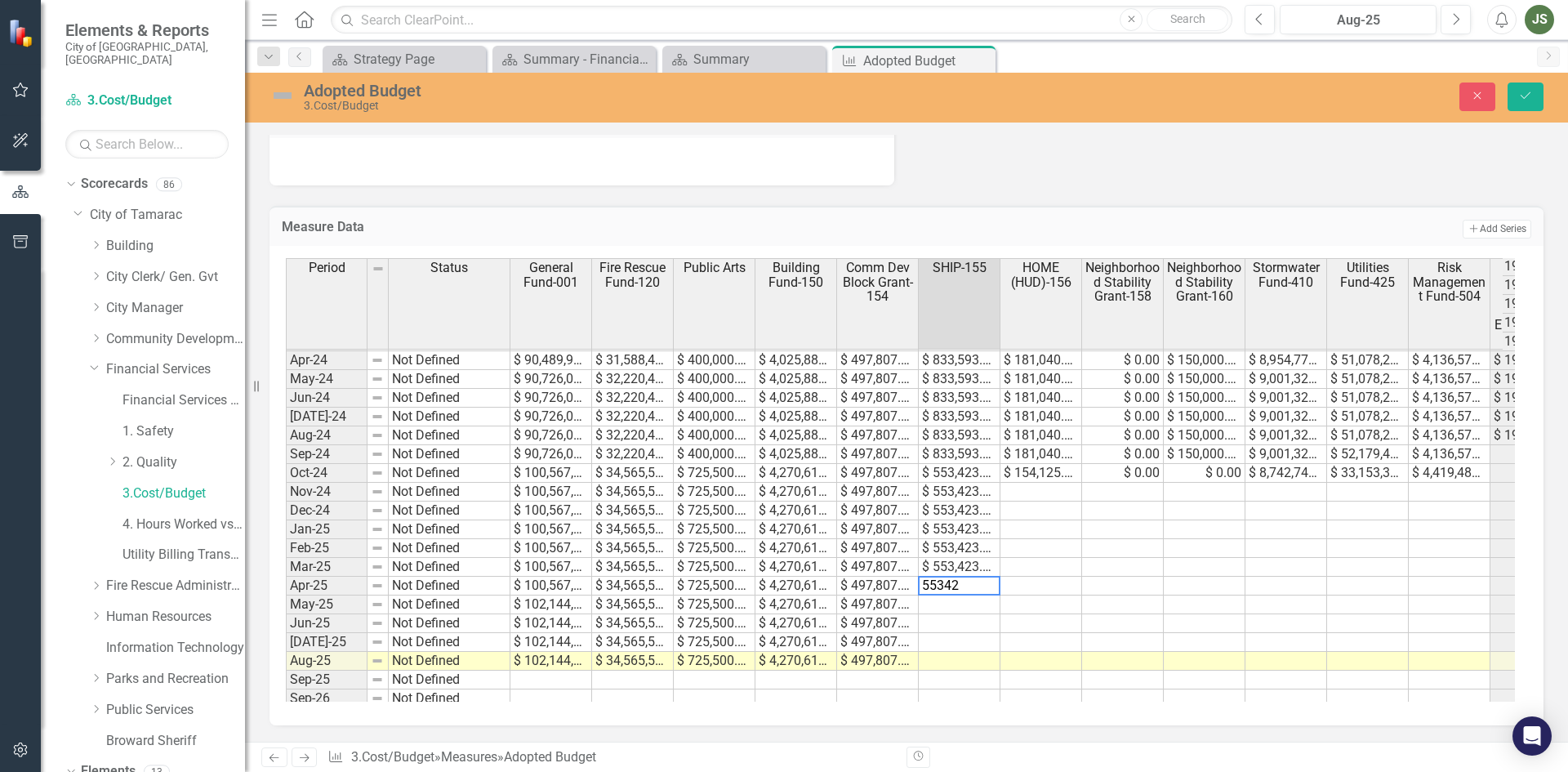
type textarea "553423"
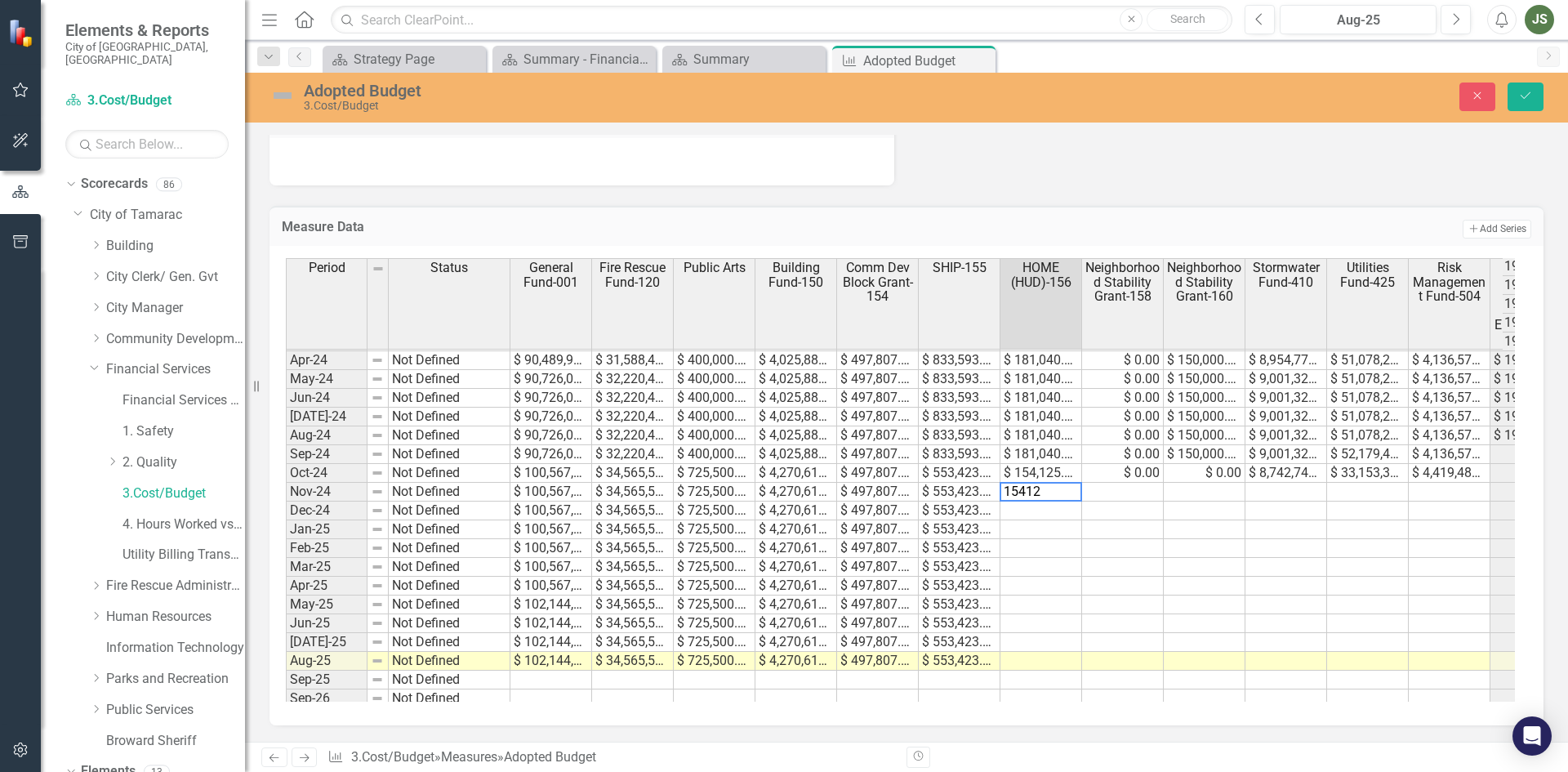
type textarea "154125"
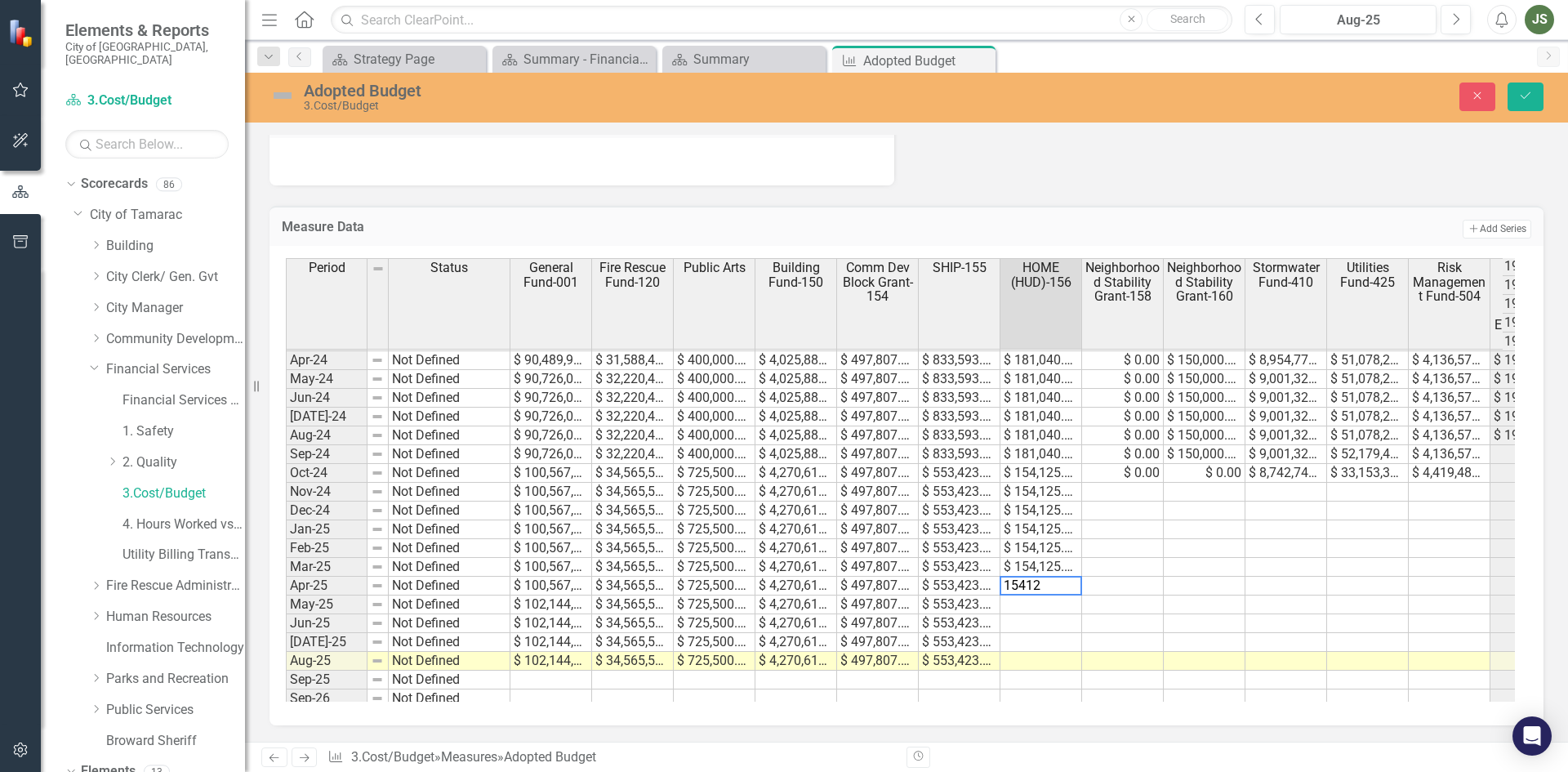
type textarea "154125"
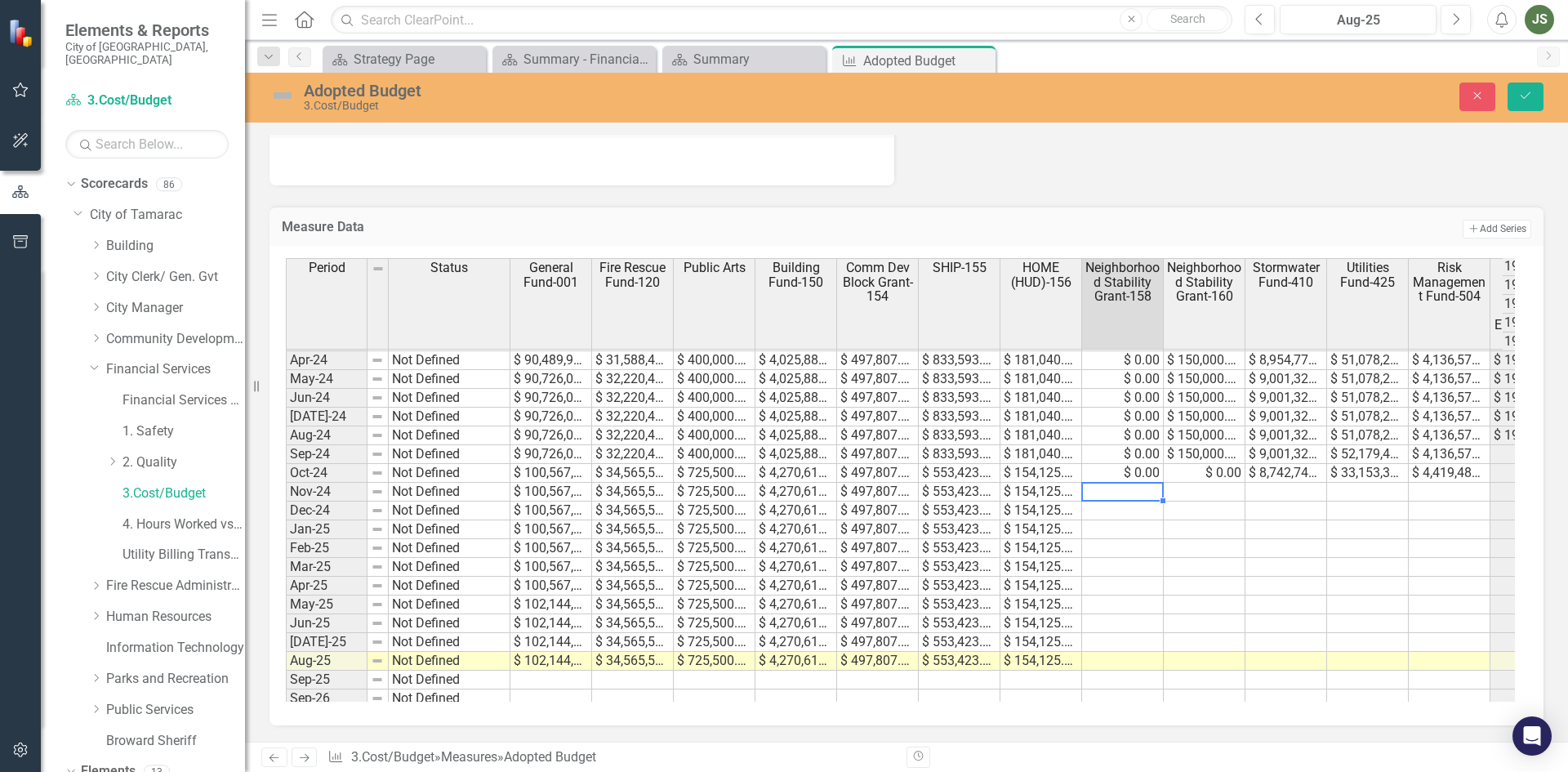
type textarea "0"
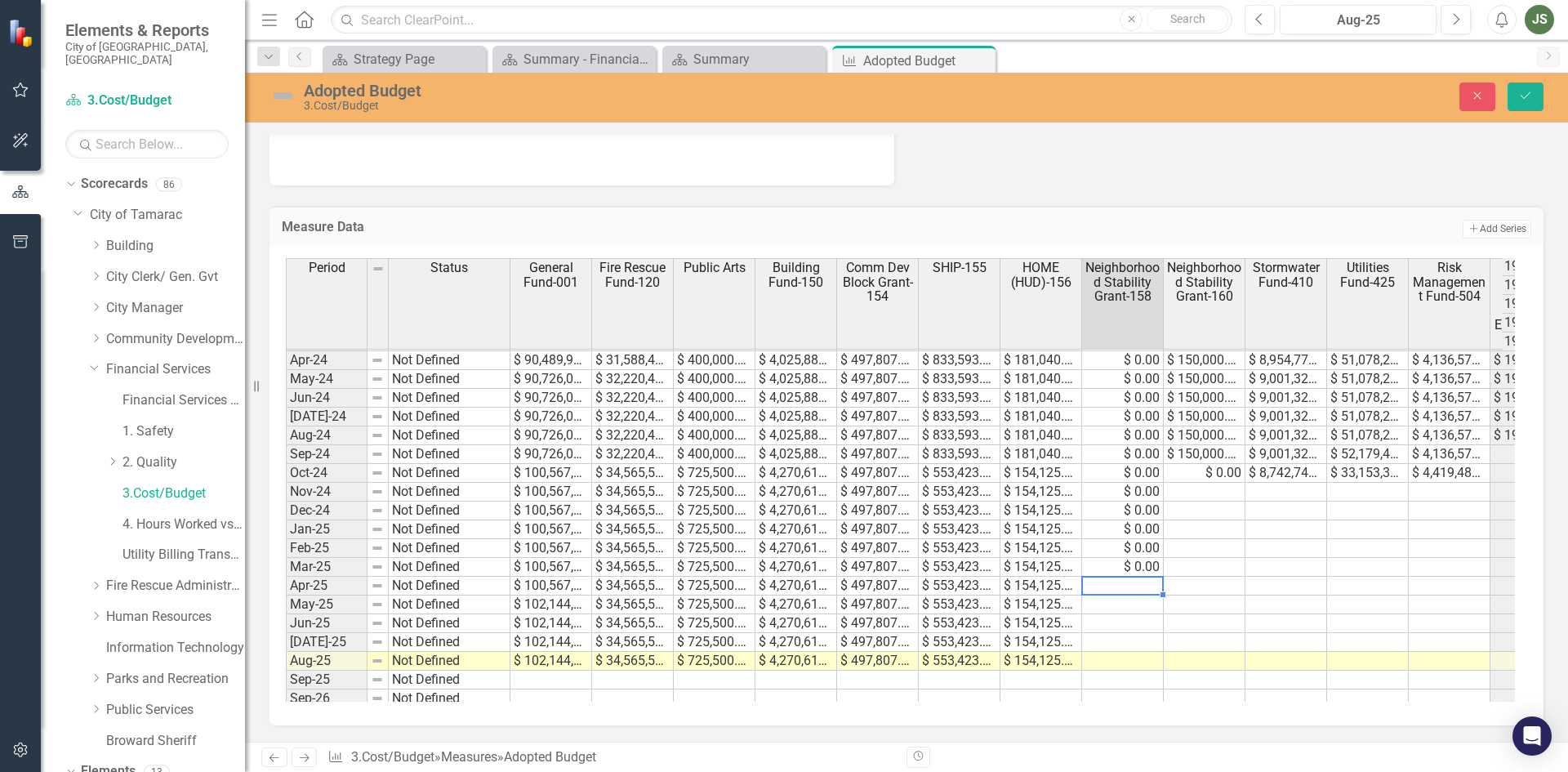
type textarea "0"
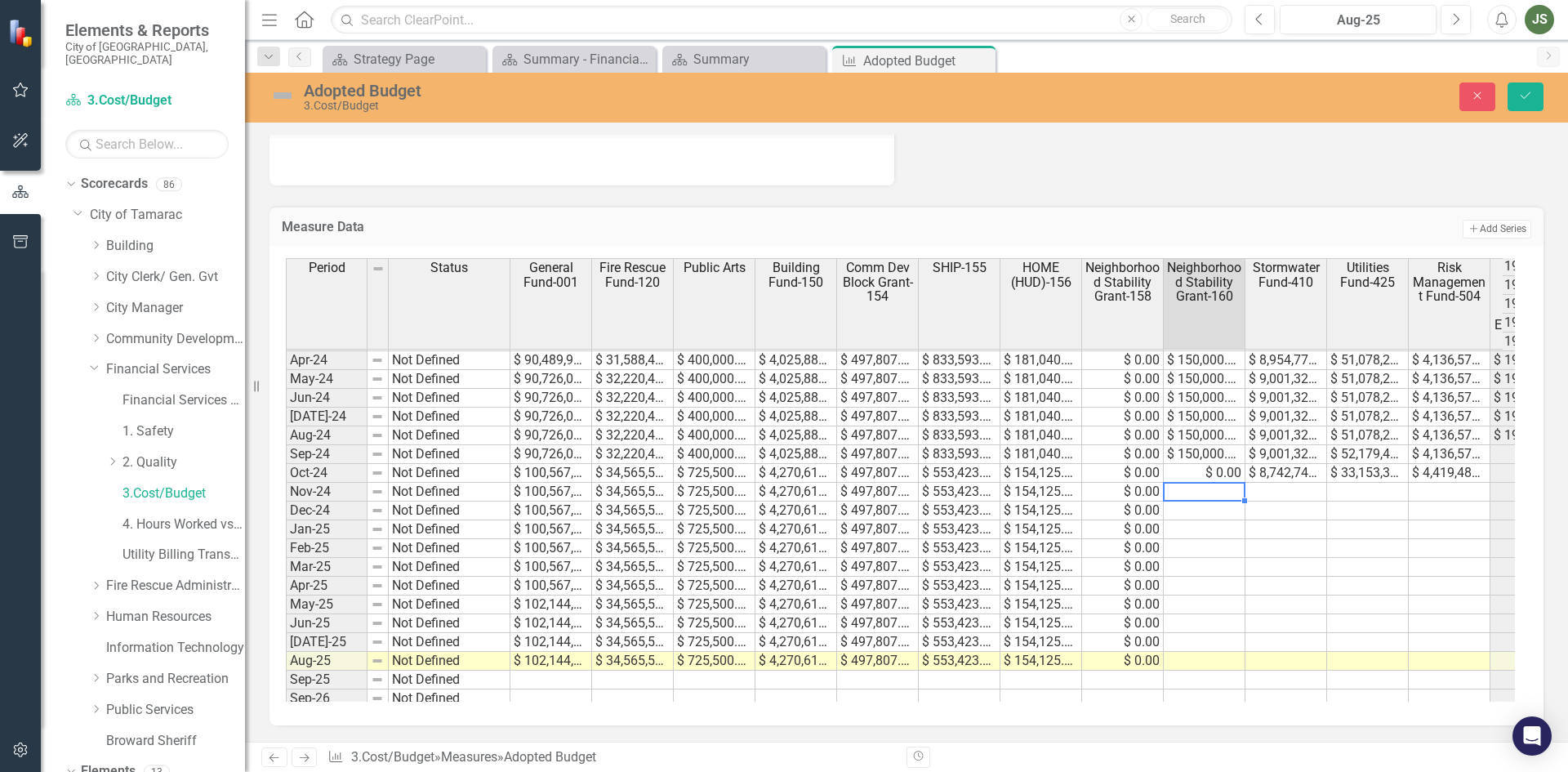
type textarea "0"
type textarea "9"
type textarea "0"
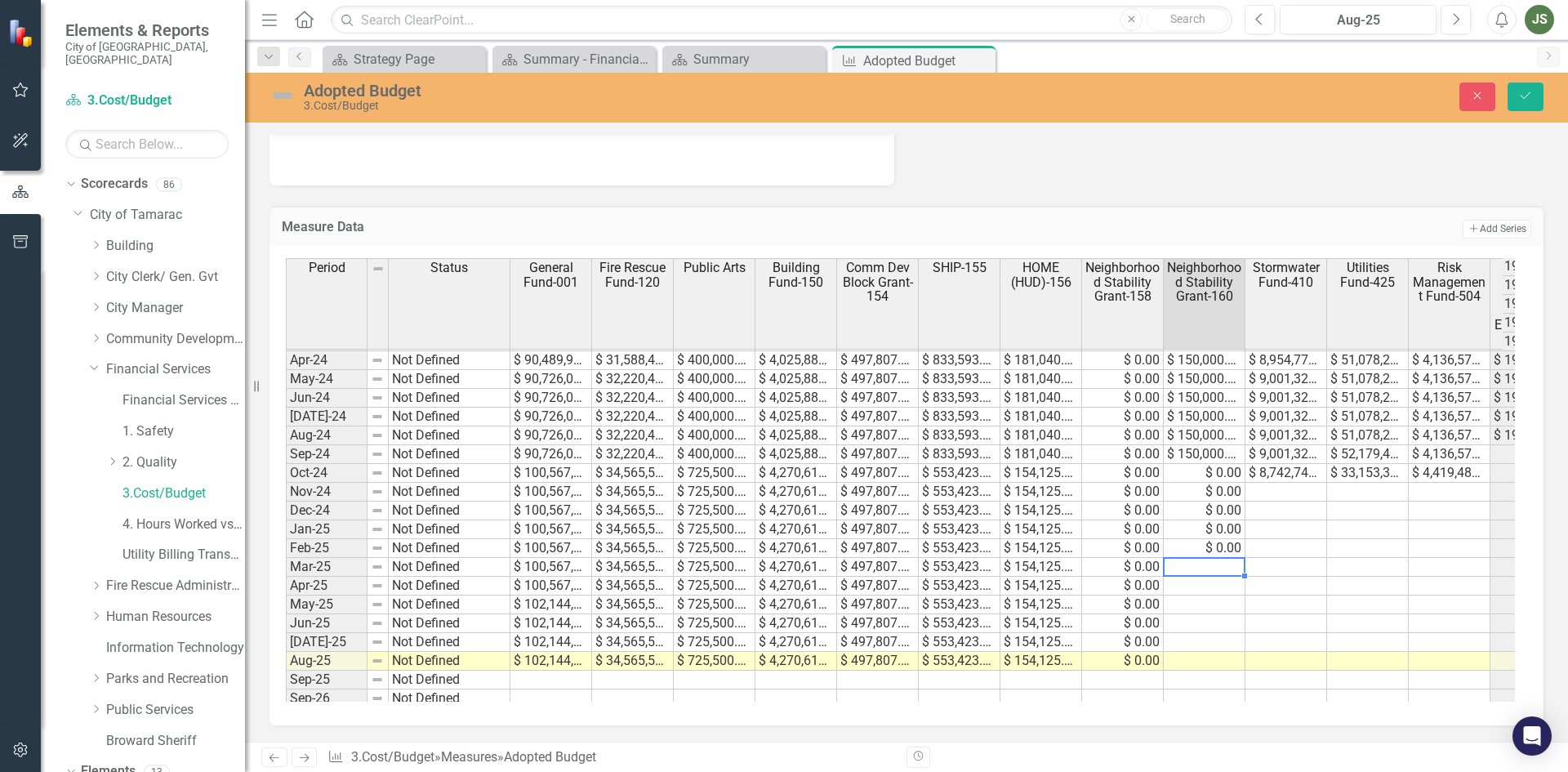
type textarea "0"
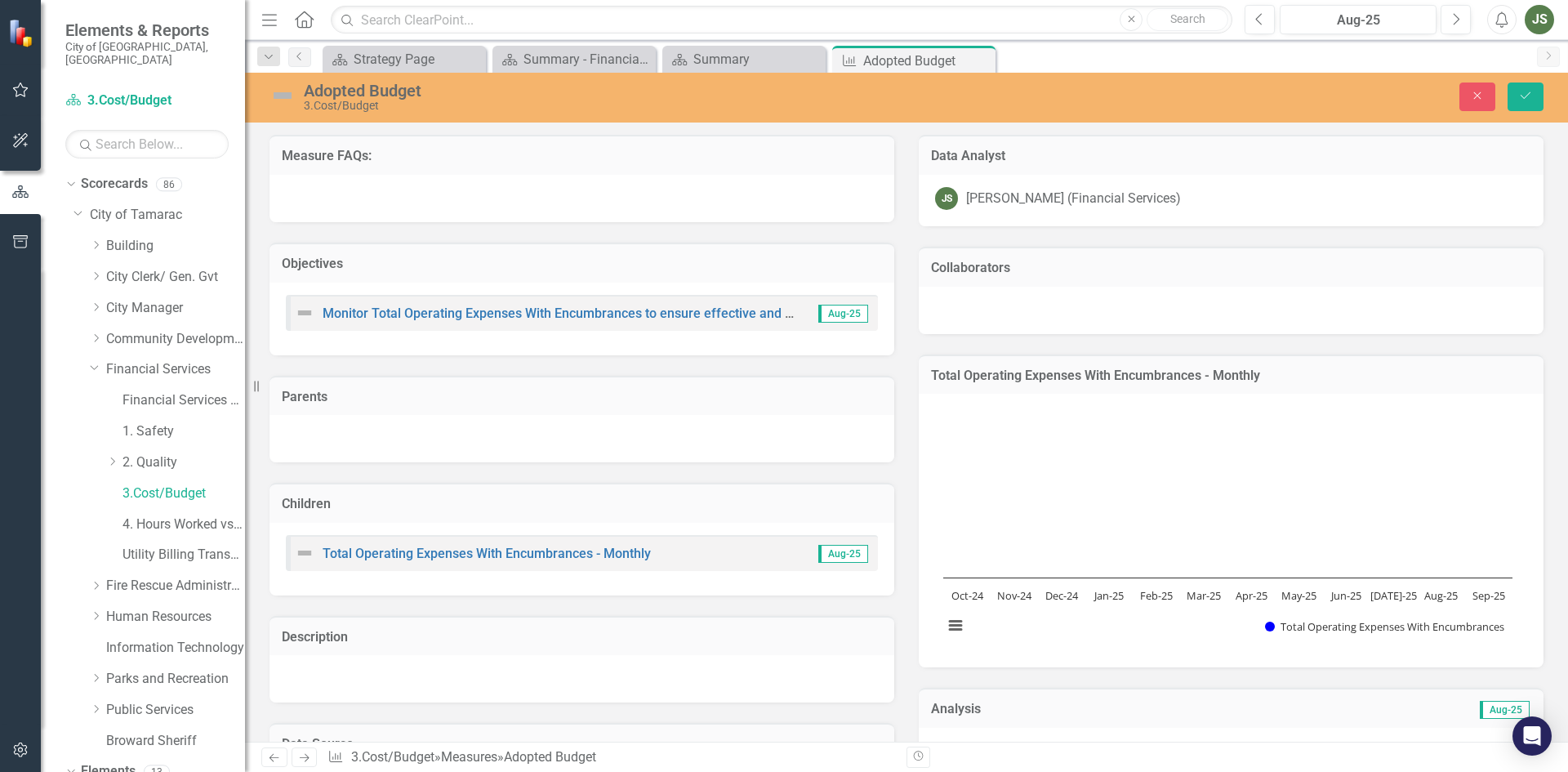
type textarea "8742743"
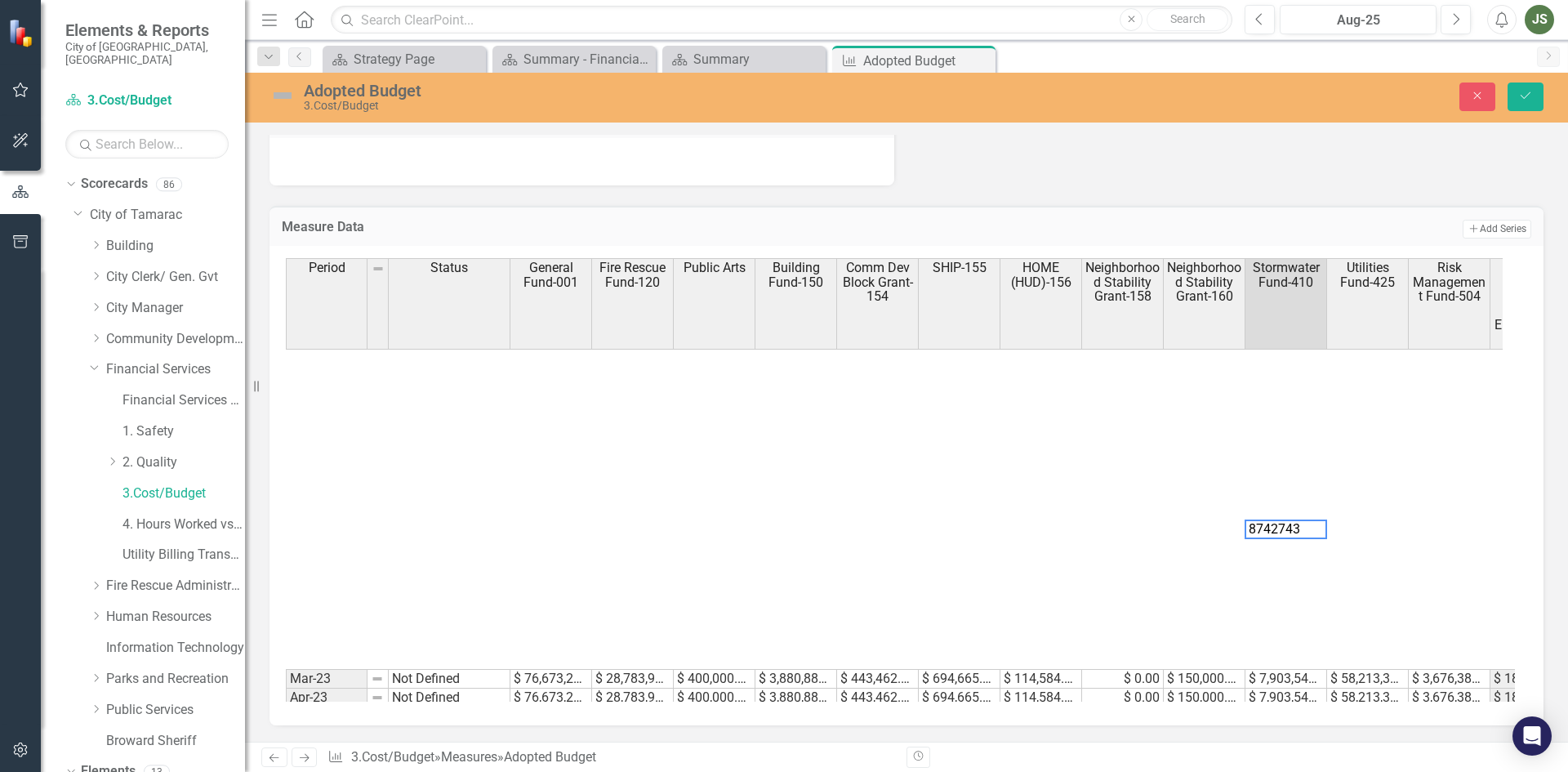
scroll to position [563, 0]
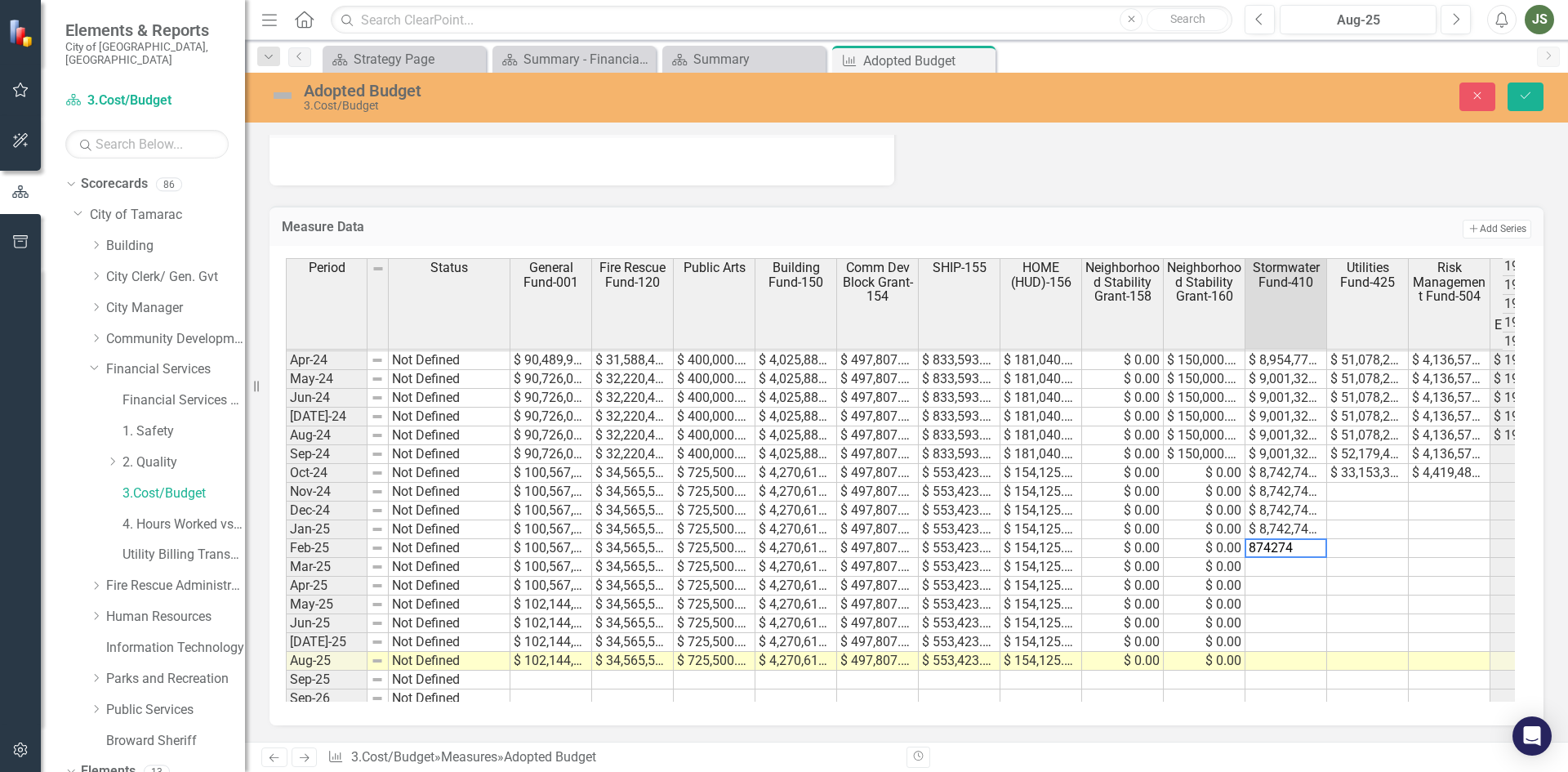
type textarea "8742743"
type textarea "9016148"
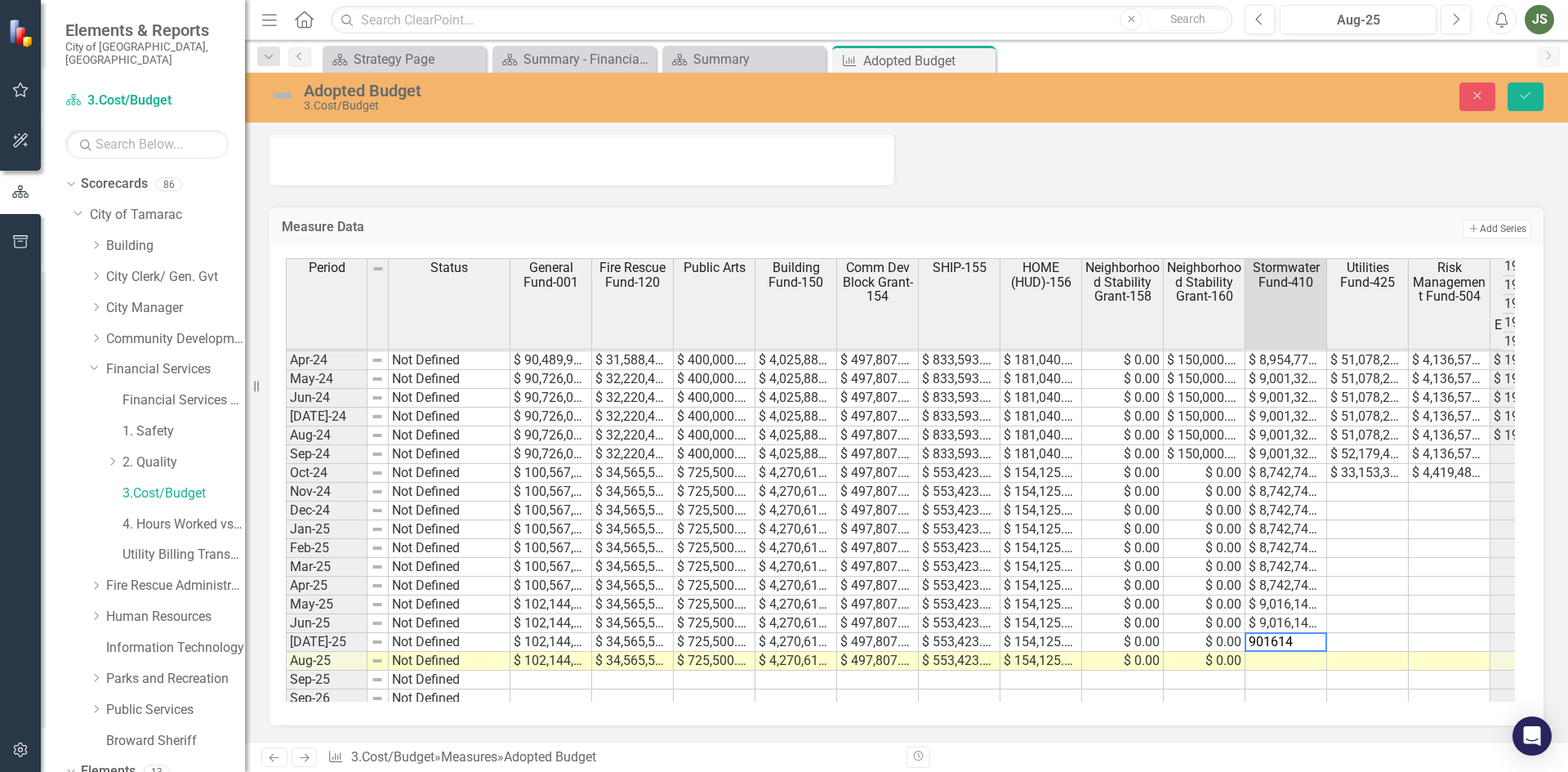
type textarea "9016148"
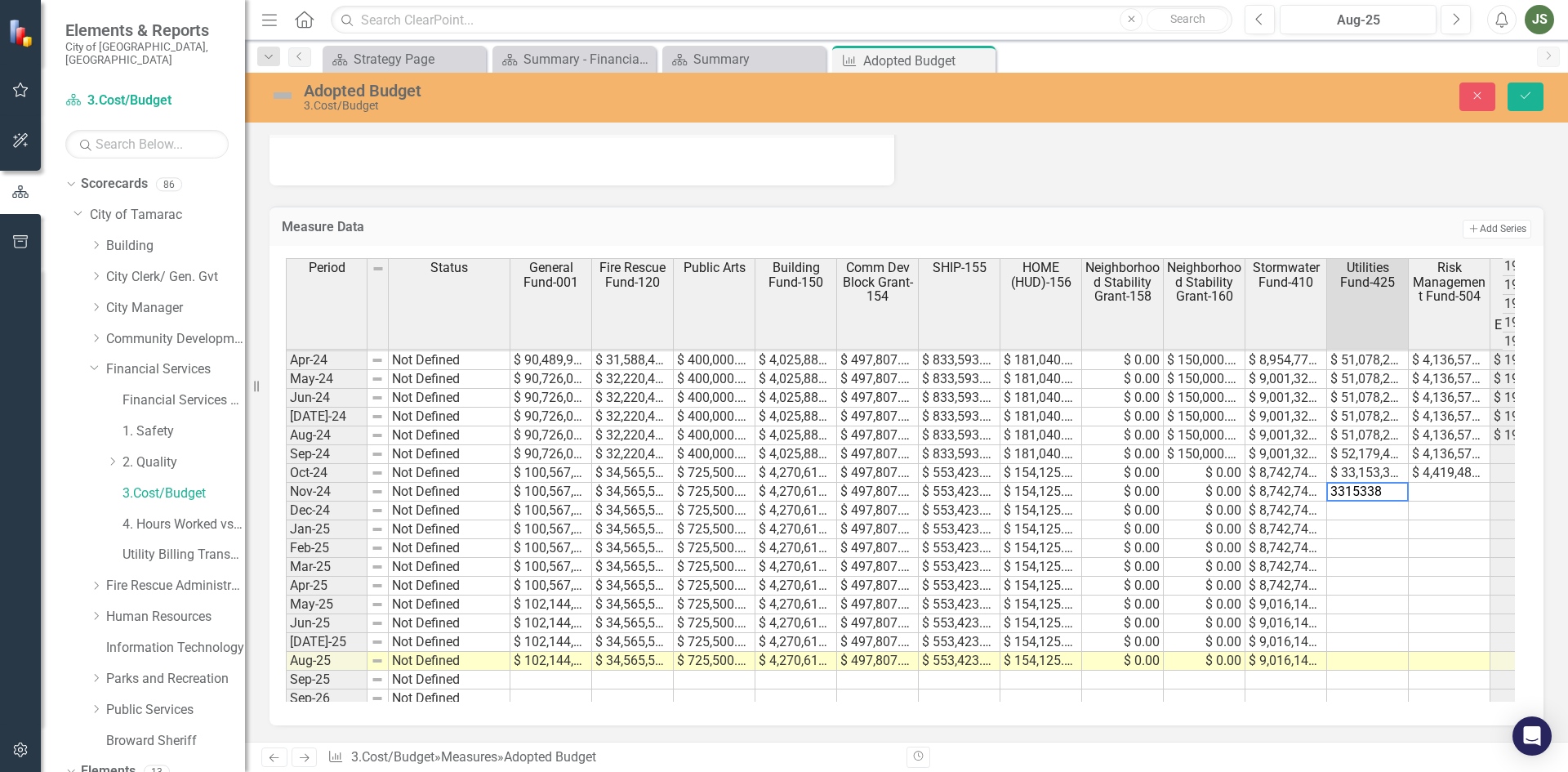
type textarea "33153385"
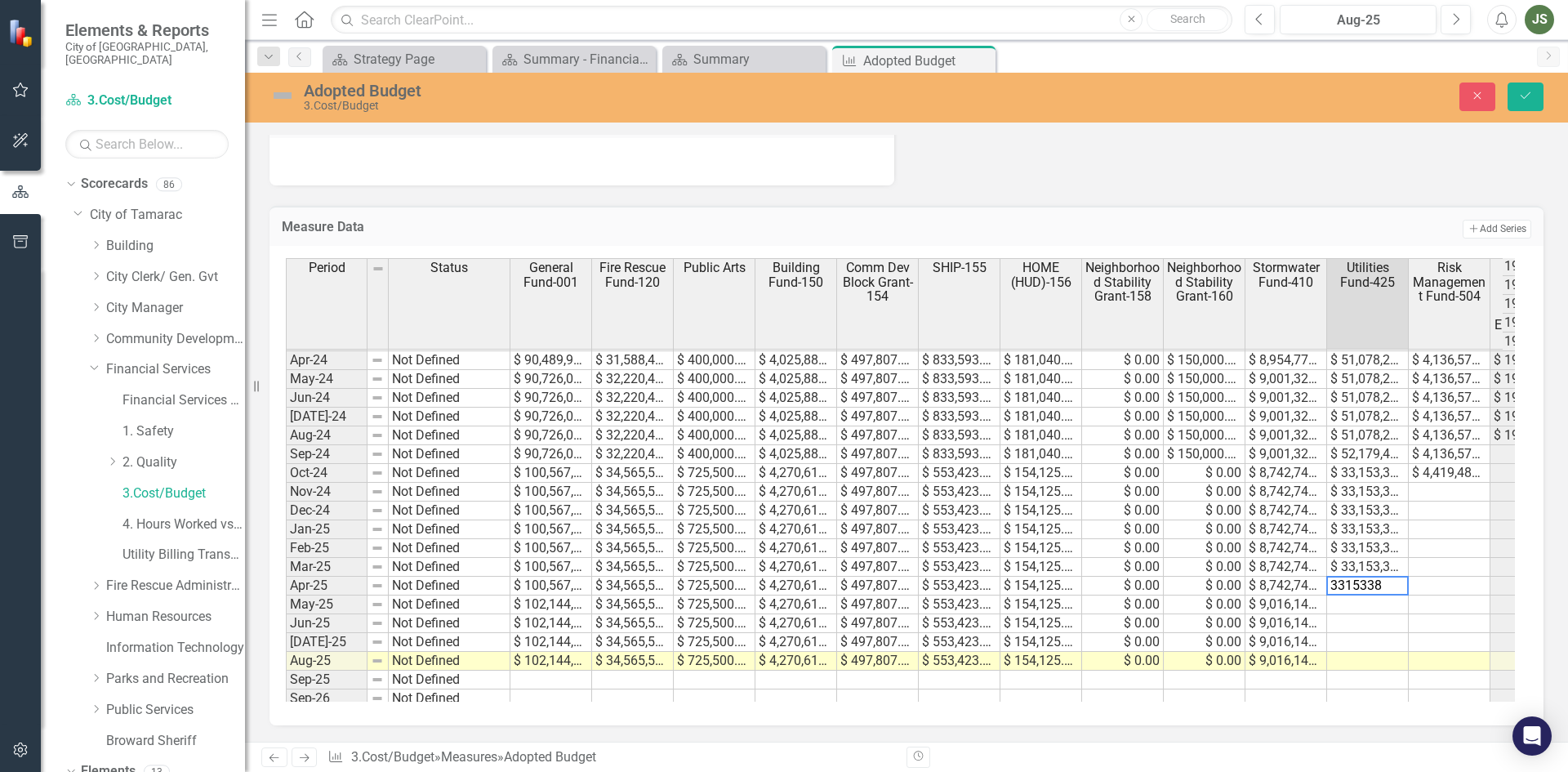
type textarea "33153385"
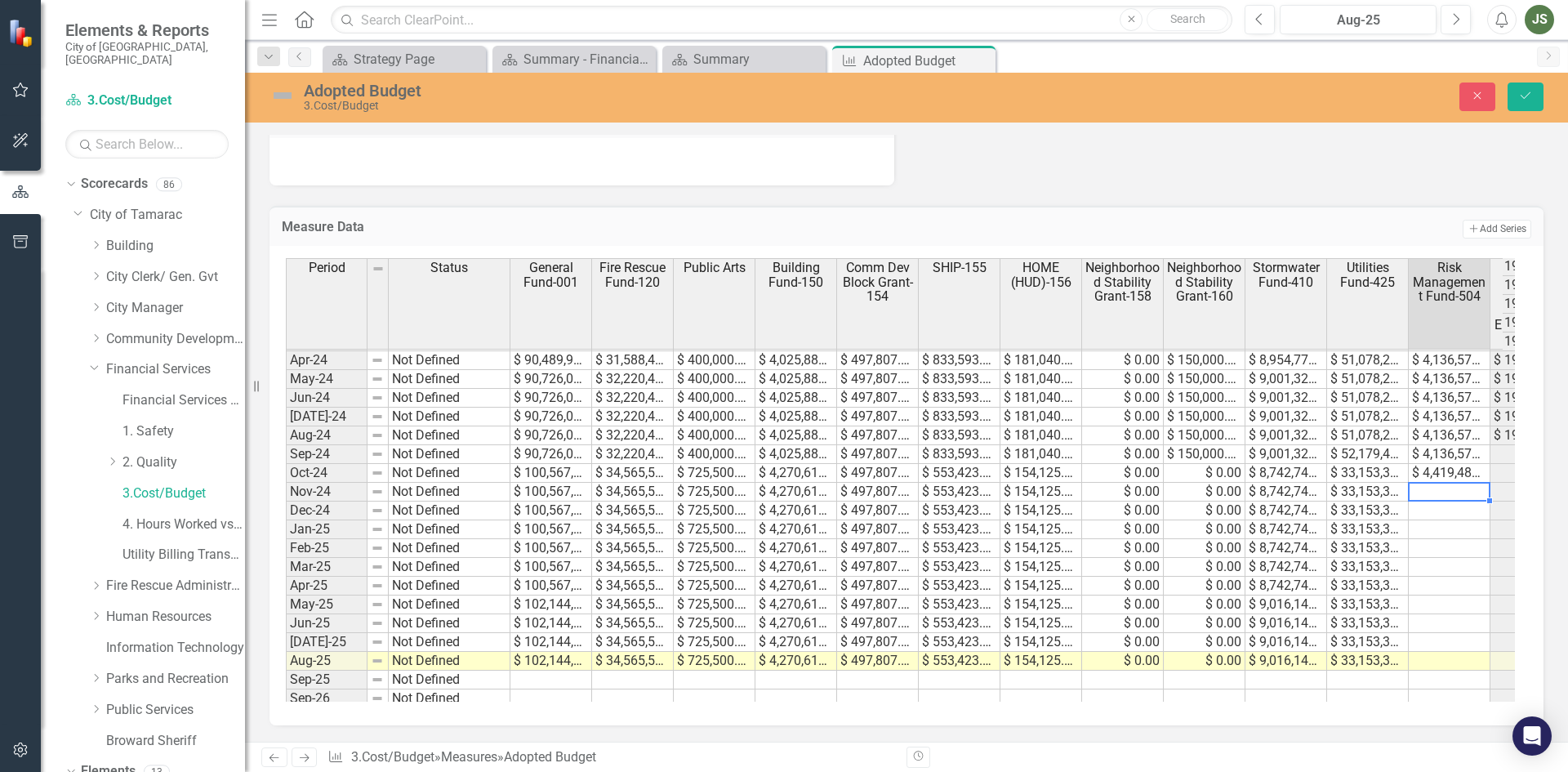
click at [1432, 489] on td at bounding box center [1450, 492] width 81 height 19
type textarea "4419482"
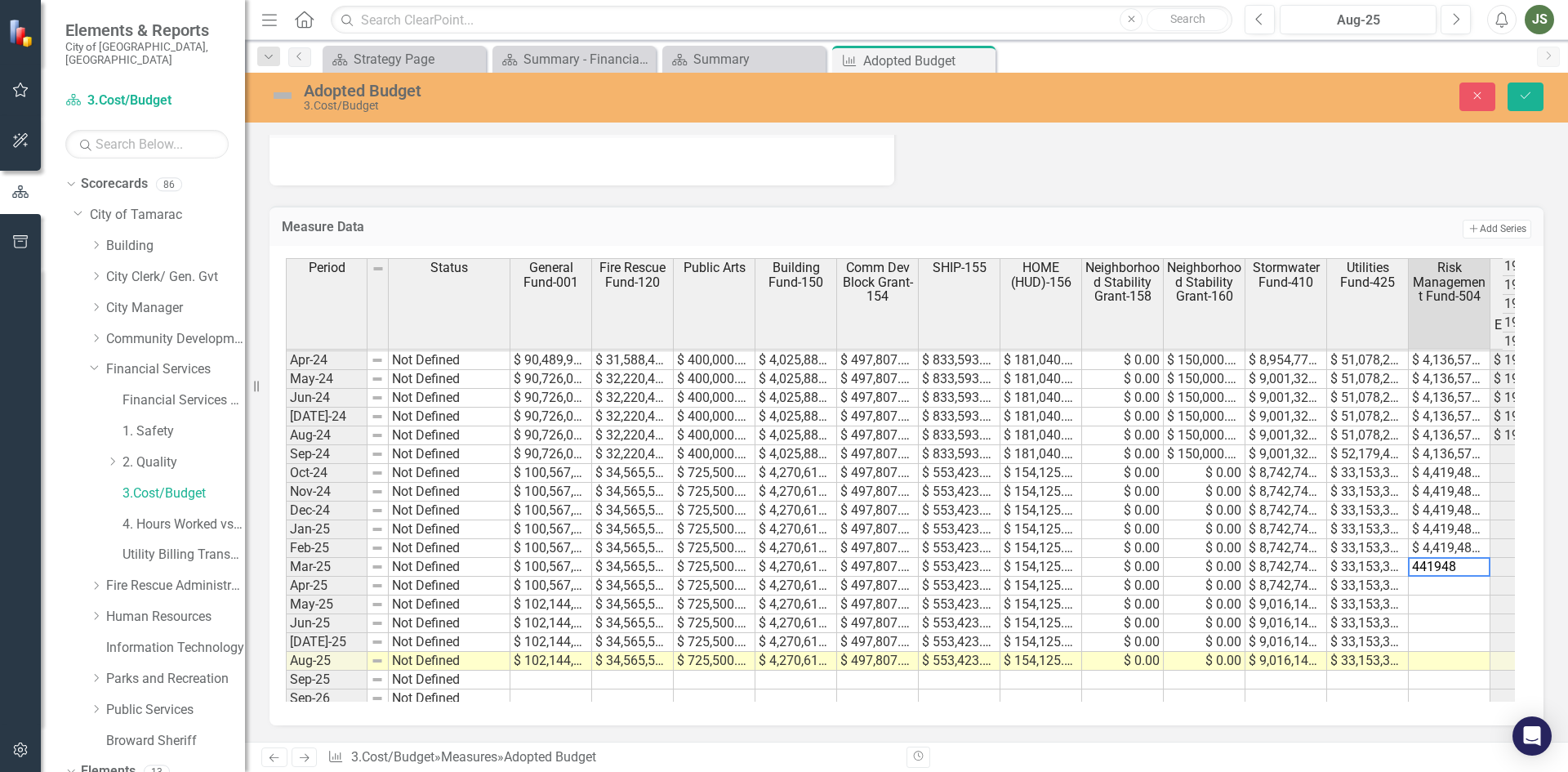
type textarea "4419482"
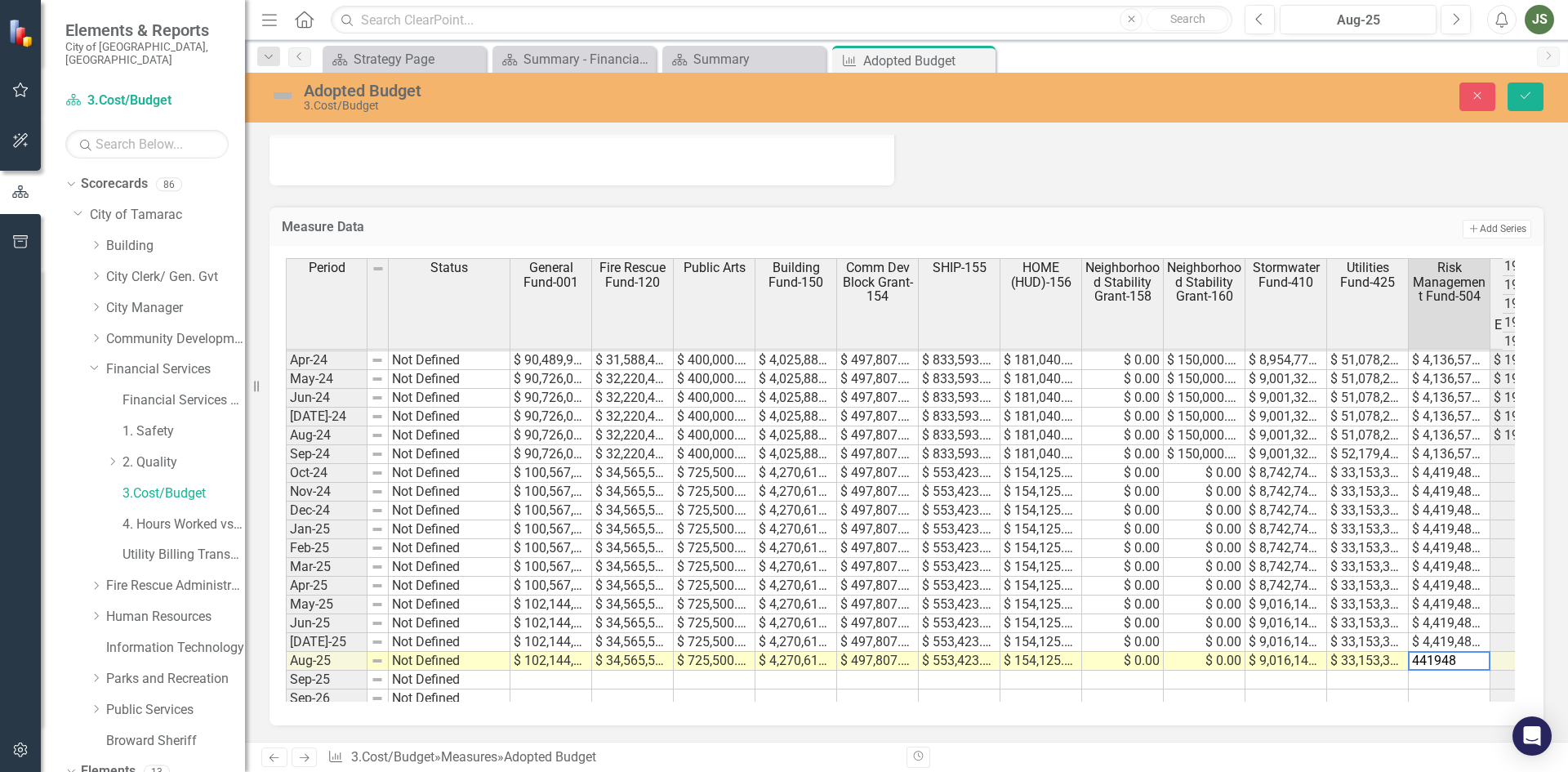
type textarea "4419482"
click at [1524, 87] on button "Save" at bounding box center [1524, 96] width 36 height 29
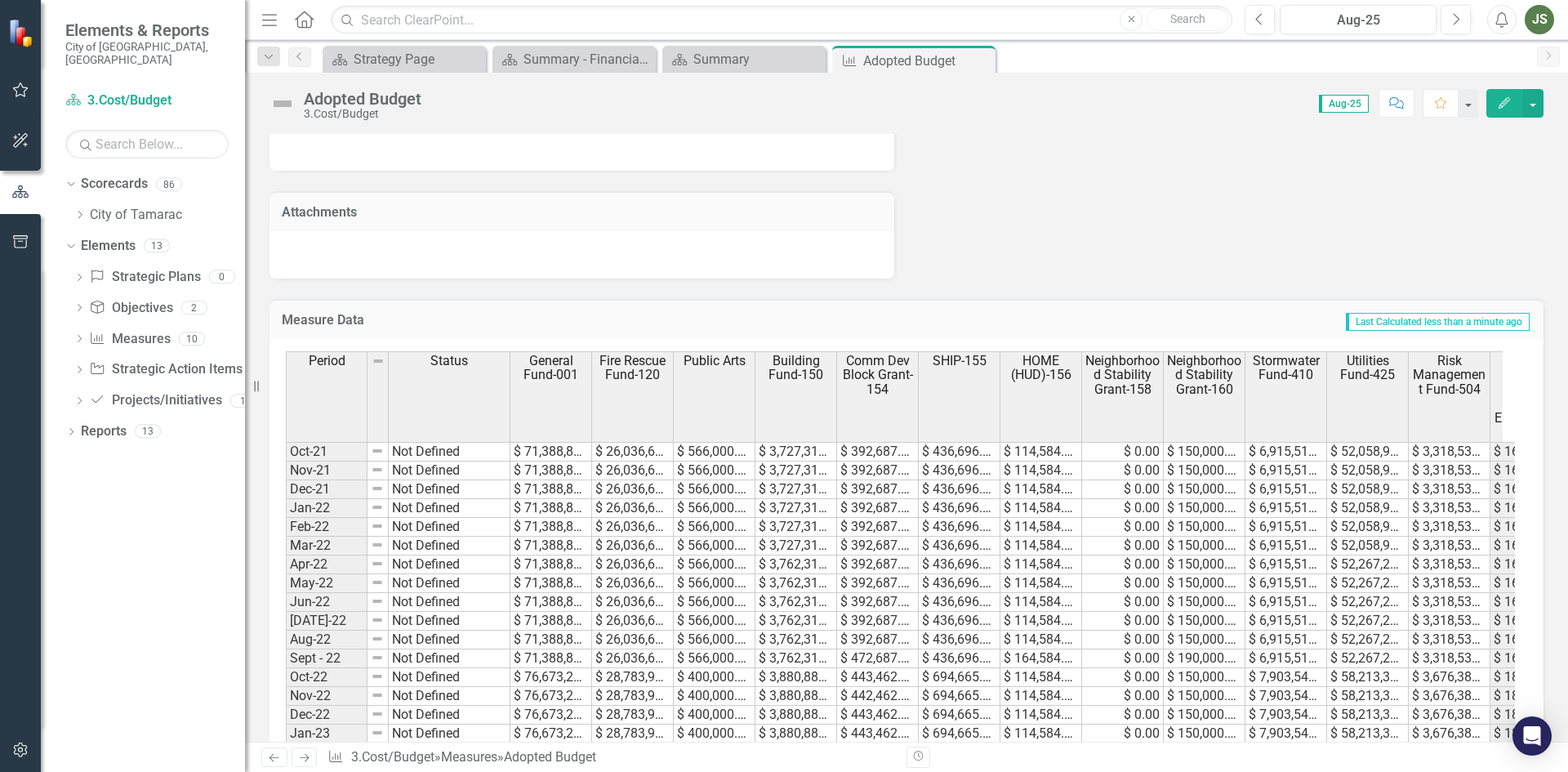
scroll to position [890, 0]
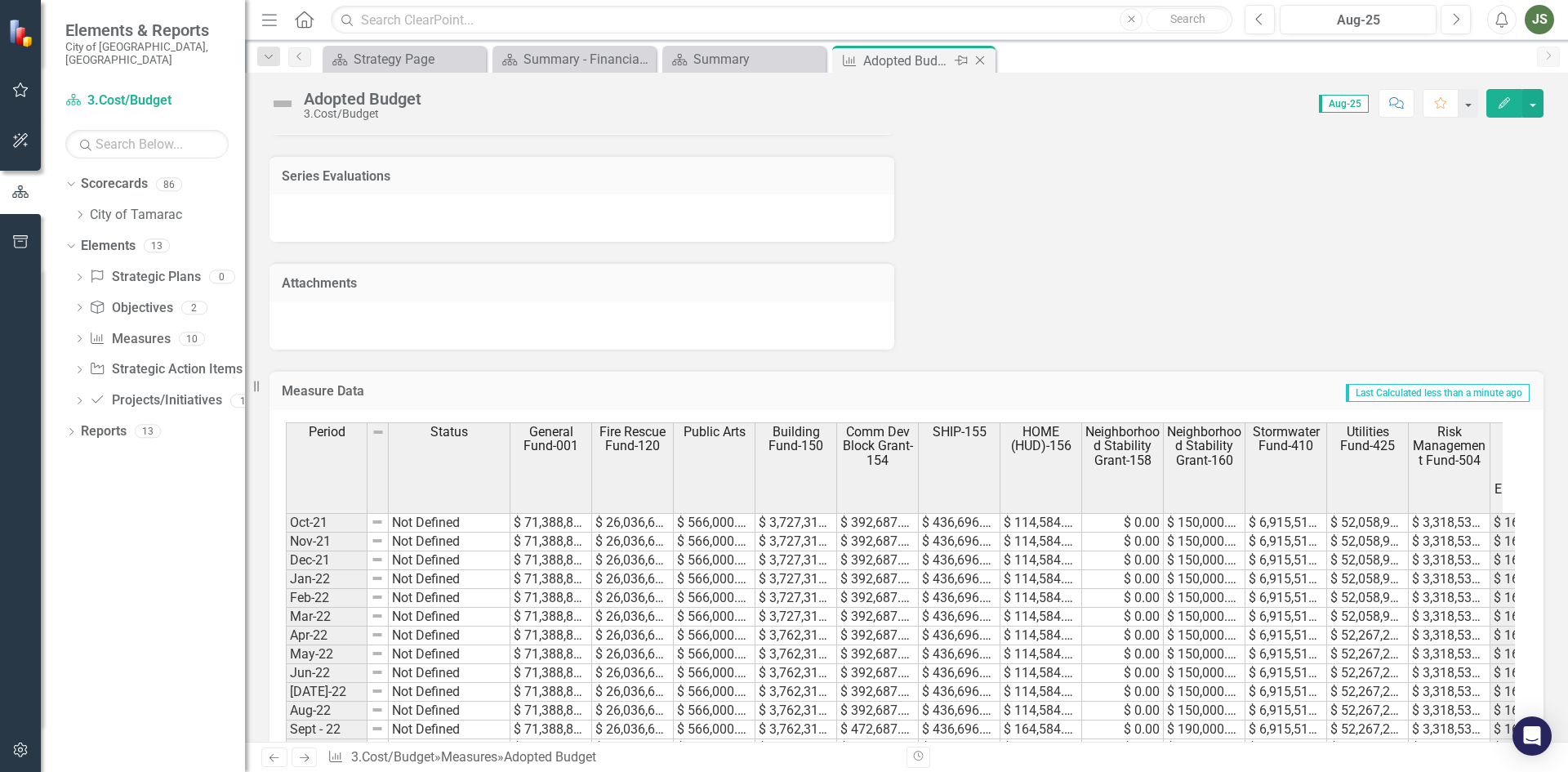
click at [977, 59] on icon "Close" at bounding box center [980, 60] width 17 height 13
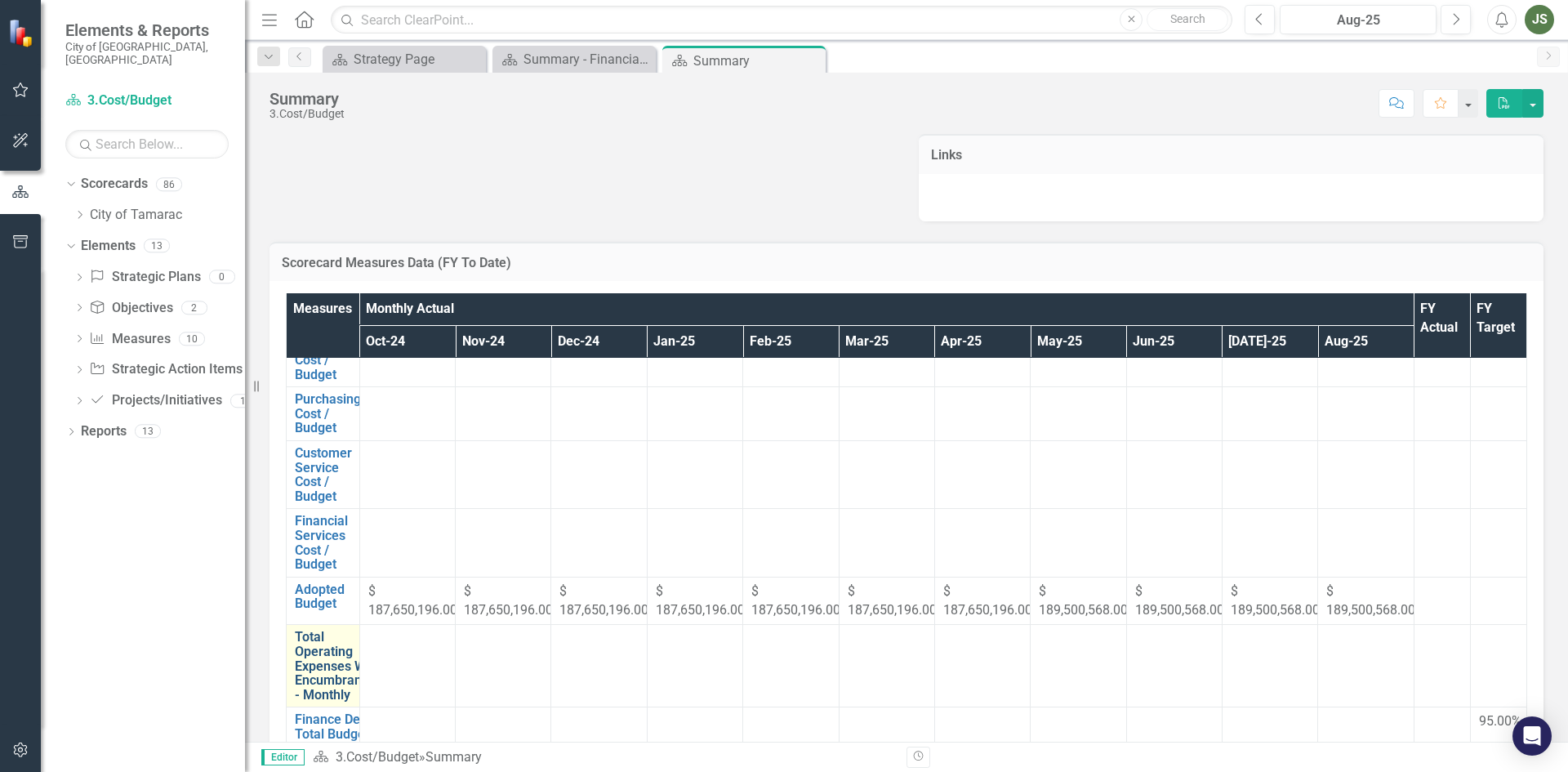
scroll to position [204, 0]
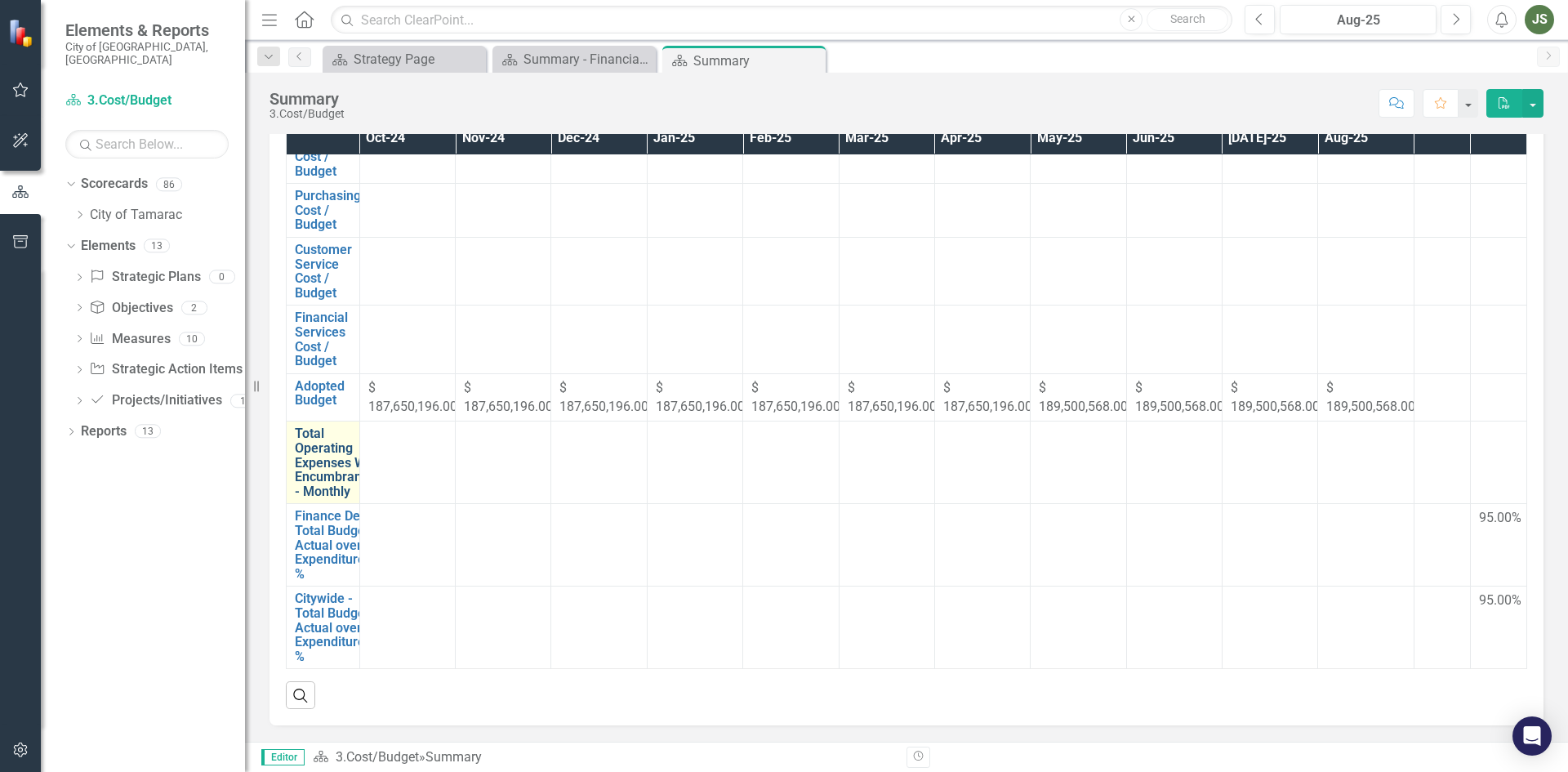
click at [328, 443] on link "Total Operating Expenses With Encumbrances - Monthly" at bounding box center [338, 462] width 87 height 72
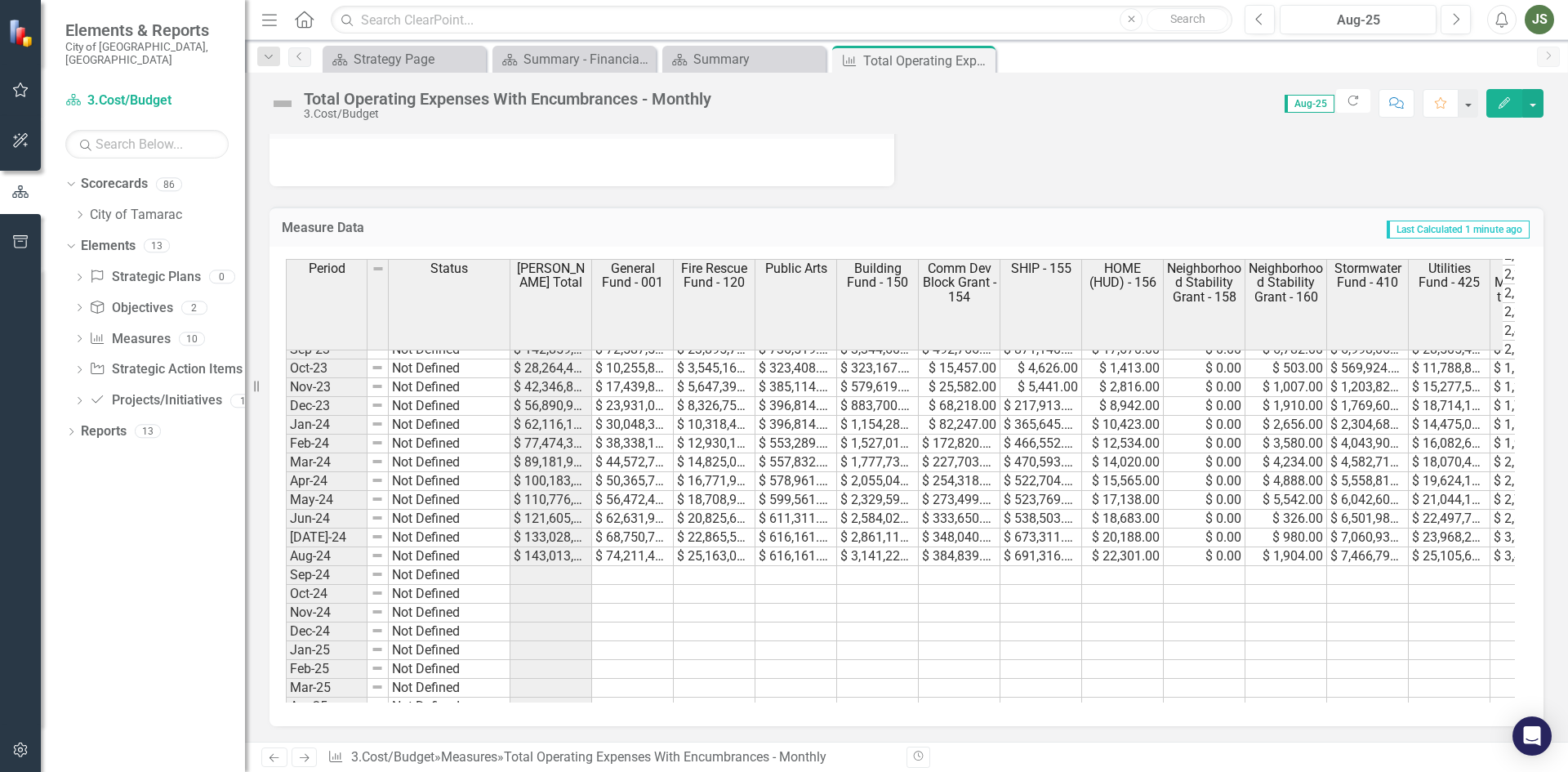
scroll to position [437, 0]
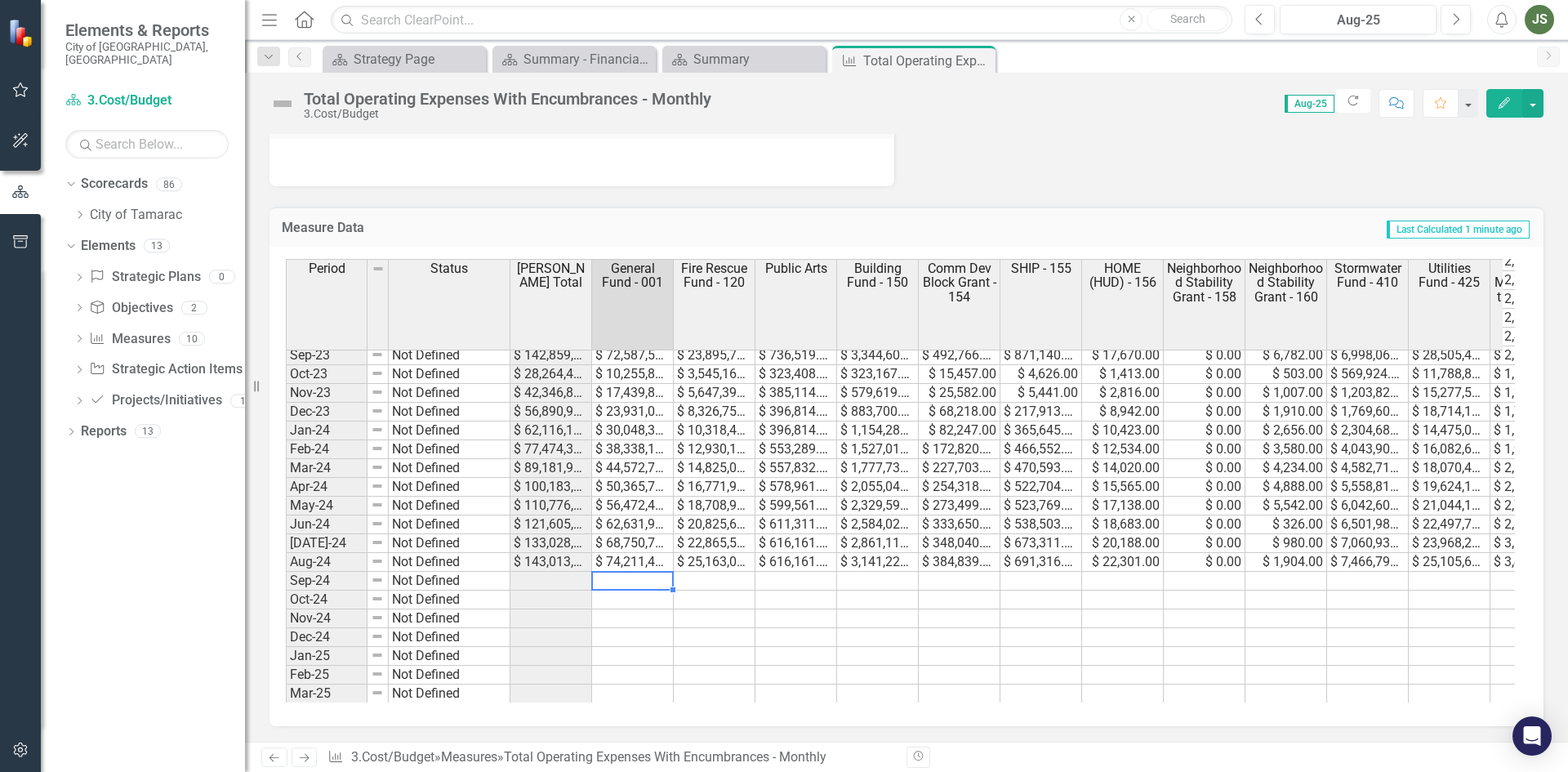
click at [622, 579] on tbody "Mar-23 Not Defined $ 94,814,281.00 $ 37,810,356.00 $ 13,131,849.00 $ 723,346.00…" at bounding box center [1133, 542] width 1694 height 620
drag, startPoint x: 982, startPoint y: 57, endPoint x: 888, endPoint y: 57, distance: 94.0
click at [0, 0] on icon "Close" at bounding box center [0, 0] width 0 height 0
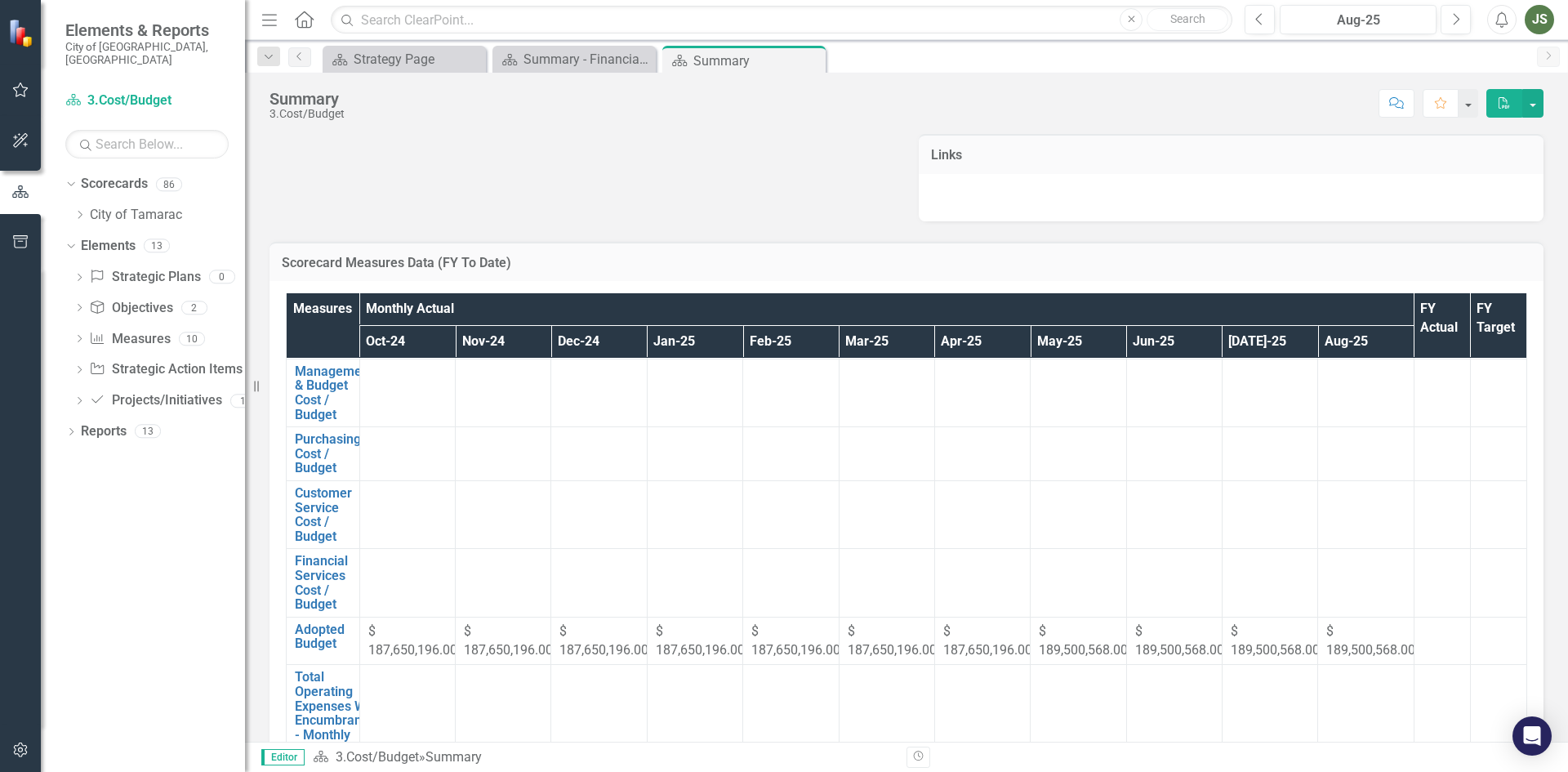
scroll to position [66, 0]
